Goal: Communication & Community: Answer question/provide support

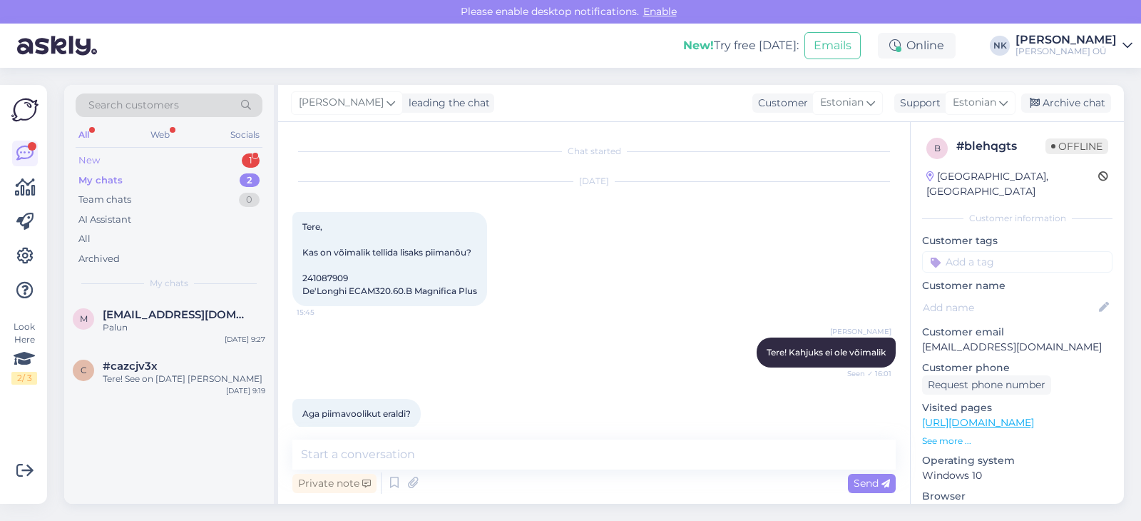
click at [195, 159] on div "New 1" at bounding box center [169, 161] width 187 height 20
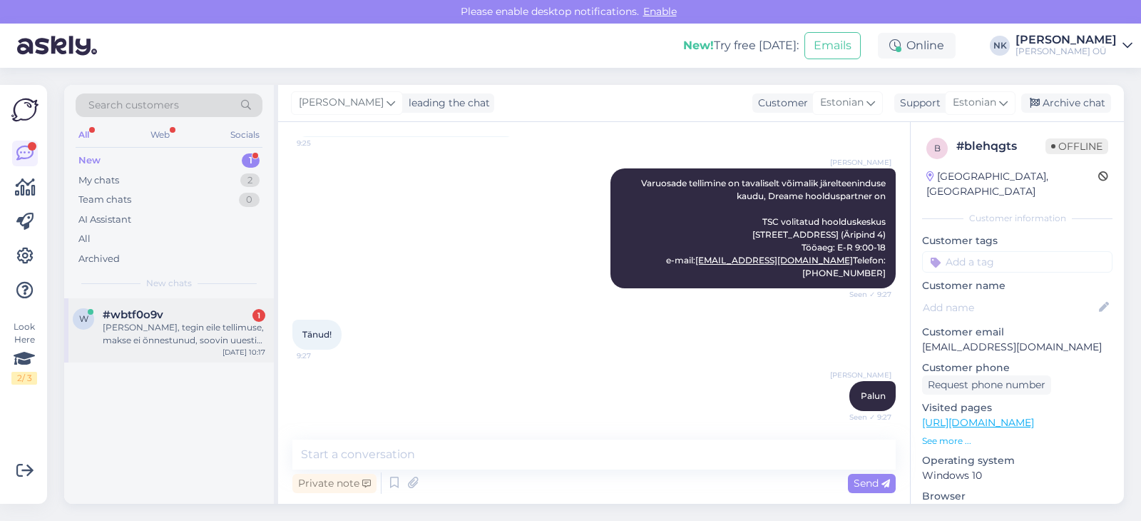
click at [189, 324] on div "[PERSON_NAME], tegin eile tellimuse, makse ei õnnestunud, soovin uuesti teha" at bounding box center [184, 334] width 163 height 26
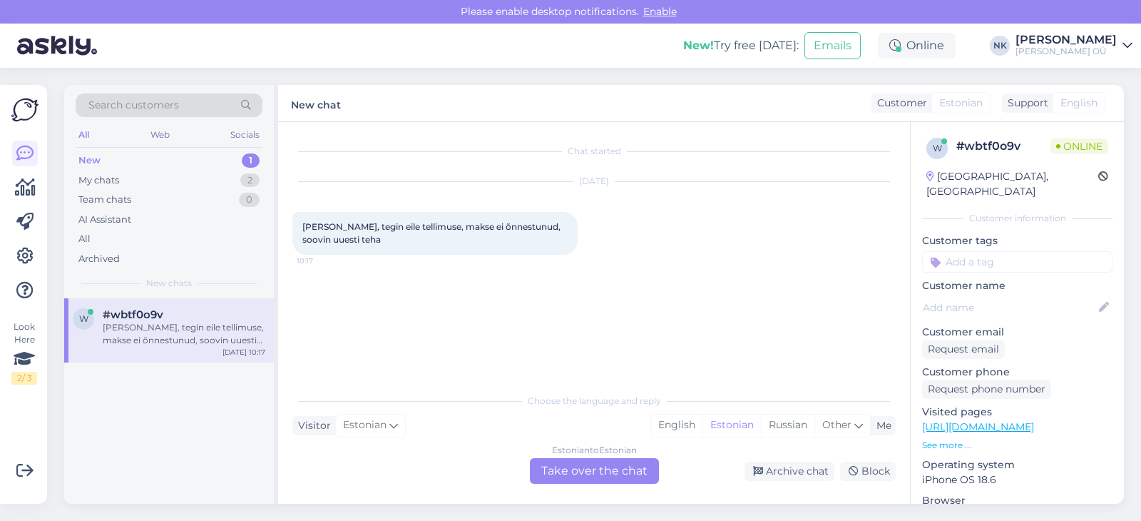
click at [614, 479] on div "Estonian to Estonian Take over the chat" at bounding box center [594, 471] width 129 height 26
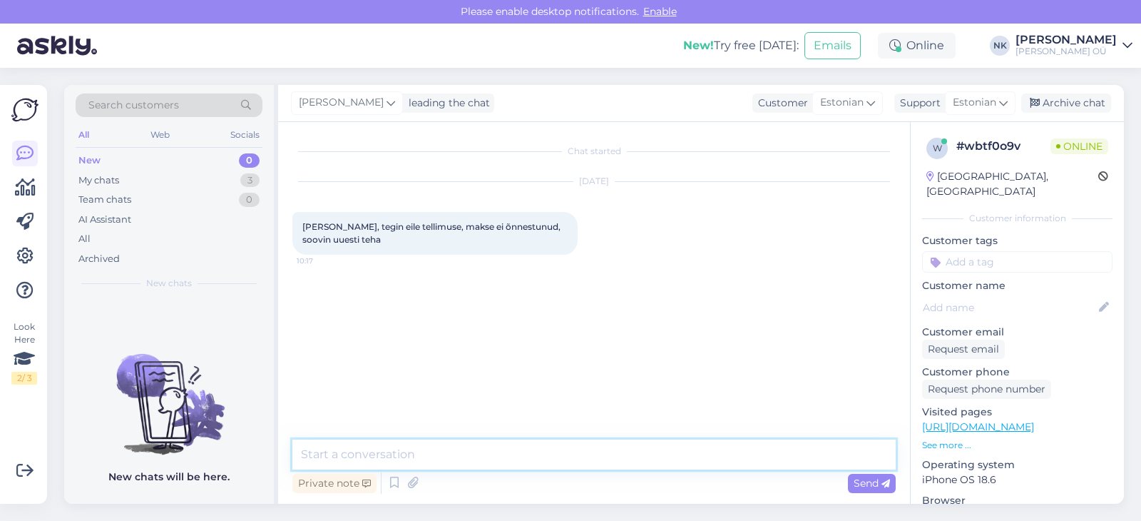
click at [457, 444] on textarea at bounding box center [594, 454] width 604 height 30
click at [367, 456] on textarea "Еу" at bounding box center [594, 454] width 604 height 30
type textarea "Tere! Saate teha tellimust uuesti, vana tühistatakse automaatselt [PERSON_NAME]…"
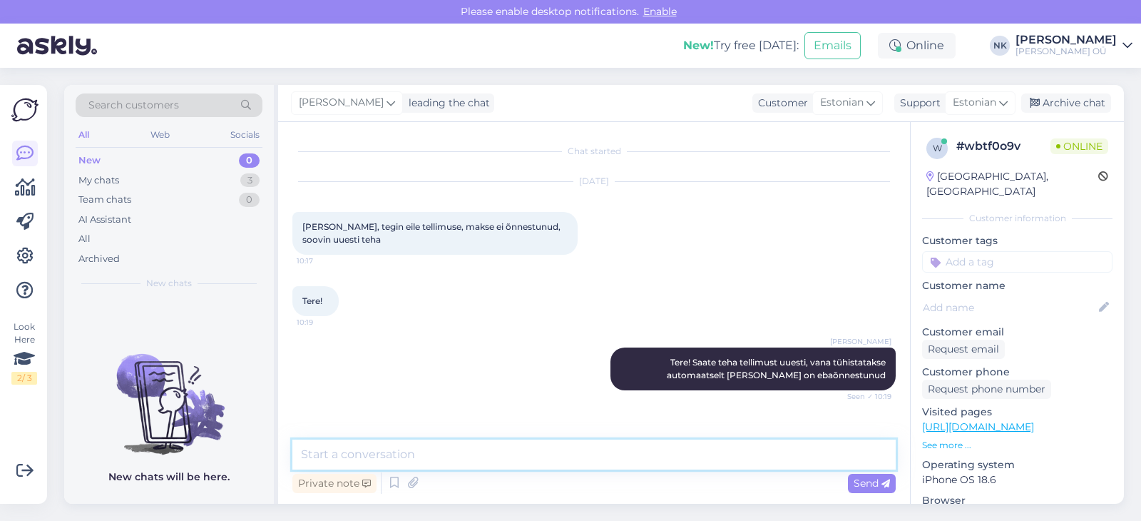
scroll to position [40, 0]
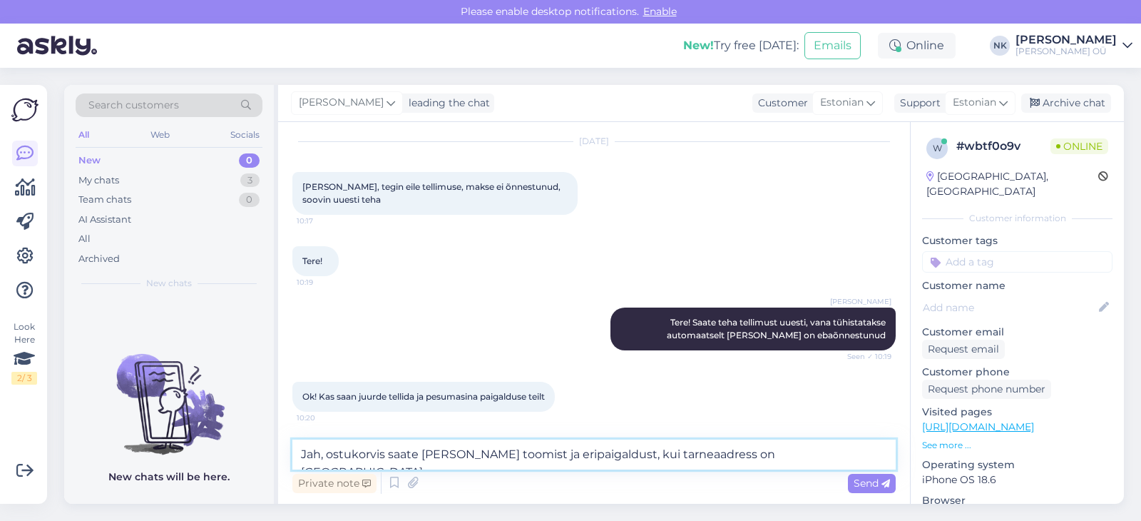
type textarea "Jah, ostukorvis saate valida tuppa toomist ja eripaigaldust, kui tarneaadress o…"
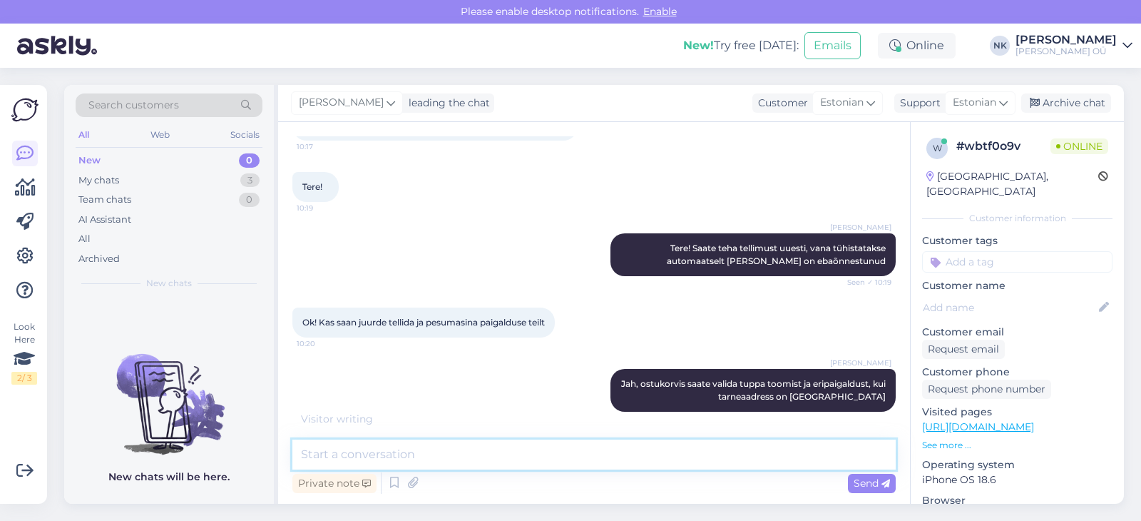
scroll to position [175, 0]
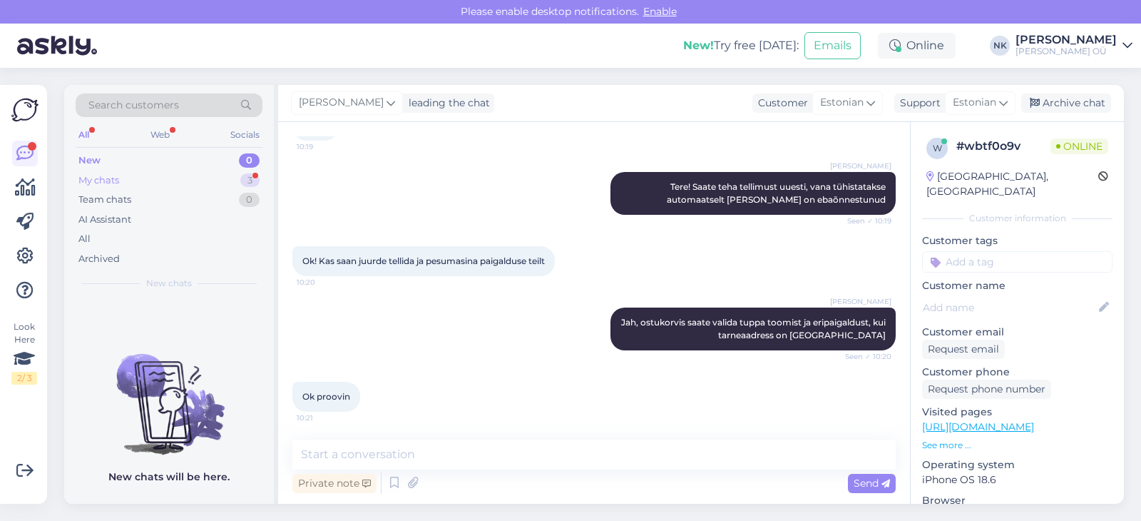
click at [171, 184] on div "My chats 3" at bounding box center [169, 180] width 187 height 20
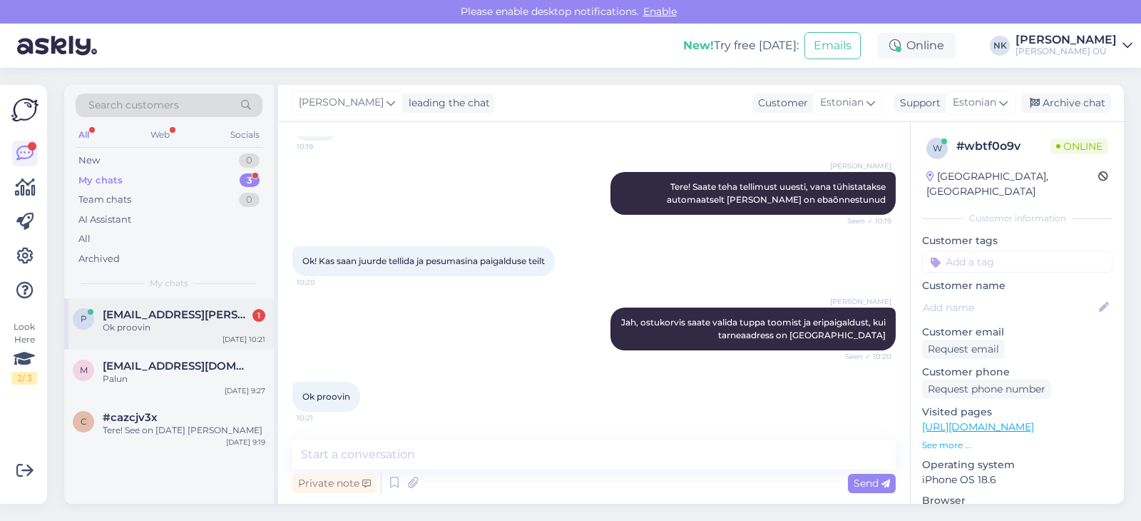
click at [225, 302] on div "p [EMAIL_ADDRESS][PERSON_NAME][DOMAIN_NAME] 1 Ok proovin [DATE] 10:21" at bounding box center [169, 323] width 210 height 51
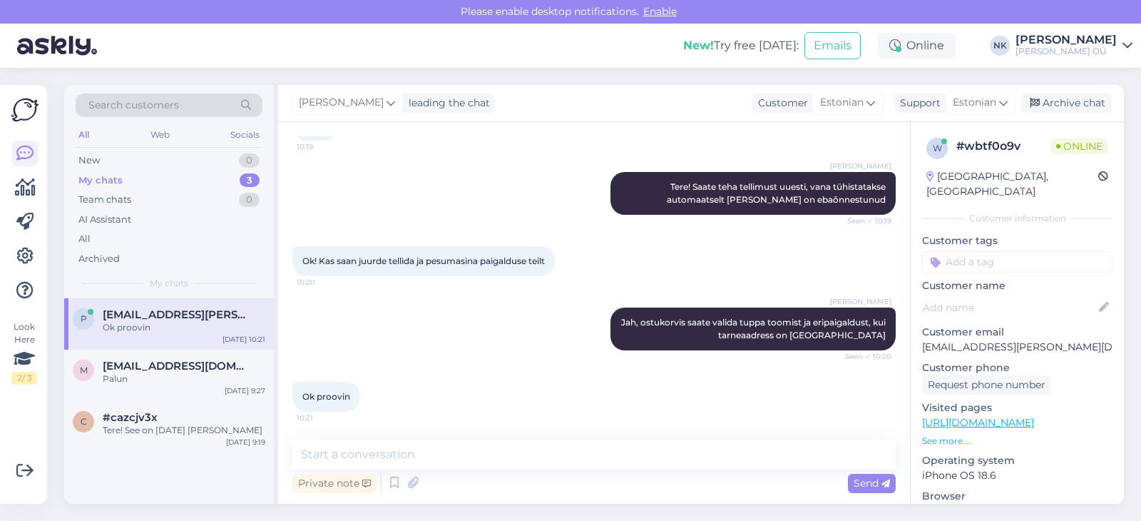
click at [230, 324] on div "Ok proovin" at bounding box center [184, 327] width 163 height 13
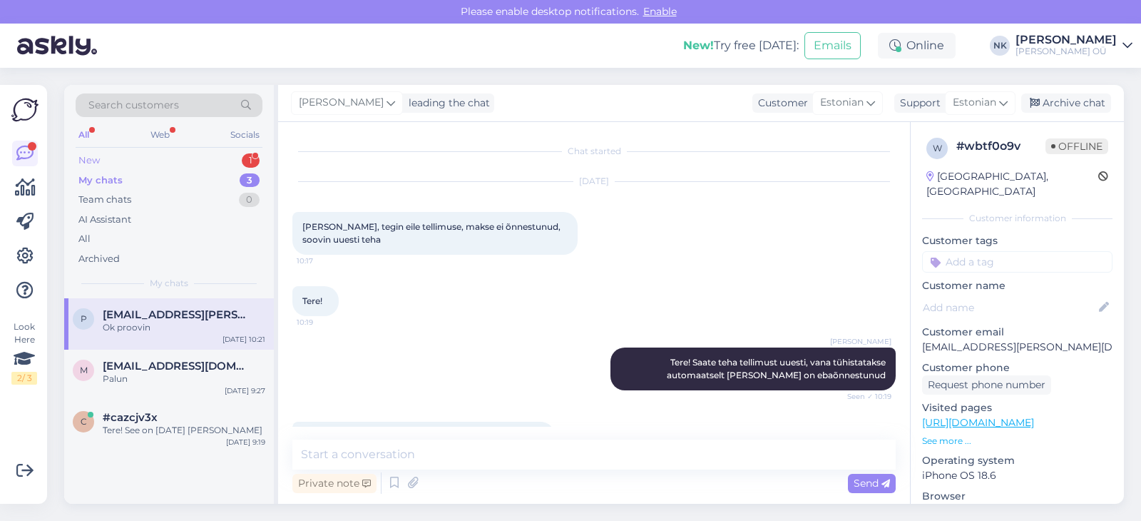
click at [170, 153] on div "New 1" at bounding box center [169, 161] width 187 height 20
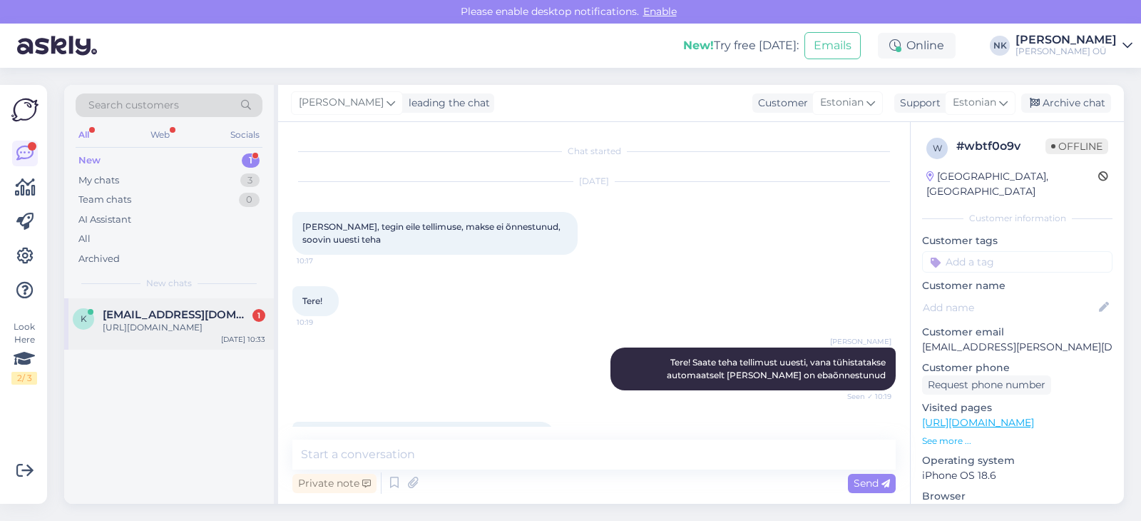
click at [170, 334] on div "[URL][DOMAIN_NAME]" at bounding box center [184, 327] width 163 height 13
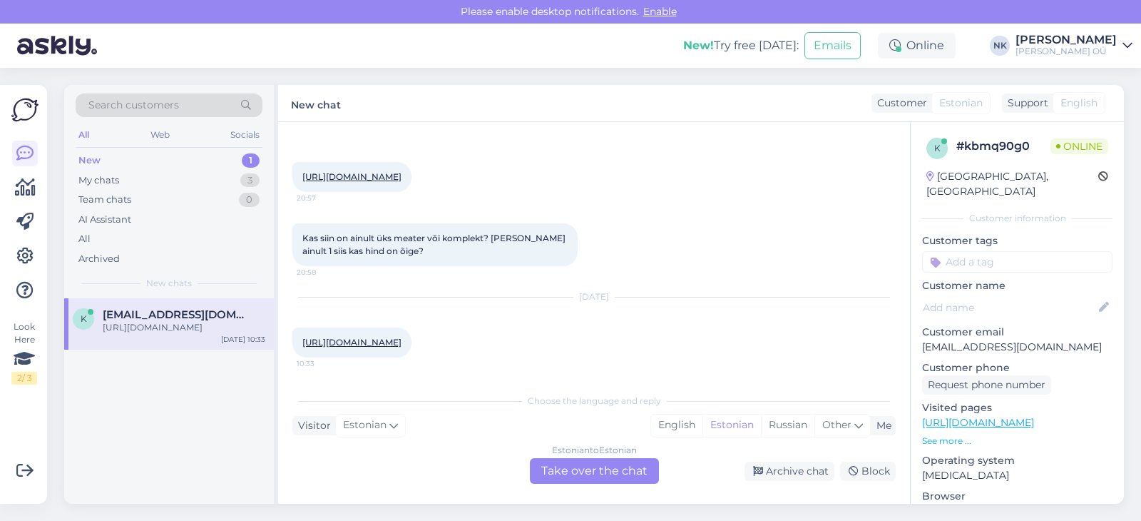
scroll to position [86, 0]
click at [402, 337] on link "[URL][DOMAIN_NAME]" at bounding box center [351, 342] width 99 height 11
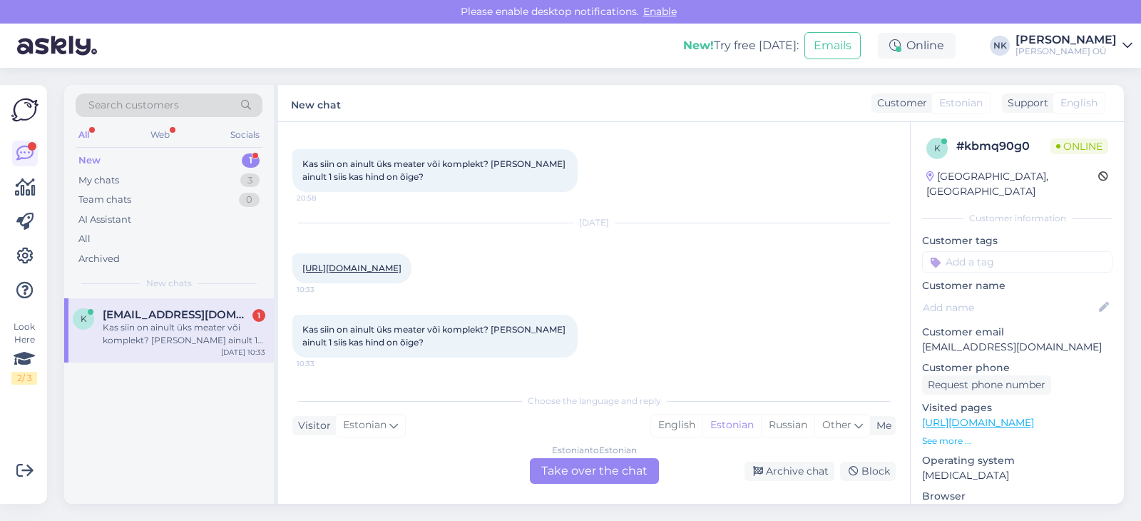
click at [559, 459] on div "Estonian to Estonian Take over the chat" at bounding box center [594, 471] width 129 height 26
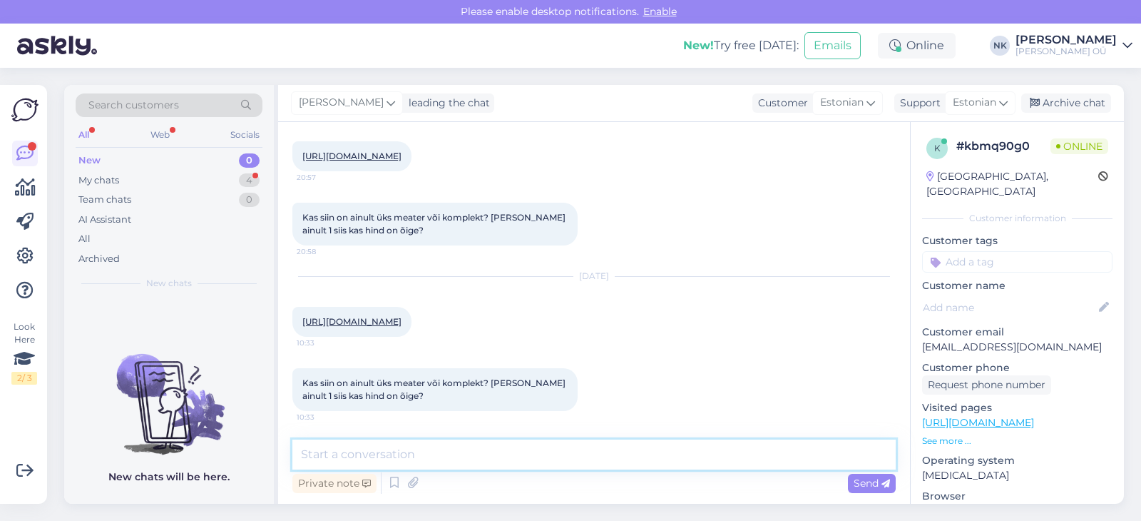
click at [526, 455] on textarea at bounding box center [594, 454] width 604 height 30
drag, startPoint x: 624, startPoint y: 457, endPoint x: 514, endPoint y: 456, distance: 109.9
click at [514, 456] on textarea "Tere! Komplektis on üks andur. Hind poes olema õige" at bounding box center [594, 454] width 604 height 30
drag, startPoint x: 571, startPoint y: 452, endPoint x: 509, endPoint y: 455, distance: 62.1
click at [509, 455] on textarea "Tere! Komplektis on üks andur. [PERSON_NAME] on õige" at bounding box center [594, 454] width 604 height 30
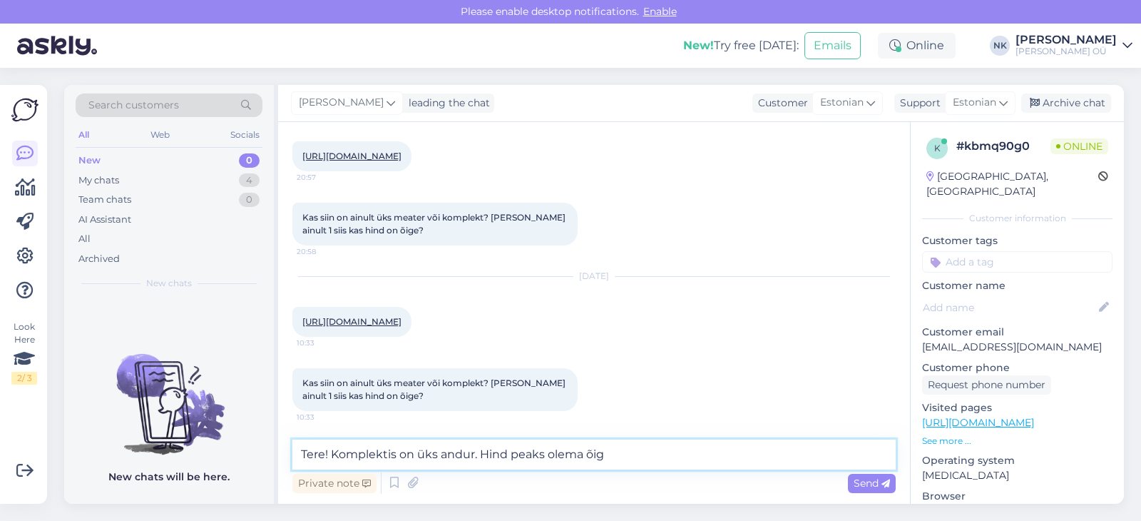
type textarea "Tere! Komplektis on üks andur. Hind peaks olema õige"
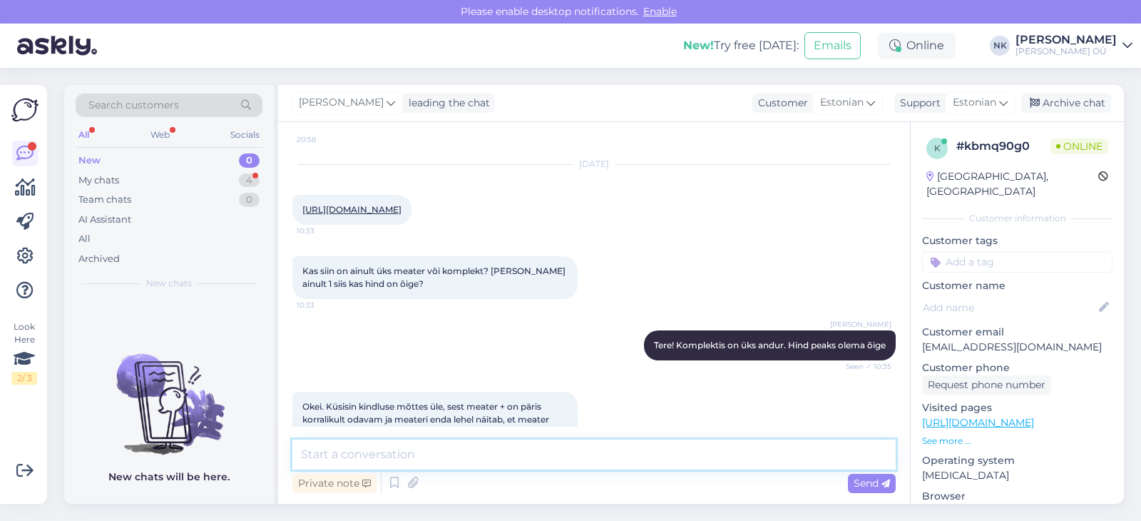
scroll to position [283, 0]
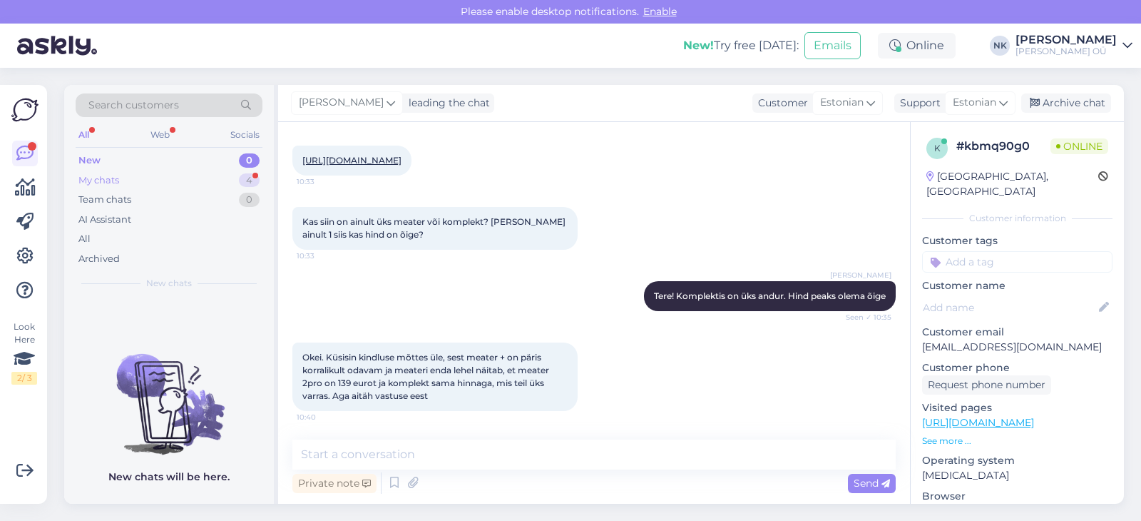
click at [202, 184] on div "My chats 4" at bounding box center [169, 180] width 187 height 20
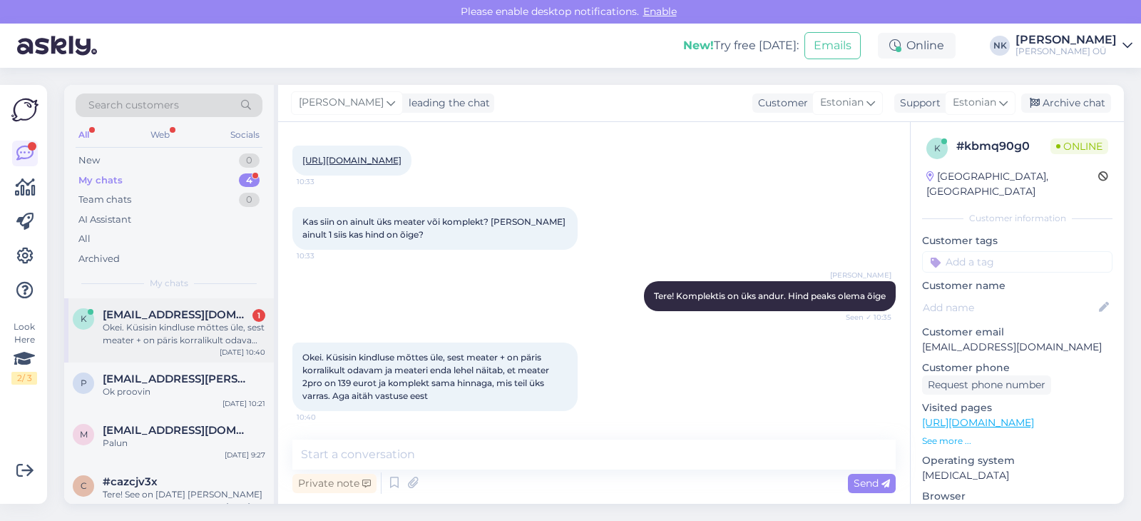
click at [156, 312] on span "[EMAIL_ADDRESS][DOMAIN_NAME]" at bounding box center [177, 314] width 148 height 13
click at [188, 151] on div "New 1" at bounding box center [169, 161] width 187 height 20
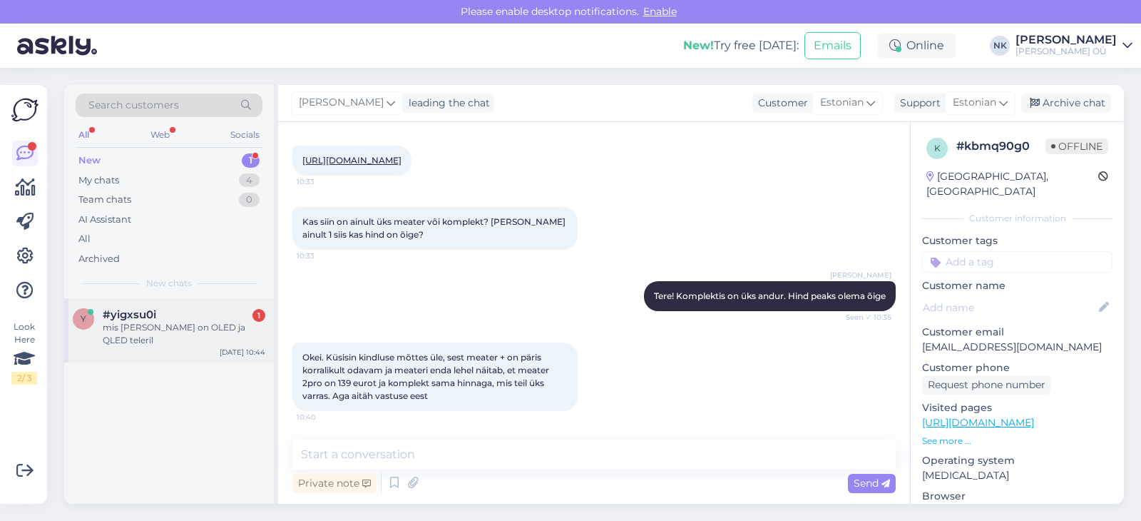
click at [149, 329] on div "mis [PERSON_NAME] on OLED ja QLED teleril" at bounding box center [184, 334] width 163 height 26
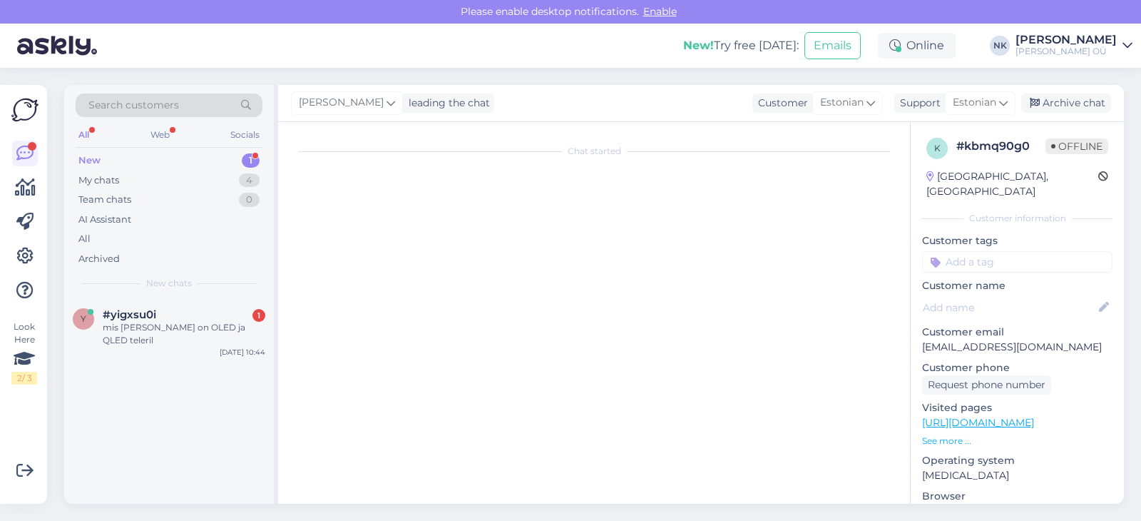
scroll to position [0, 0]
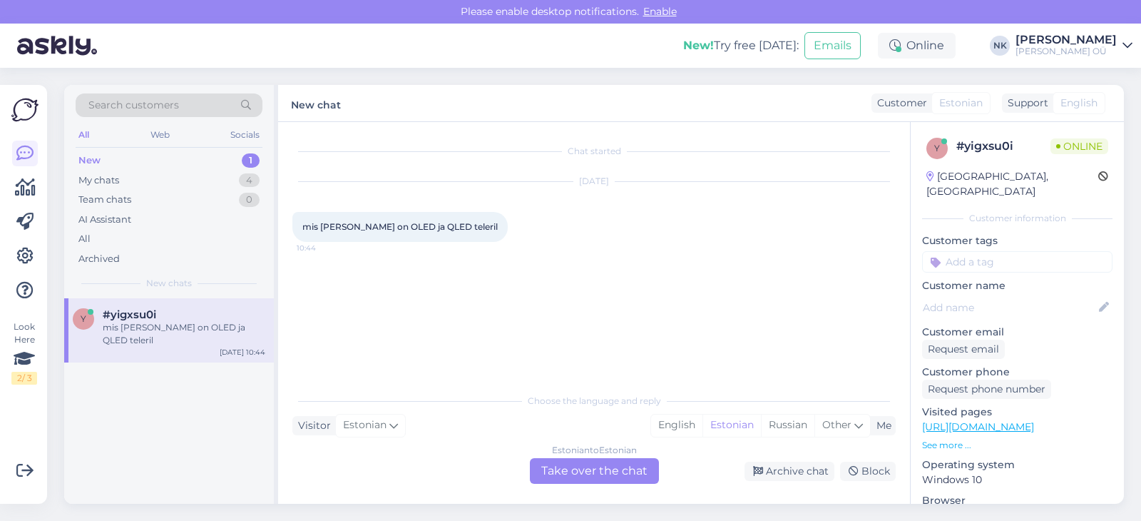
click at [576, 464] on div "Estonian to Estonian Take over the chat" at bounding box center [594, 471] width 129 height 26
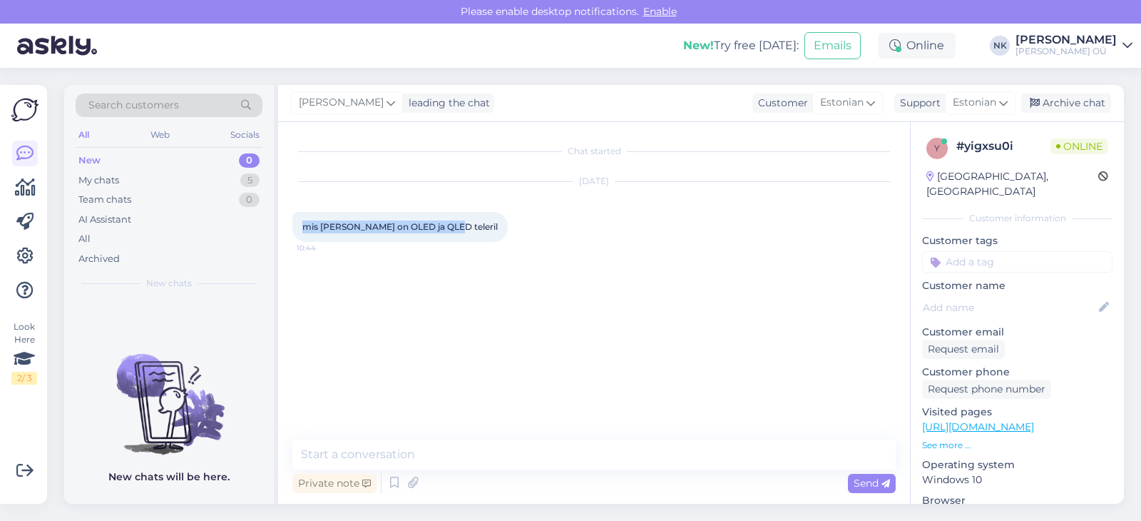
drag, startPoint x: 301, startPoint y: 228, endPoint x: 453, endPoint y: 227, distance: 152.0
click at [453, 227] on div "mis [PERSON_NAME] on OLED ja QLED teleril 10:44" at bounding box center [399, 227] width 215 height 30
copy span "mis [PERSON_NAME] on OLED ja QLED teleril"
click at [380, 460] on textarea at bounding box center [594, 454] width 604 height 30
paste textarea "OLED-il on iga piksel isevalgustav, seega parem kontrast ja must värv; QLED on …"
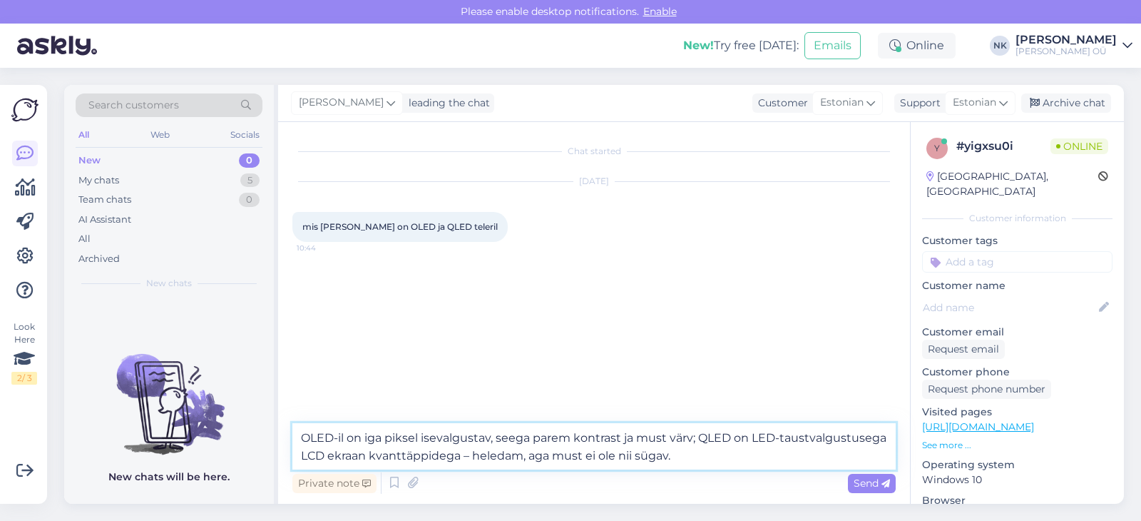
click at [304, 434] on textarea "OLED-il on iga piksel isevalgustav, seega parem kontrast ja must värv; QLED on …" at bounding box center [594, 446] width 604 height 46
click at [666, 436] on textarea "Tere, OLED-il on iga piksel isevalgustav, seega parem kontrast ja must värv; QL…" at bounding box center [594, 446] width 604 height 46
type textarea "Tere, OLED-il on iga piksel isevalgustav, seega parem kontrast ja sügavam must …"
click at [732, 444] on textarea "Tere, OLED-il on iga piksel isevalgustav, seega parem kontrast ja sügavam must …" at bounding box center [594, 446] width 604 height 46
click at [671, 446] on textarea "Tere, OLED-il on iga piksel isevalgustav, seega parem kontrast ja sügavam must …" at bounding box center [594, 446] width 604 height 46
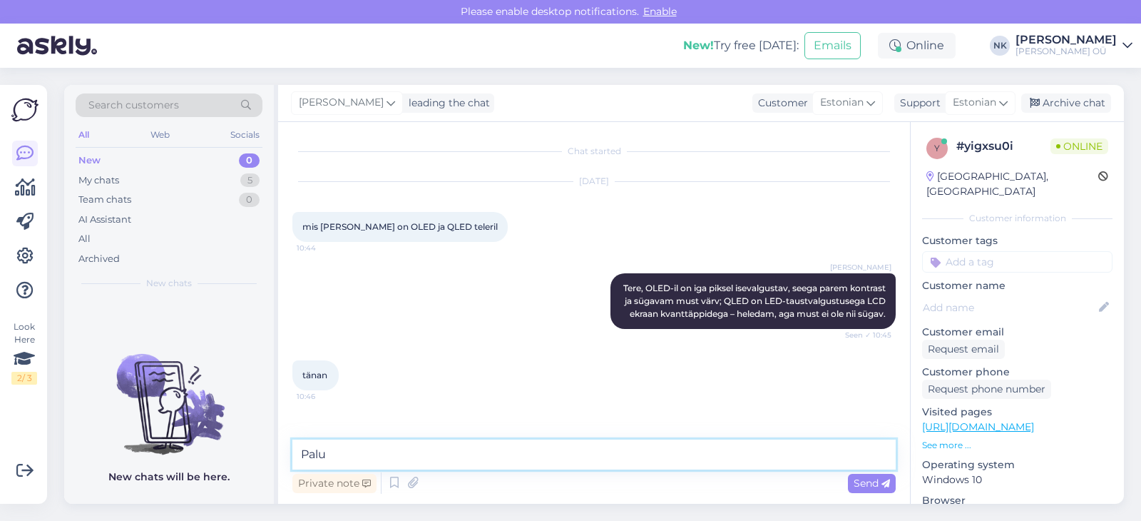
type textarea "Palun"
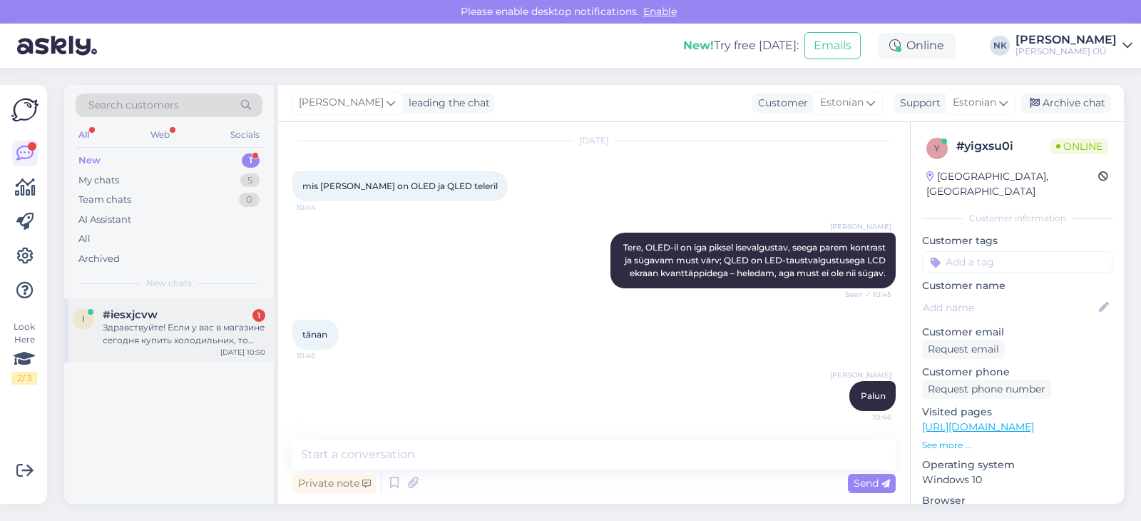
click at [147, 344] on div "Здравствуйте! Если у вас в магазине сегодня купить холодильник, то доставка мож…" at bounding box center [184, 334] width 163 height 26
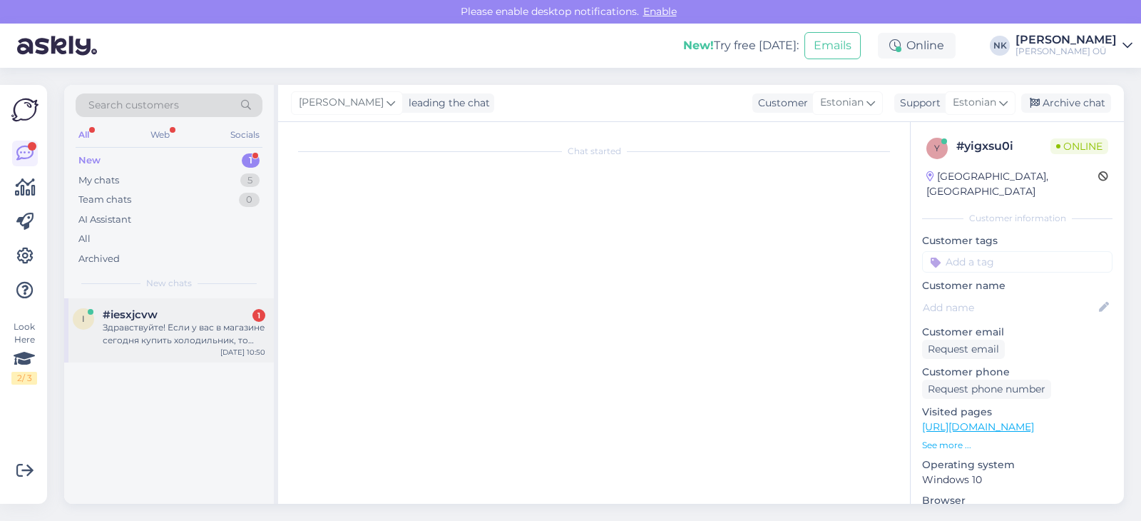
scroll to position [0, 0]
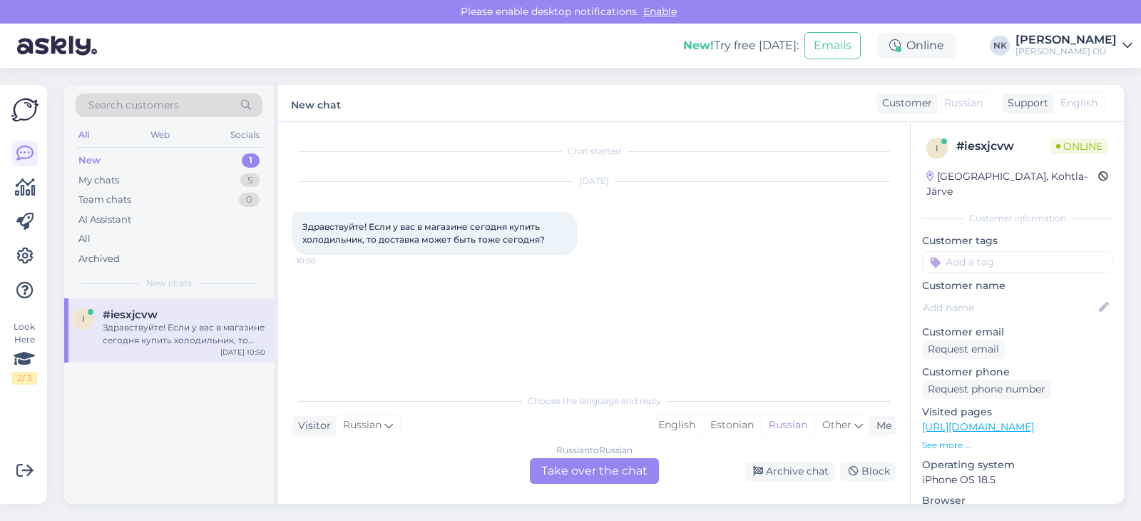
click at [571, 474] on div "Russian to Russian Take over the chat" at bounding box center [594, 471] width 129 height 26
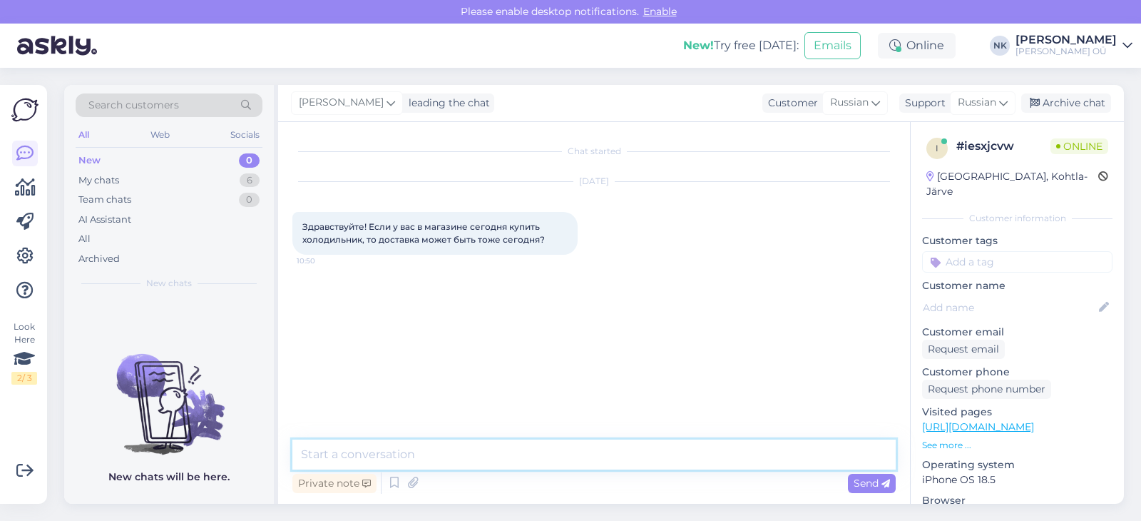
click at [556, 462] on textarea at bounding box center [594, 454] width 604 height 30
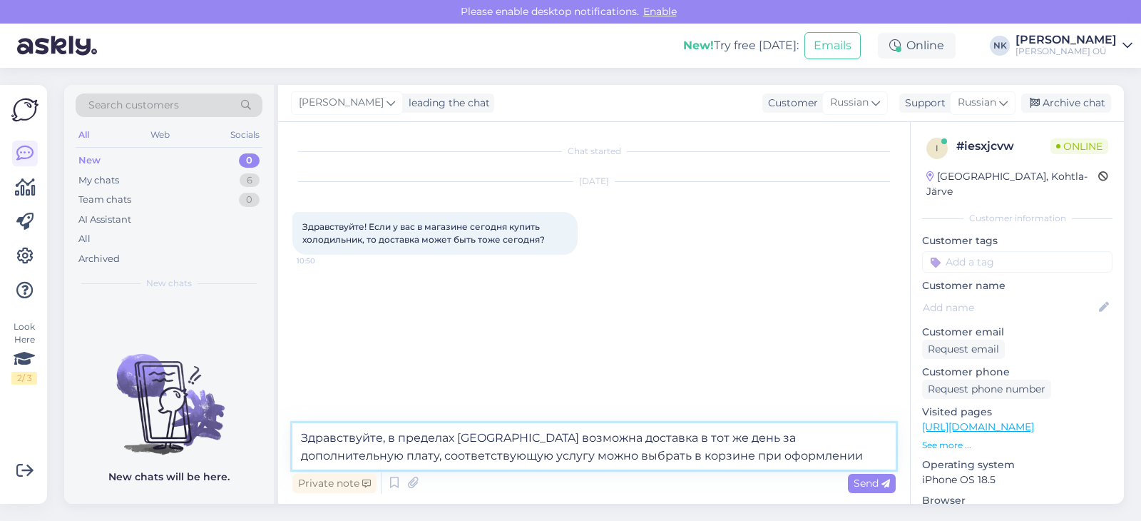
type textarea "Здравствуйте, в пределах [GEOGRAPHIC_DATA] возможна доставка в тот же день за д…"
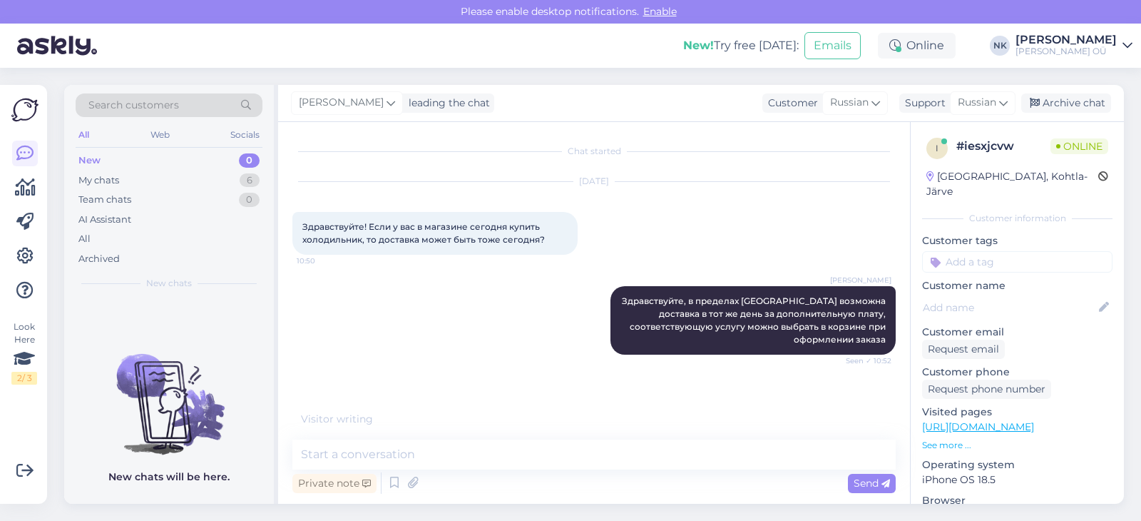
click at [0, 421] on div "Look Here 2 / 3 Get more Your checklist to get more value from Askly. Close Con…" at bounding box center [23, 294] width 47 height 419
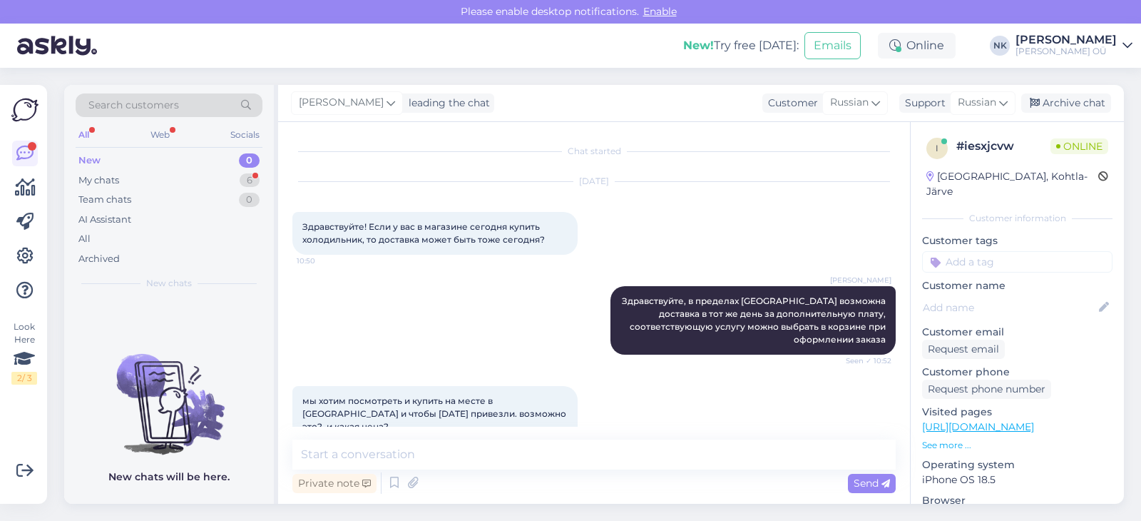
scroll to position [4, 0]
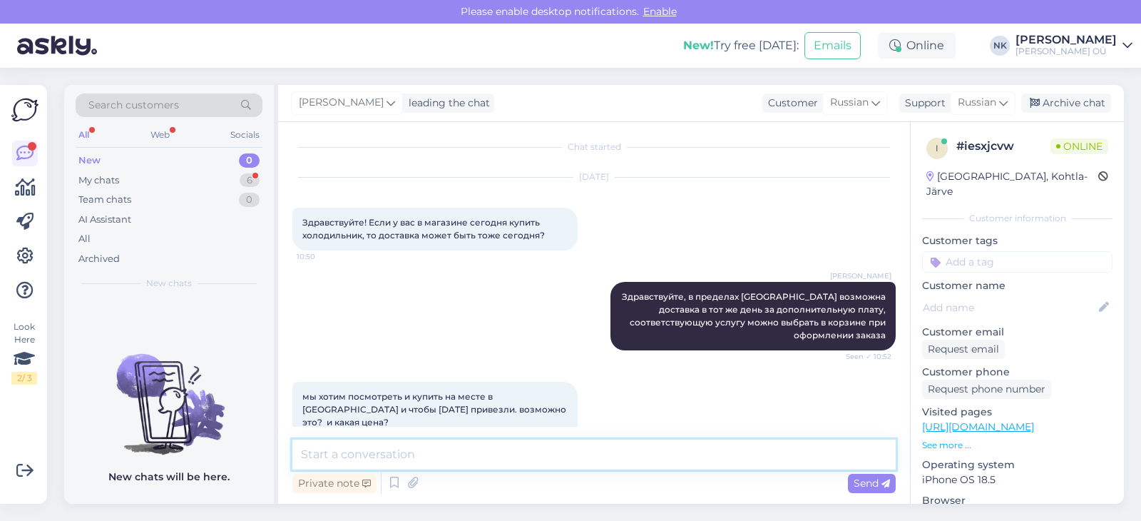
click at [448, 459] on textarea at bounding box center [594, 454] width 604 height 30
click at [1054, 422] on div "Visited pages [URL][DOMAIN_NAME] See more ..." at bounding box center [1017, 427] width 190 height 47
click at [1054, 419] on div "Visited pages [URL][DOMAIN_NAME] See more ..." at bounding box center [1017, 427] width 190 height 47
click at [1034, 420] on link "[URL][DOMAIN_NAME]" at bounding box center [978, 426] width 112 height 13
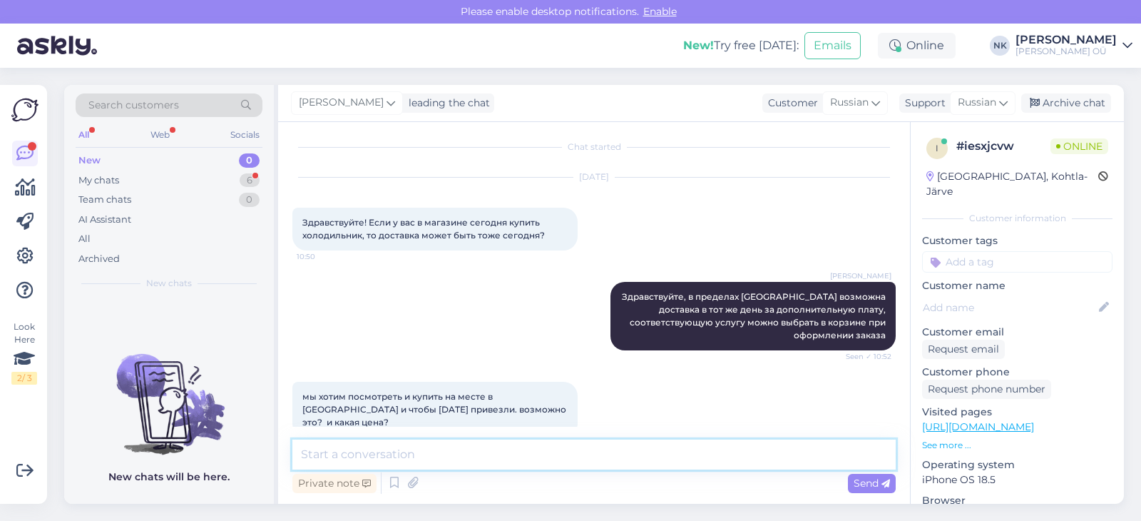
click at [454, 452] on textarea at bounding box center [594, 454] width 604 height 30
paste textarea "39.90"
type textarea "Да, вы можете купить товар в магазине и оформить доставку в тот же день, она ст…"
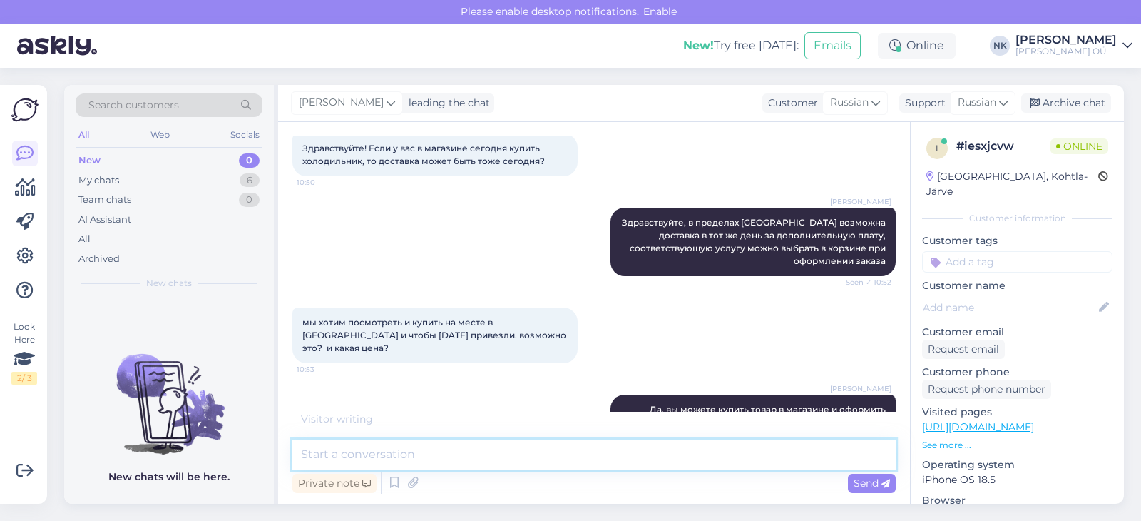
scroll to position [140, 0]
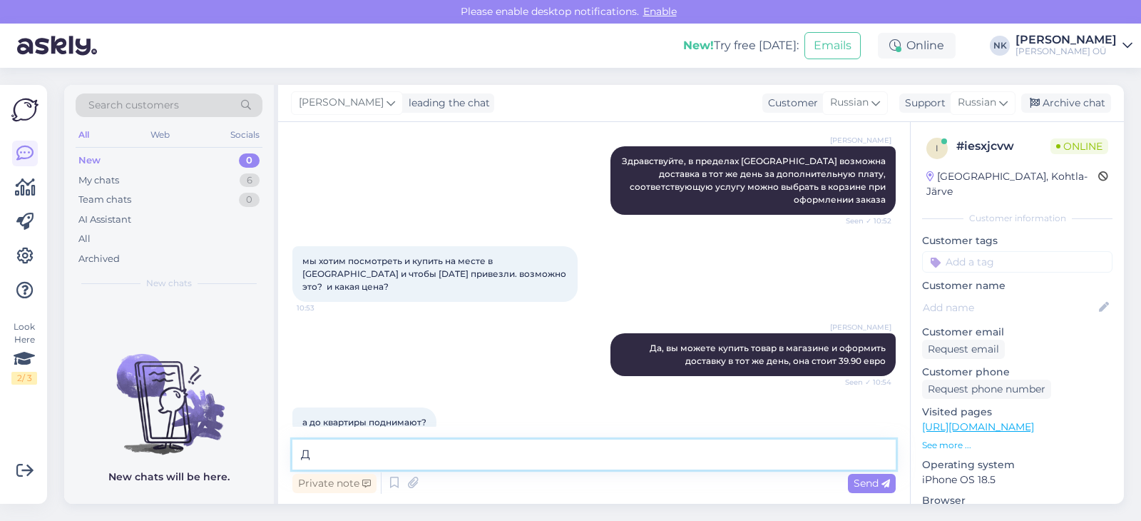
type textarea "Да"
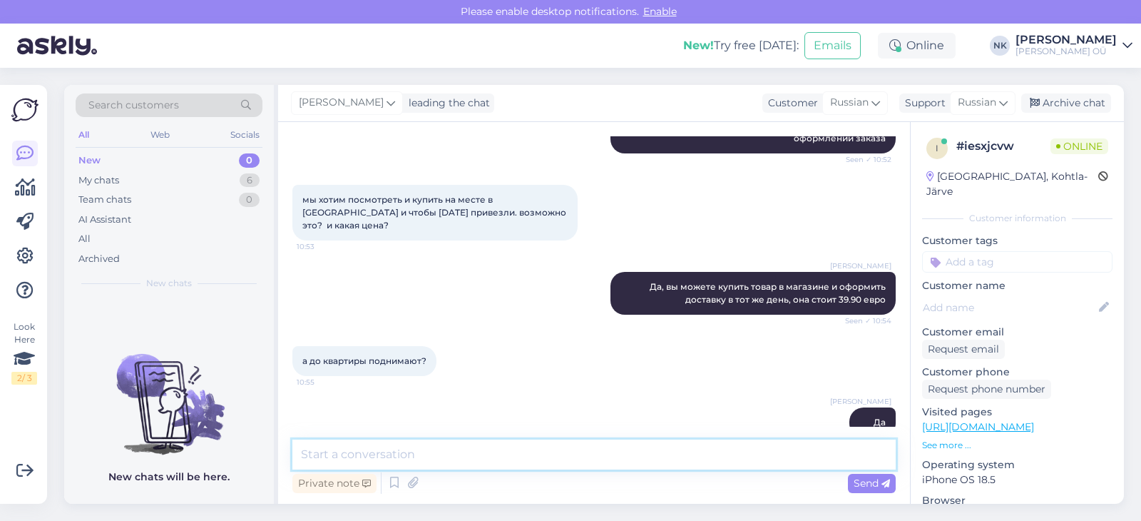
scroll to position [263, 0]
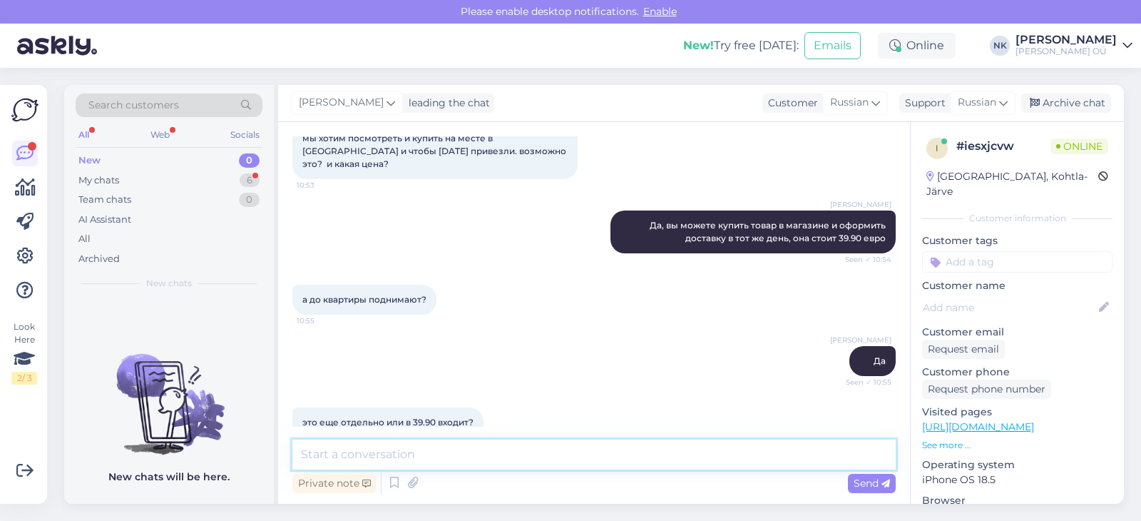
type textarea "Ж"
paste textarea "39.90"
type textarea "Это входит в 39.90"
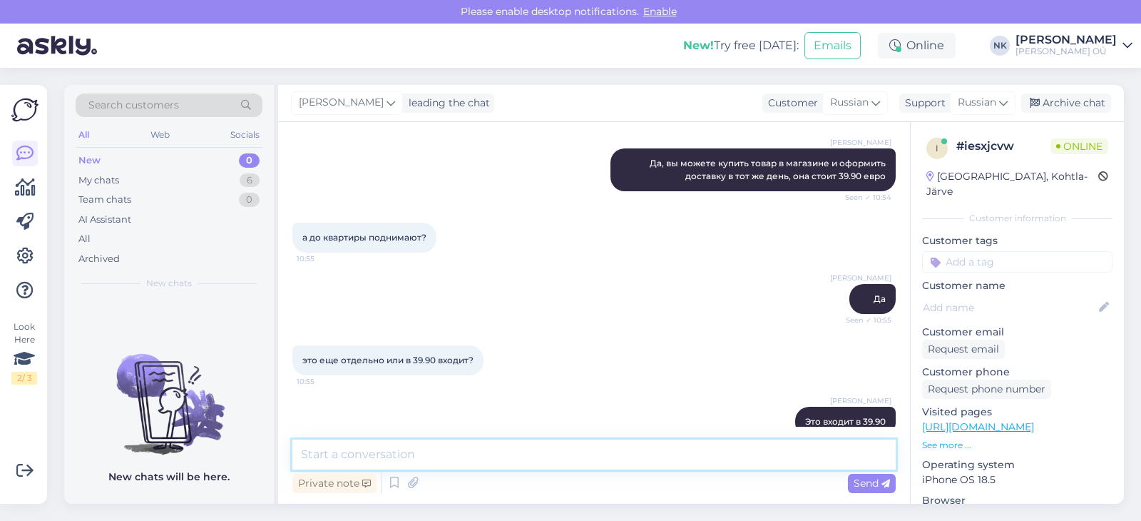
scroll to position [385, 0]
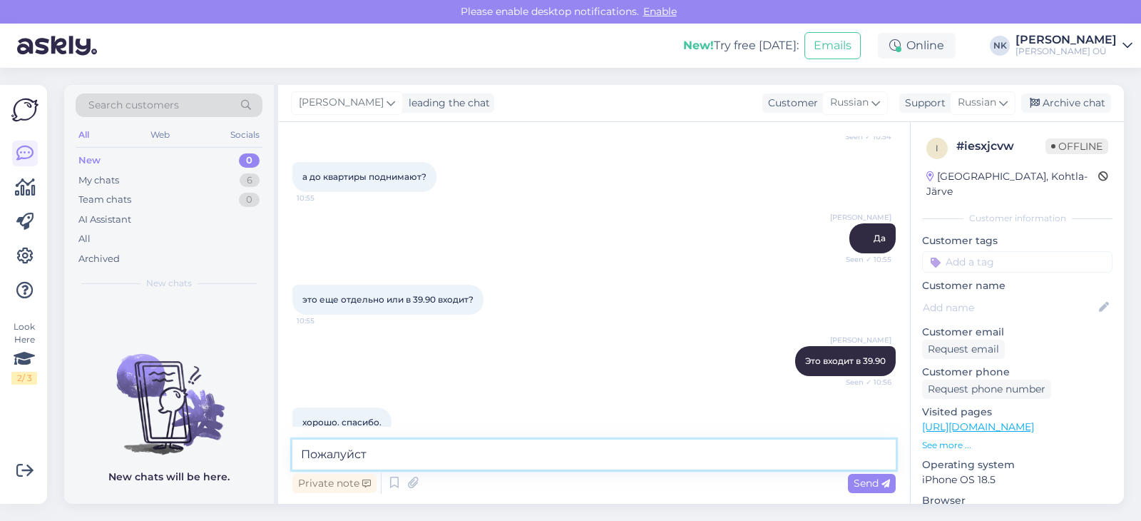
type textarea "Пожалуйста"
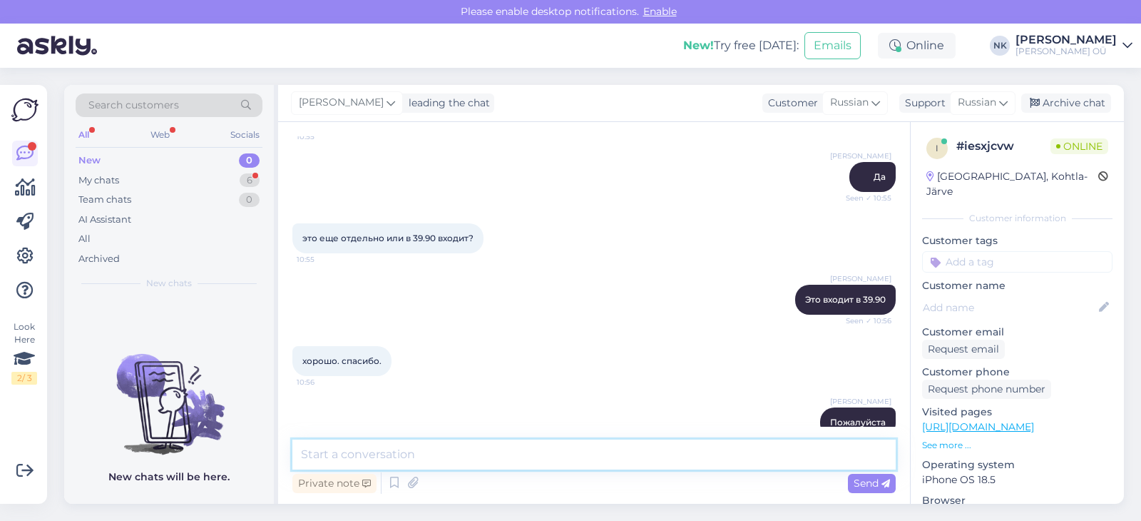
scroll to position [508, 0]
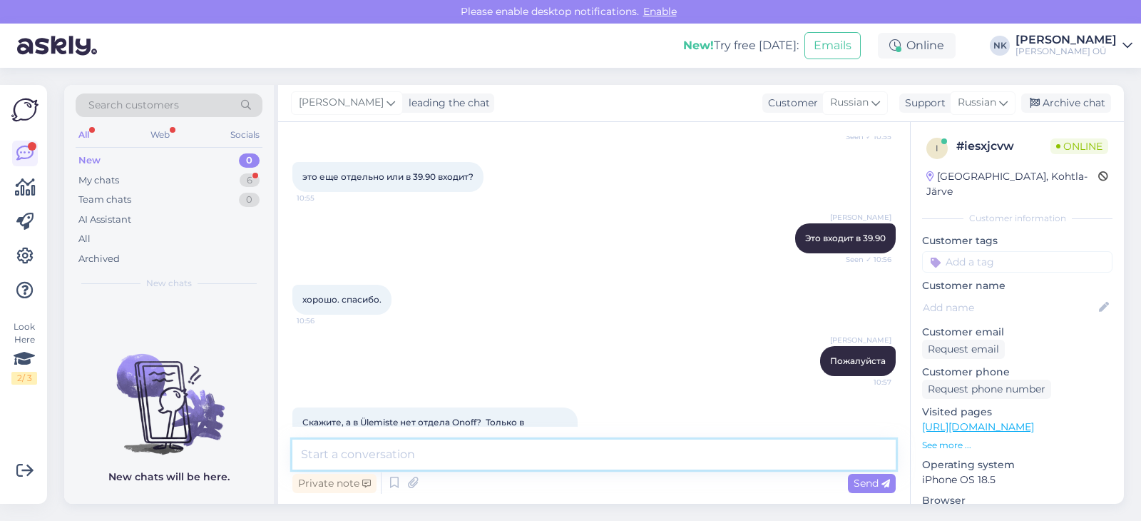
click at [508, 450] on textarea at bounding box center [594, 454] width 604 height 30
type textarea "L"
type textarea "Да, только в SIkupilli, в Ülemiste нет"
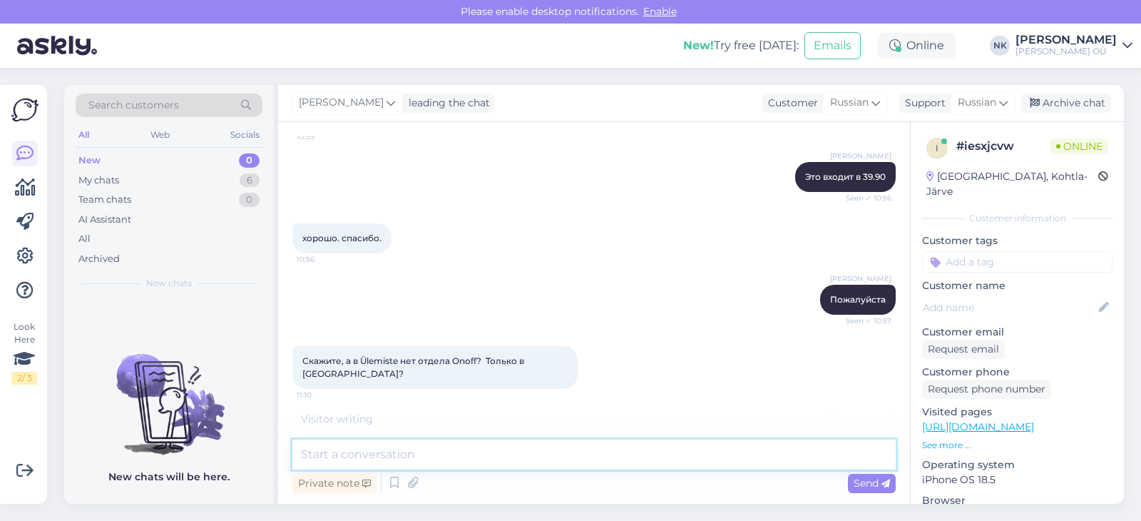
scroll to position [631, 0]
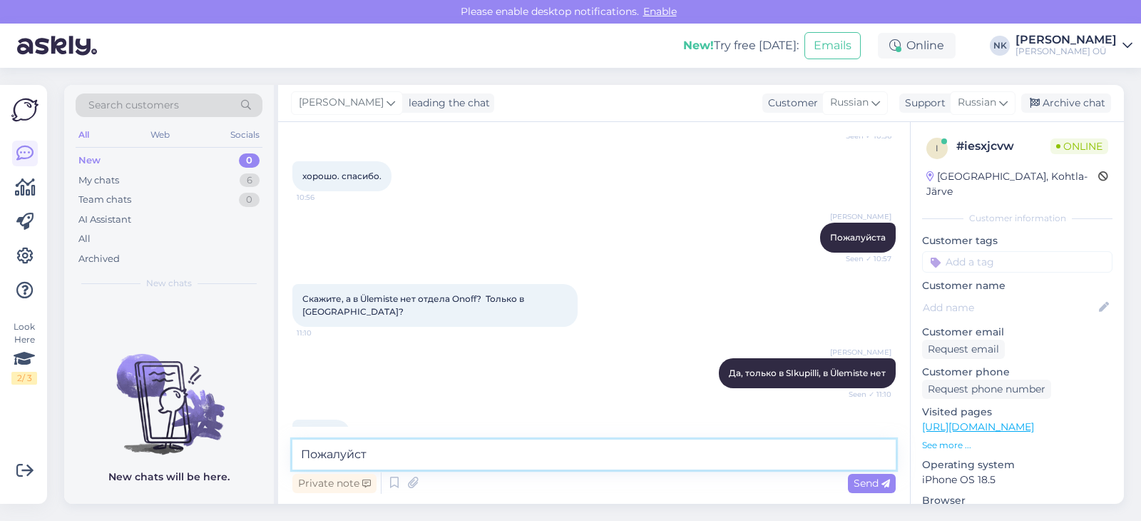
type textarea "Пожалуйста"
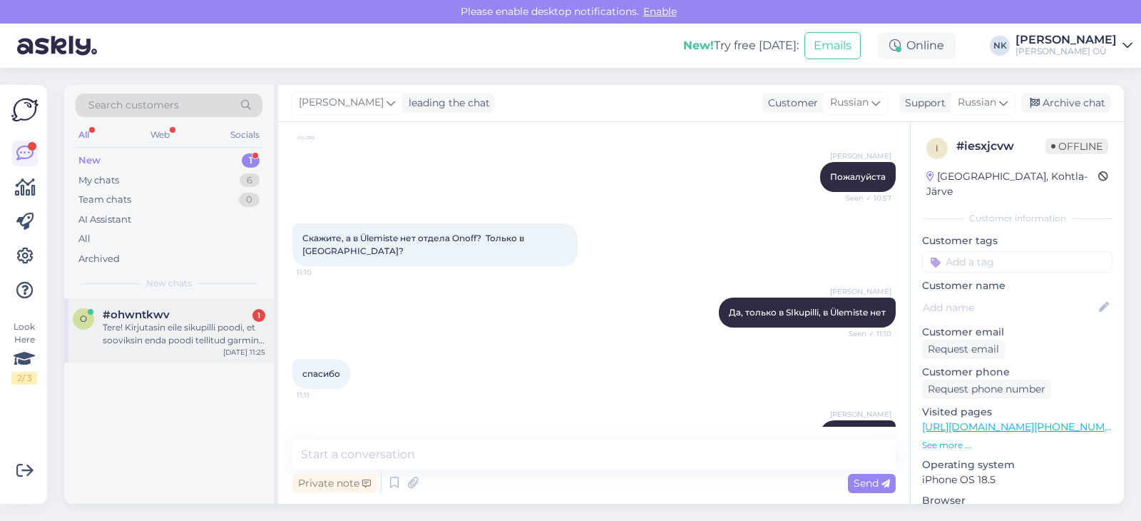
click at [173, 330] on div "Tere! Kirjutasin eile sikupilli poodi, et sooviksin enda poodi tellitud garmini…" at bounding box center [184, 334] width 163 height 26
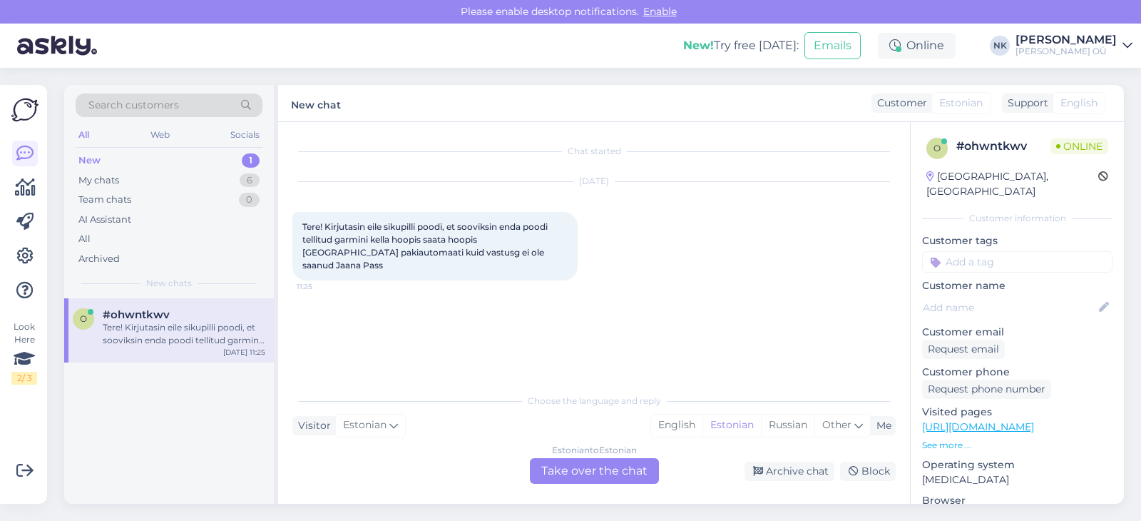
click at [831, 283] on div "[DATE] Tere! Kirjutasin eile sikupilli poodi, et sooviksin enda poodi tellitud …" at bounding box center [594, 231] width 604 height 130
click at [610, 482] on div "Estonian to Estonian Take over the chat" at bounding box center [594, 471] width 129 height 26
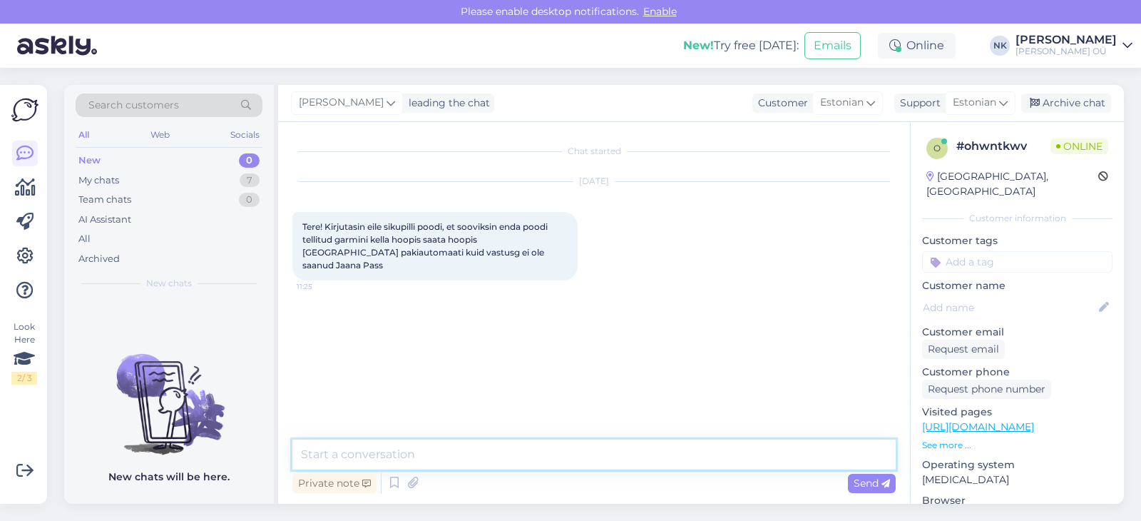
click at [589, 466] on textarea at bounding box center [594, 454] width 604 height 30
click at [584, 456] on textarea "Еук" at bounding box center [594, 454] width 604 height 30
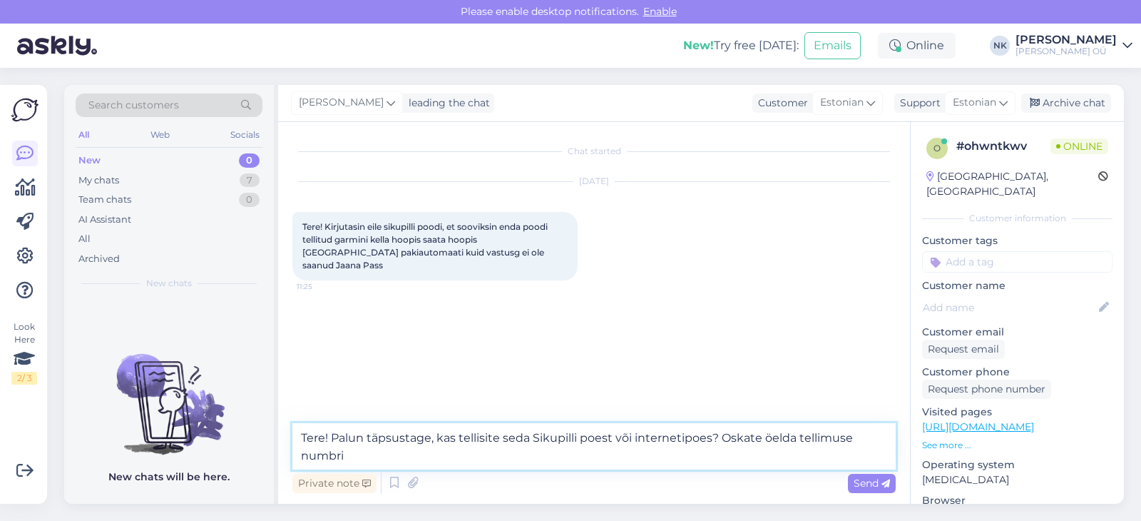
type textarea "Tere! Palun täpsustage, kas tellisite seda Sikupilli poest või internetipoes? O…"
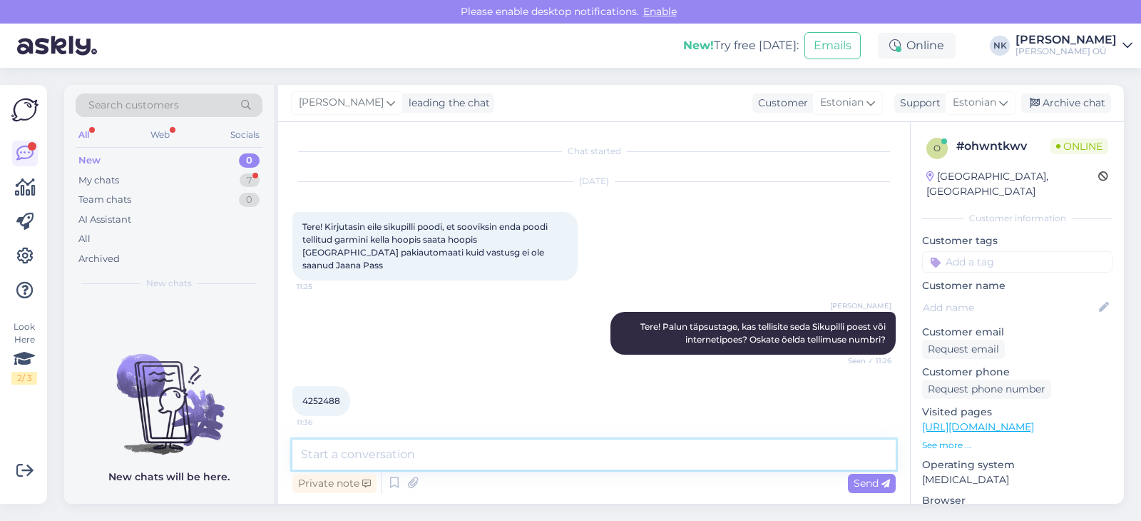
scroll to position [81, 0]
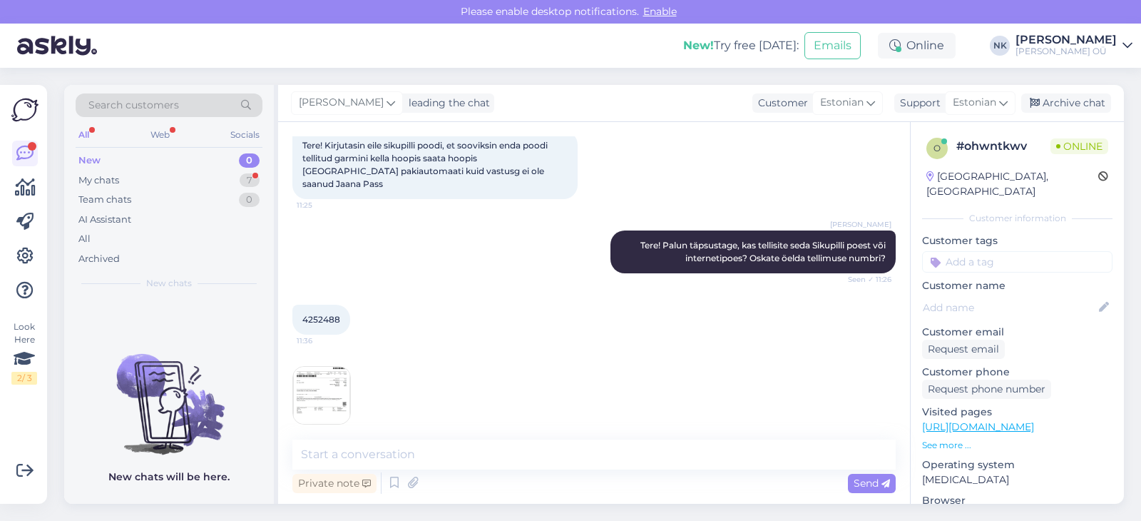
click at [362, 368] on div "11:37" at bounding box center [594, 395] width 604 height 90
click at [348, 370] on img at bounding box center [321, 395] width 57 height 57
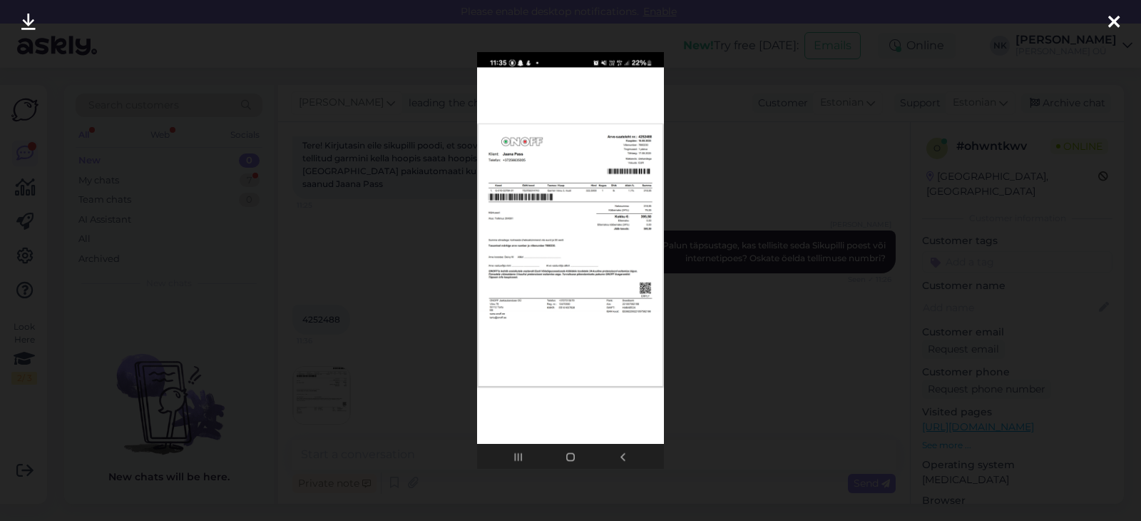
click at [772, 134] on div at bounding box center [570, 260] width 1141 height 521
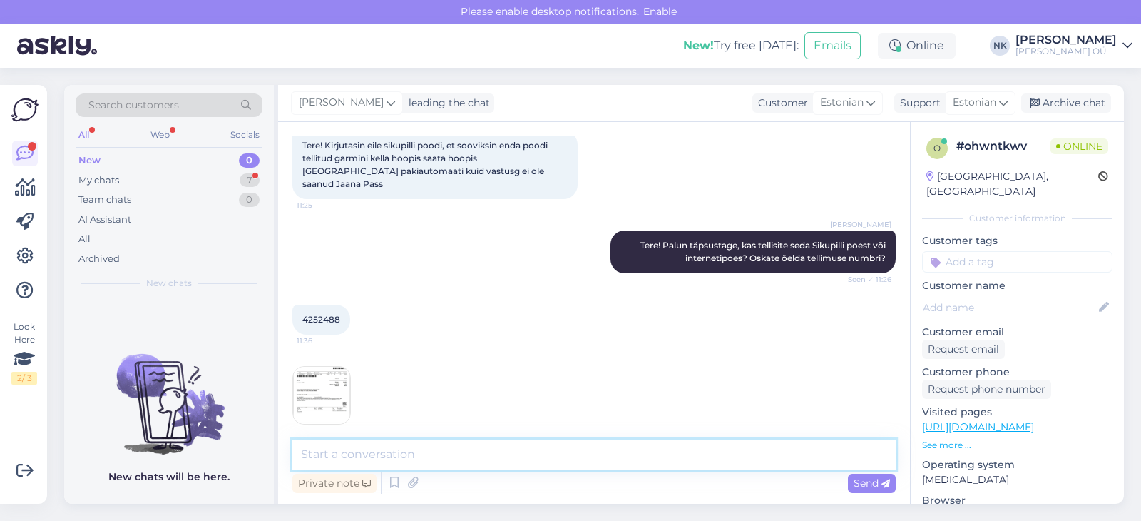
click at [404, 454] on textarea at bounding box center [594, 454] width 604 height 30
click at [190, 177] on div "My chats 7" at bounding box center [169, 180] width 187 height 20
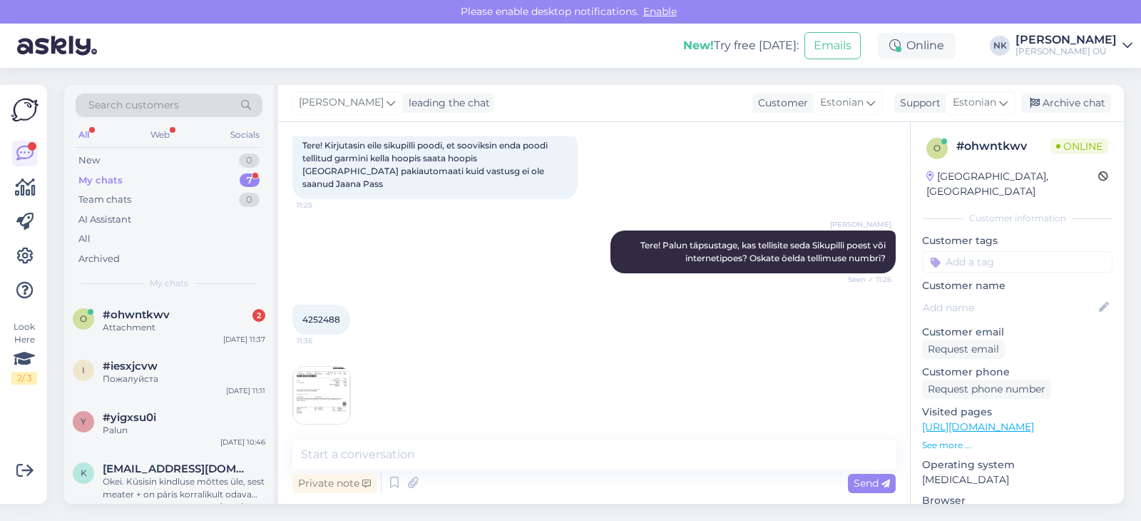
click at [320, 314] on span "4252488" at bounding box center [321, 319] width 38 height 11
copy span "4252488"
click at [227, 176] on div "My chats 7" at bounding box center [169, 180] width 187 height 20
click at [200, 317] on div "#ohwntkwv 2" at bounding box center [184, 314] width 163 height 13
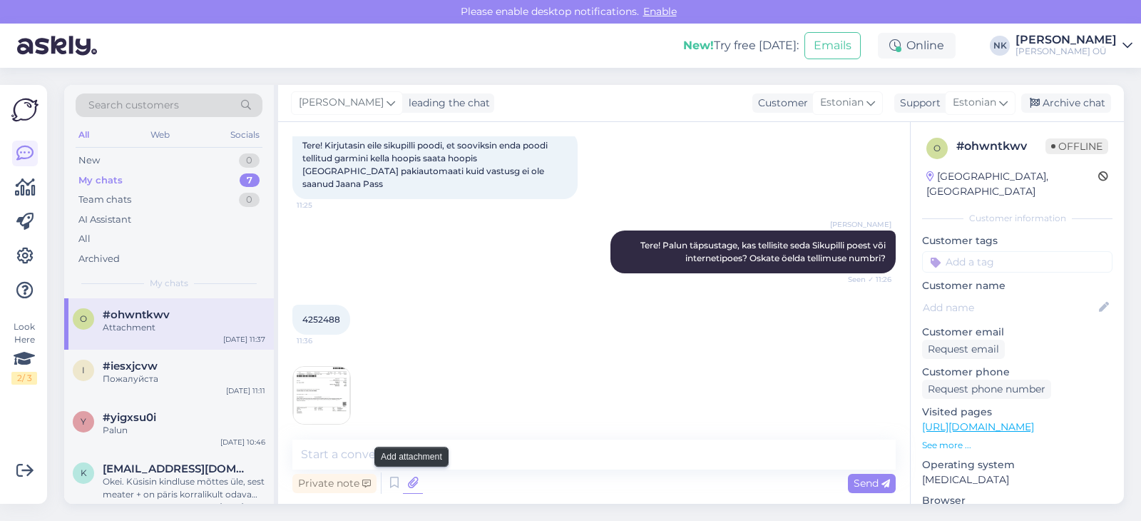
click at [411, 473] on icon at bounding box center [413, 482] width 20 height 21
click at [370, 447] on textarea at bounding box center [594, 454] width 604 height 30
click at [182, 153] on div "New 1" at bounding box center [169, 161] width 187 height 20
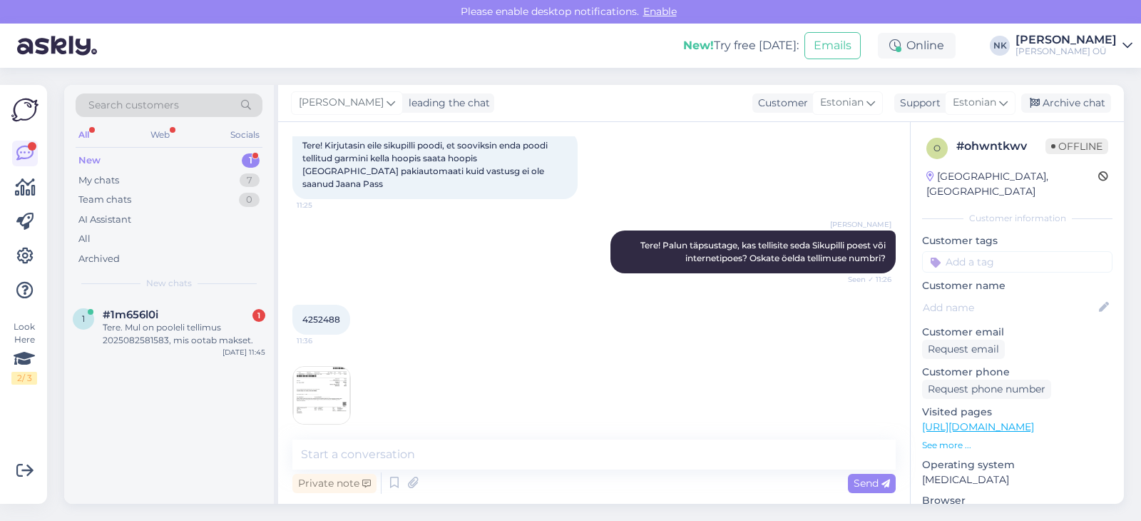
click at [141, 291] on div "Search customers All Web Socials New 1 My chats 7 Team chats 0 AI Assistant All…" at bounding box center [169, 191] width 210 height 213
click at [142, 312] on span "#1m656l0i" at bounding box center [131, 314] width 56 height 13
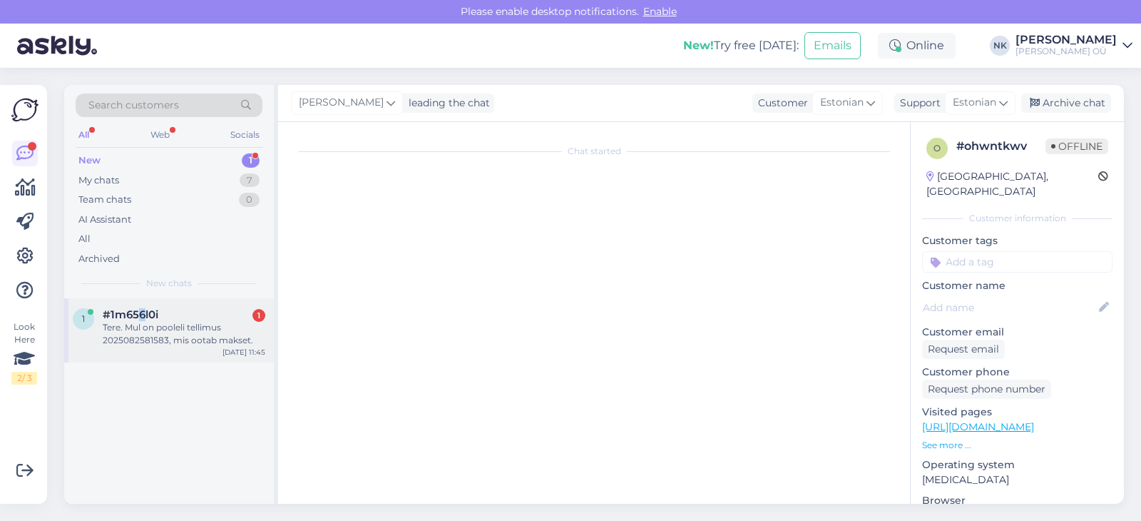
scroll to position [0, 0]
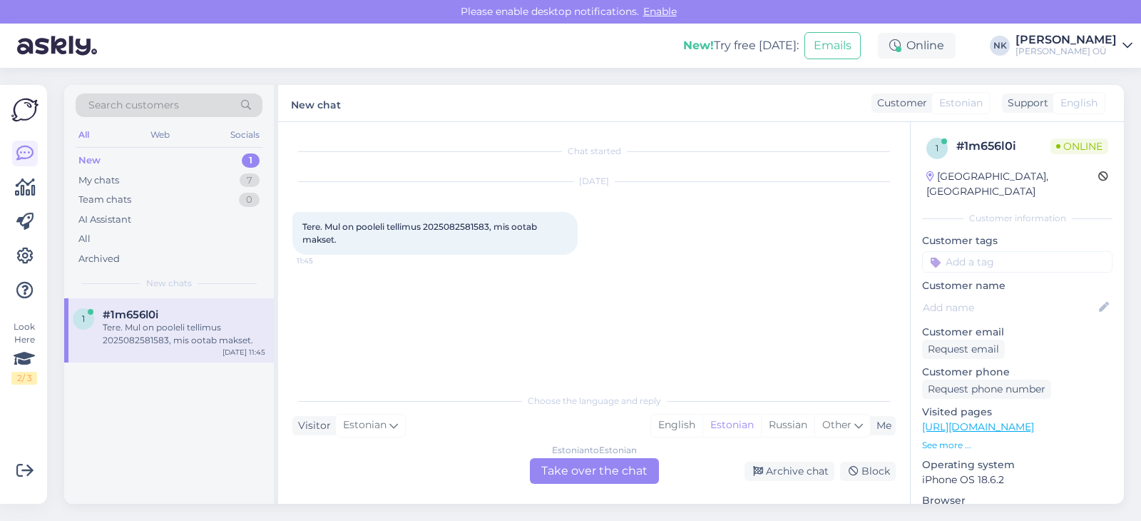
click at [448, 227] on span "Tere. Mul on pooleli tellimus 2025082581583, mis ootab makset." at bounding box center [420, 233] width 237 height 24
copy span "2025082581583"
click at [584, 460] on div "Estonian to Estonian Take over the chat" at bounding box center [594, 471] width 129 height 26
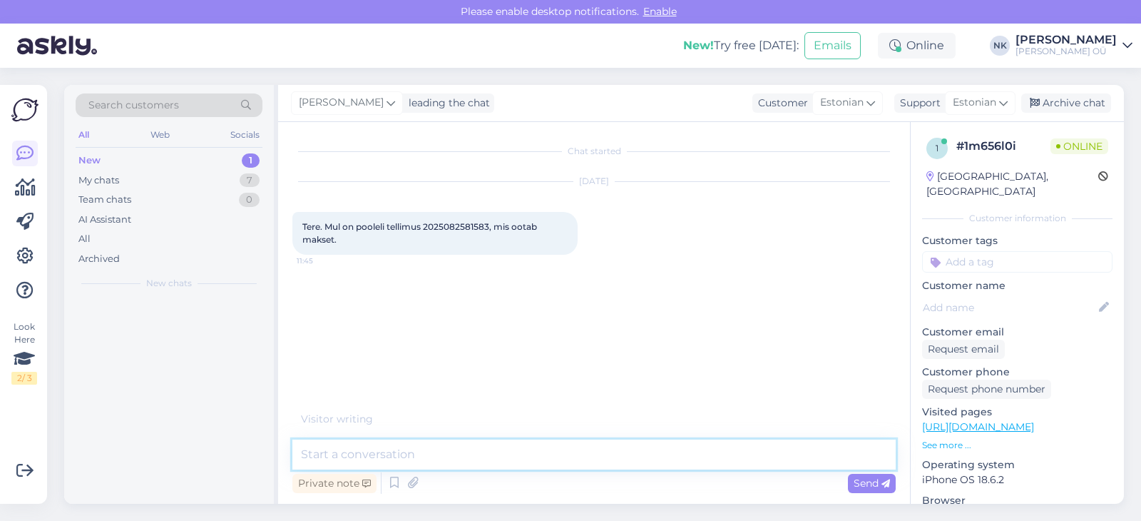
click at [525, 452] on textarea at bounding box center [594, 454] width 604 height 30
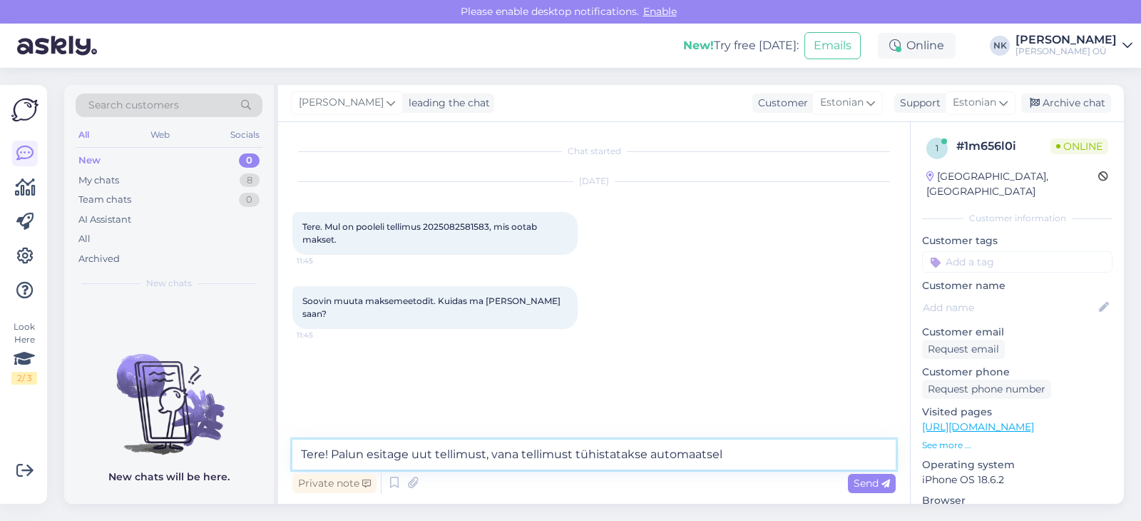
type textarea "Tere! Palun esitage uut tellimust, vana tellimust tühistatakse automaatselt"
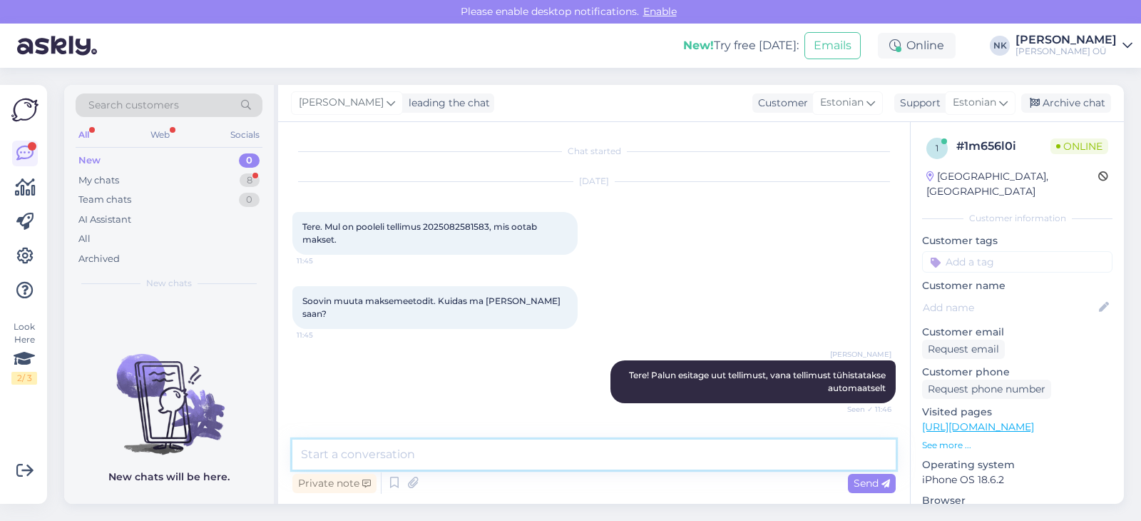
scroll to position [40, 0]
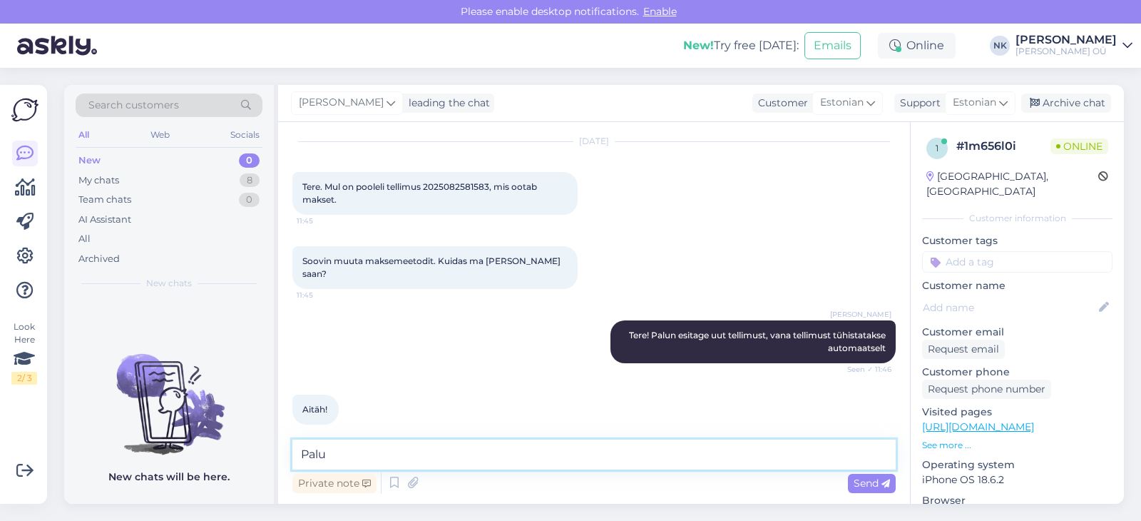
type textarea "Palun"
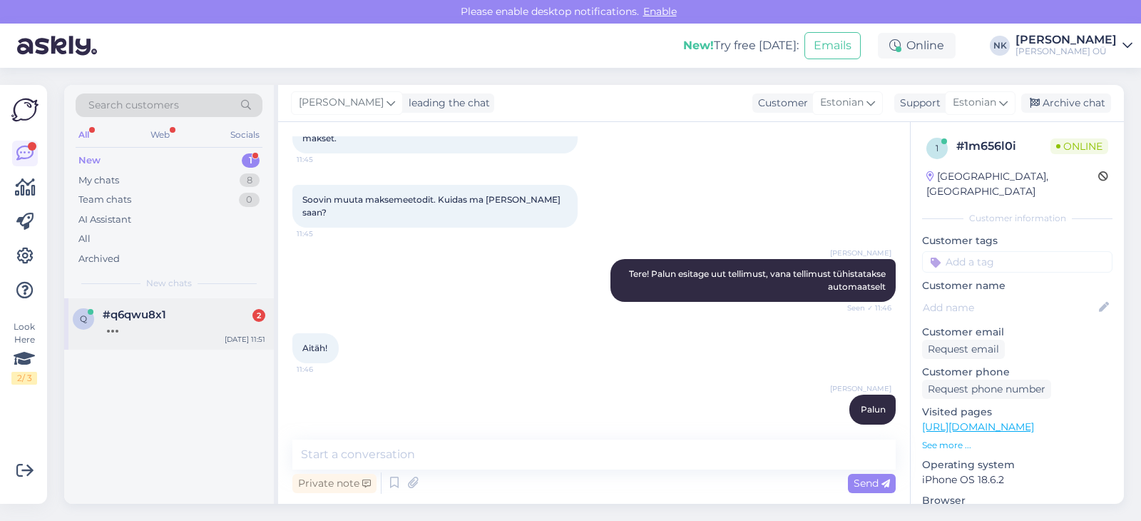
click at [216, 330] on div at bounding box center [184, 327] width 163 height 13
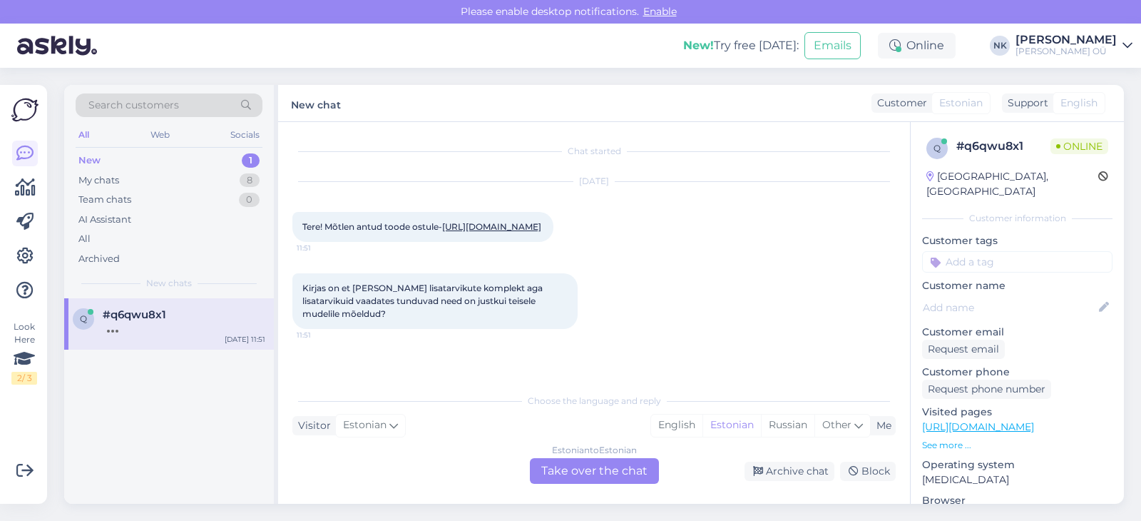
click at [442, 232] on link "[URL][DOMAIN_NAME]" at bounding box center [491, 226] width 99 height 11
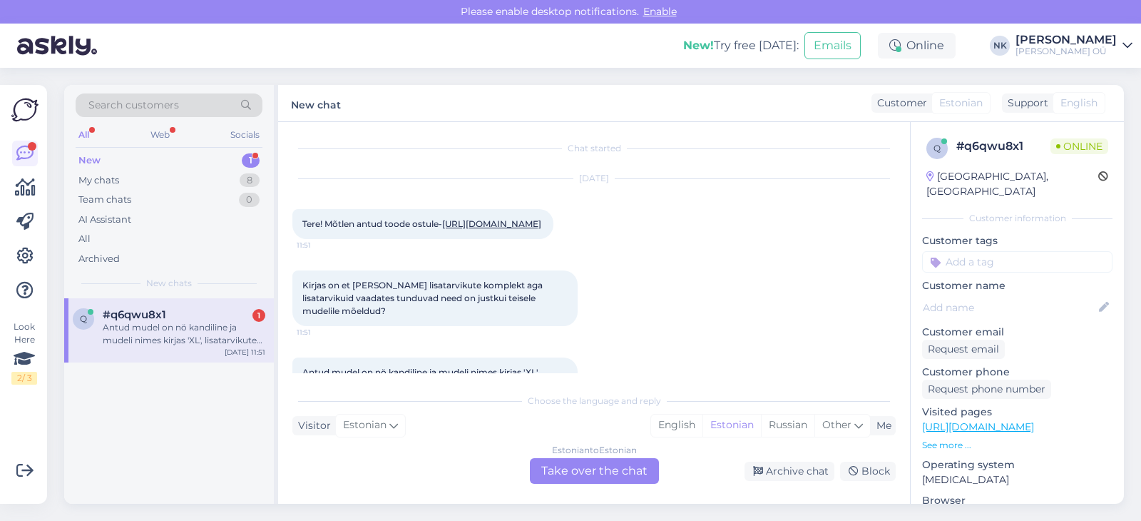
scroll to position [0, 0]
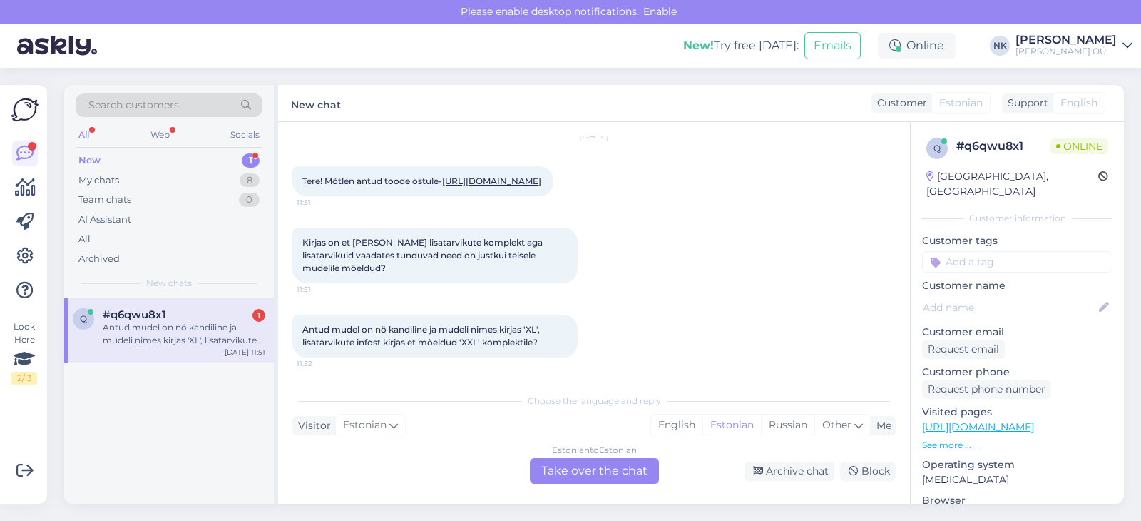
click at [599, 466] on div "Estonian to Estonian Take over the chat" at bounding box center [594, 471] width 129 height 26
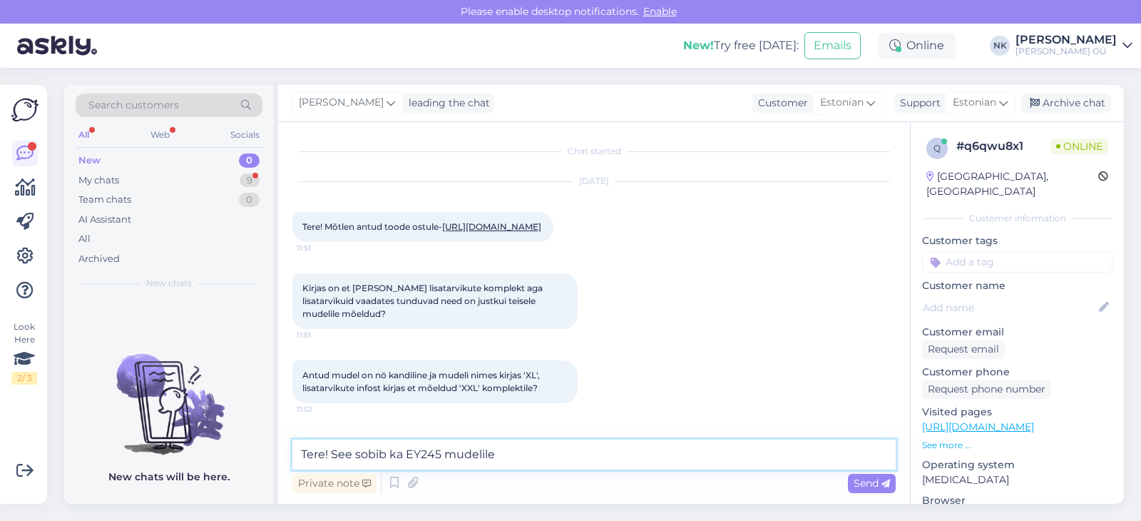
drag, startPoint x: 529, startPoint y: 462, endPoint x: 332, endPoint y: 454, distance: 197.1
click at [332, 454] on textarea "Tere! See sobib ka EY245 mudelile" at bounding box center [594, 454] width 604 height 30
paste textarea "EY245"
type textarea "Tere! Lisatarvikute kirjelduses on kirjas, et see sobib ka EY245 mudelile, ehk …"
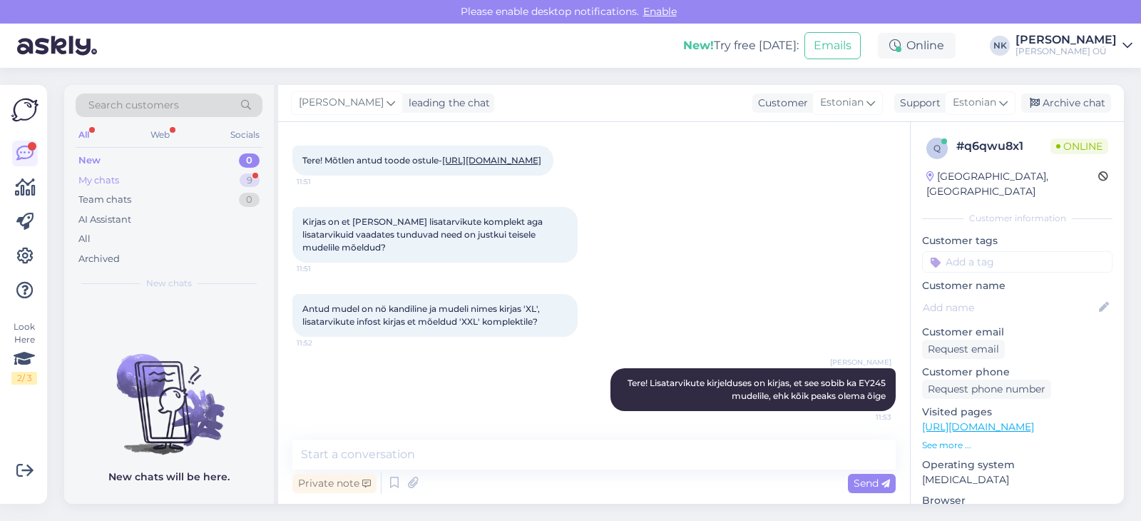
click at [156, 183] on div "My chats 9" at bounding box center [169, 180] width 187 height 20
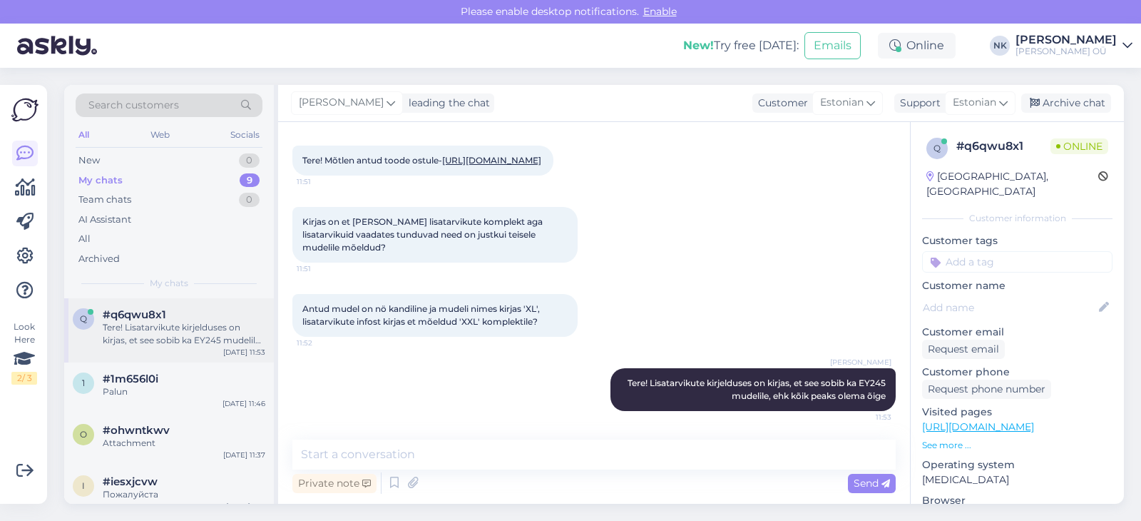
click at [175, 334] on div "Tere! Lisatarvikute kirjelduses on kirjas, et see sobib ka EY245 mudelile, ehk …" at bounding box center [184, 334] width 163 height 26
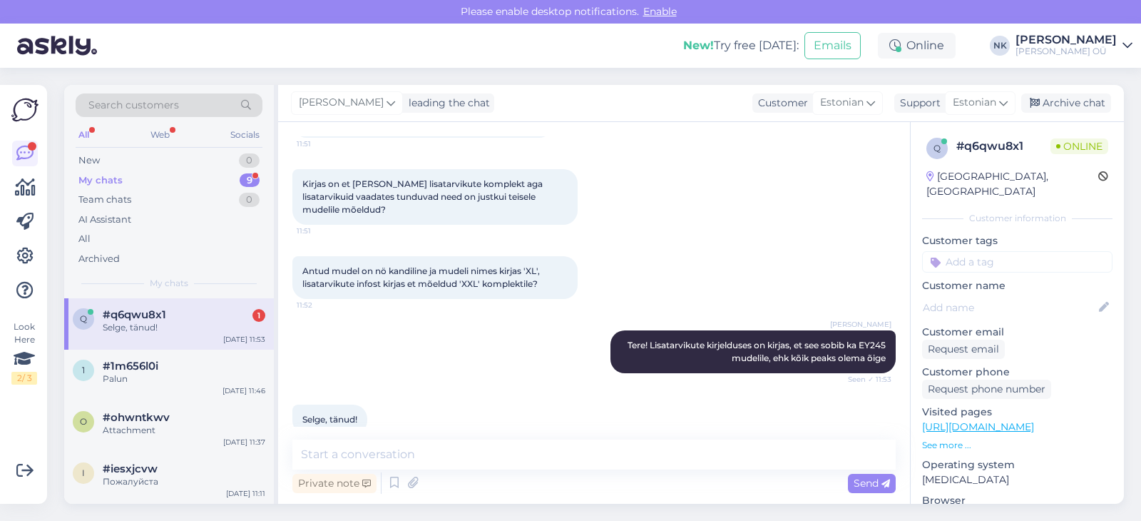
scroll to position [166, 0]
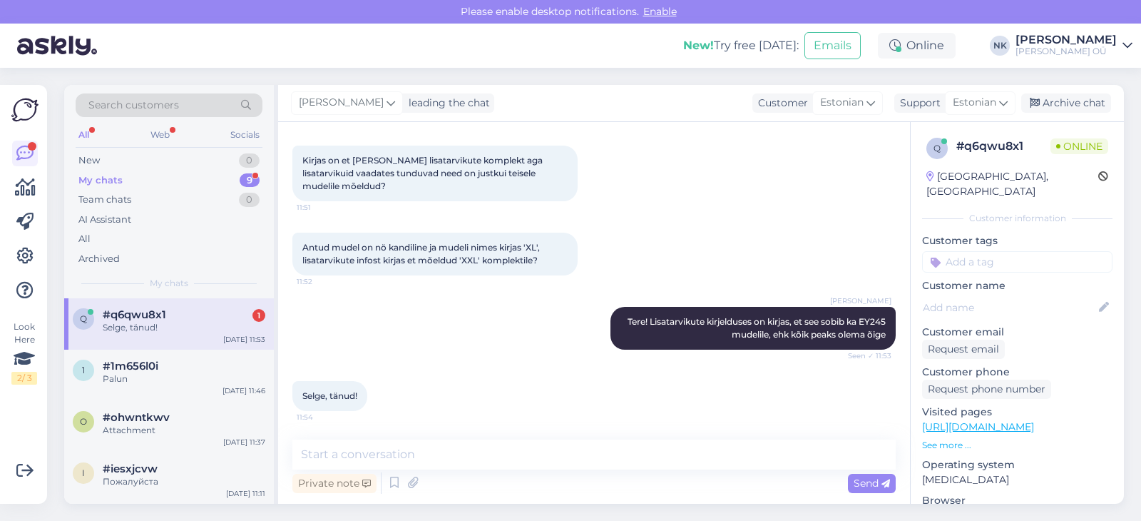
click at [399, 439] on div "Chat started [DATE] Tere! Mõtlen antud toode ostule- [URL][DOMAIN_NAME] 11:51 K…" at bounding box center [594, 313] width 632 height 382
click at [399, 448] on textarea at bounding box center [594, 454] width 604 height 30
type textarea "Palun"
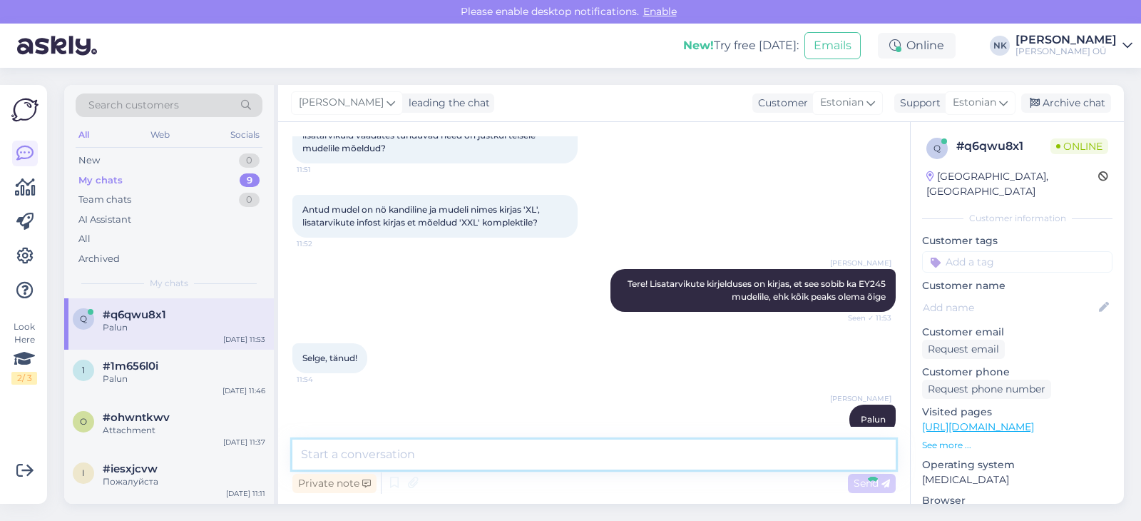
scroll to position [227, 0]
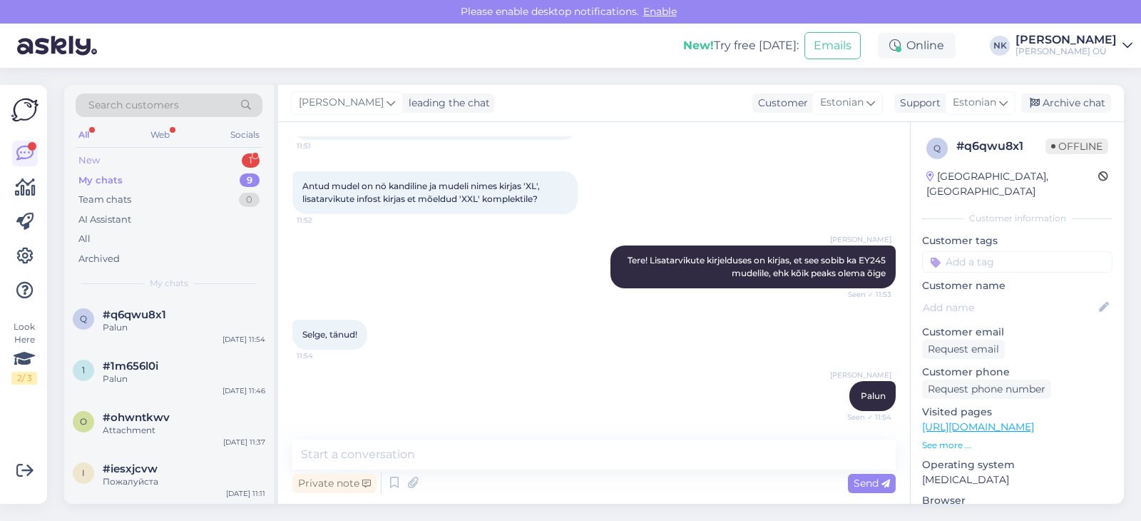
click at [220, 155] on div "New 1" at bounding box center [169, 161] width 187 height 20
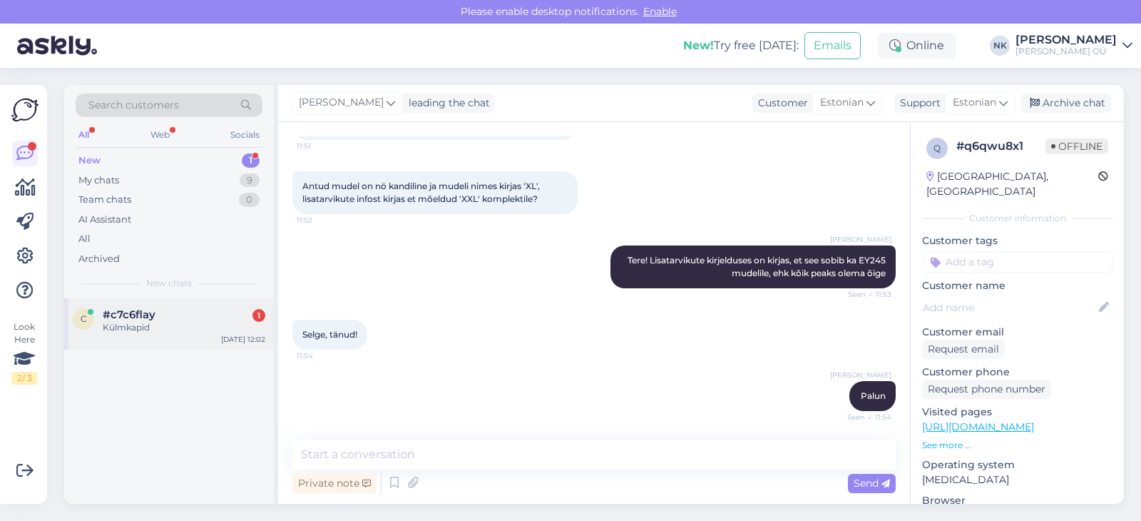
click at [202, 327] on div "Külmkapid" at bounding box center [184, 327] width 163 height 13
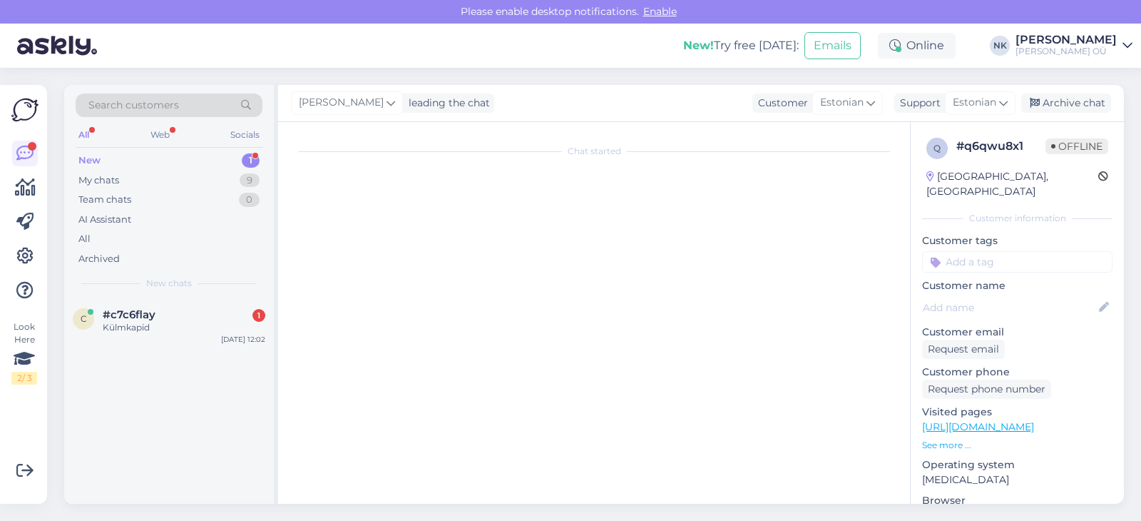
scroll to position [0, 0]
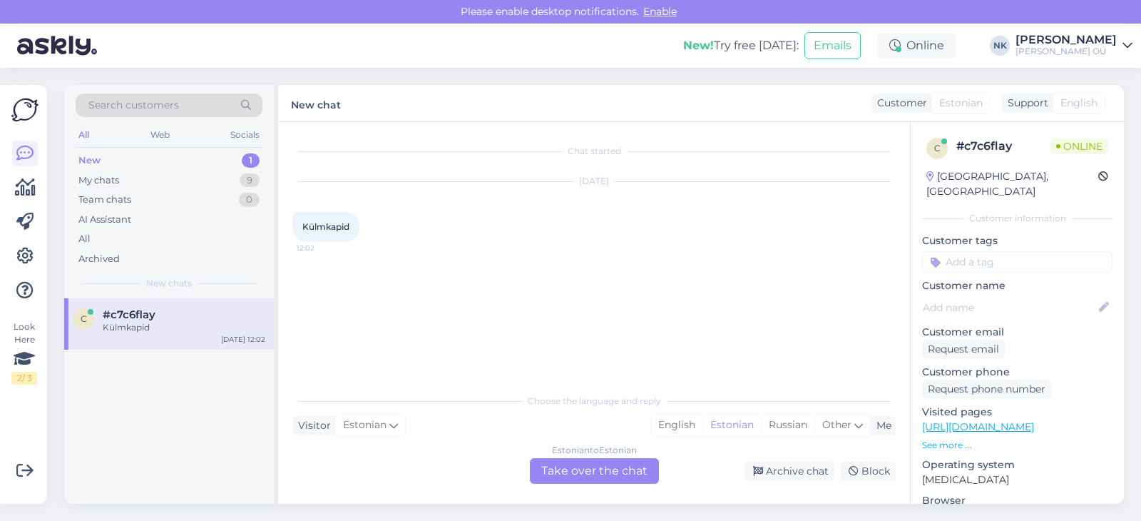
click at [962, 420] on link "[URL][DOMAIN_NAME]" at bounding box center [978, 426] width 112 height 13
click at [538, 452] on div "Choose the language and reply Visitor Estonian Me English Estonian Russian Othe…" at bounding box center [594, 435] width 604 height 98
click at [539, 462] on div "Estonian to Estonian Take over the chat" at bounding box center [594, 471] width 129 height 26
click at [488, 439] on div "Chat started [DATE] Külmkapid 12:02 Choose the language and reply Visitor Eston…" at bounding box center [594, 313] width 632 height 382
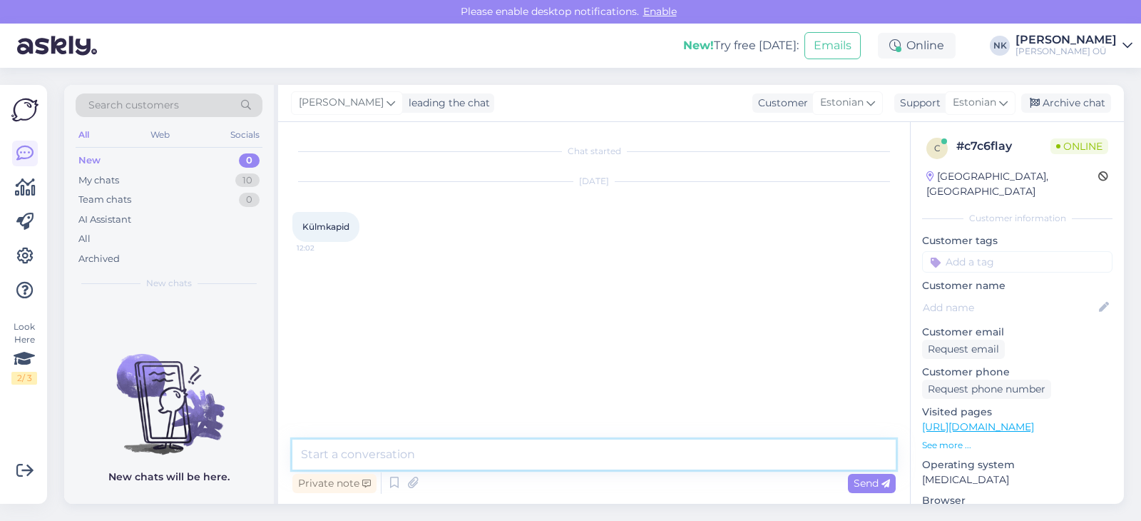
click at [485, 447] on textarea at bounding box center [594, 454] width 604 height 30
paste textarea "[URL][DOMAIN_NAME]"
type textarea "Tere! Külmkapide valikuga saate tutvuda siin: [URL][DOMAIN_NAME]"
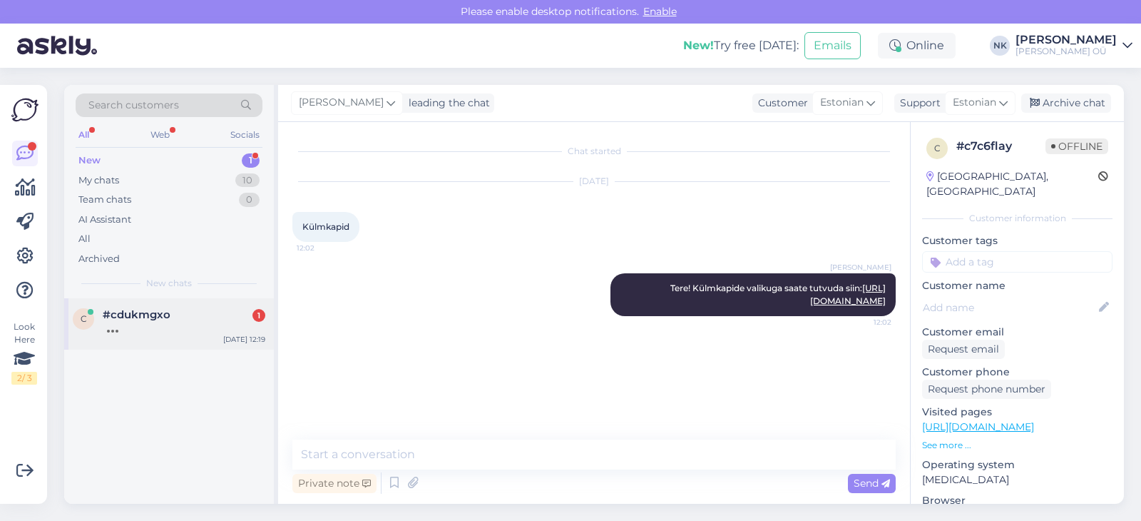
click at [221, 324] on div at bounding box center [184, 327] width 163 height 13
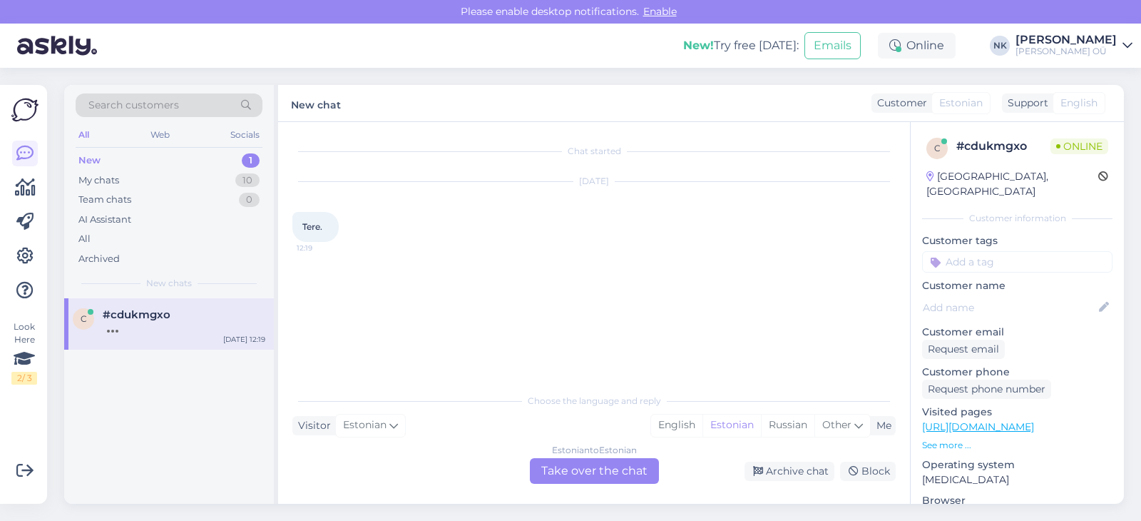
click at [614, 459] on div "Estonian to Estonian Take over the chat" at bounding box center [594, 471] width 129 height 26
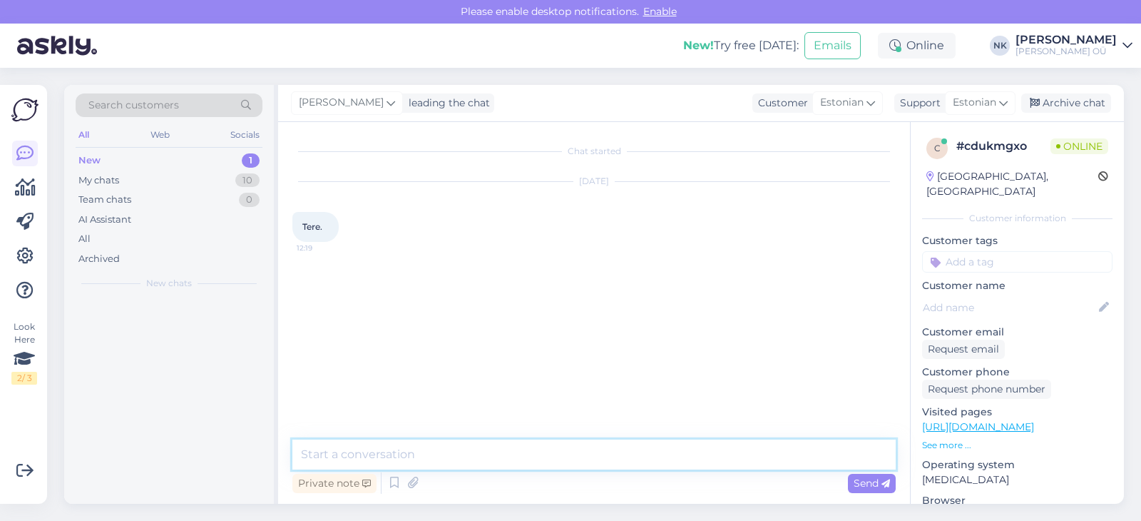
click at [614, 459] on textarea at bounding box center [594, 454] width 604 height 30
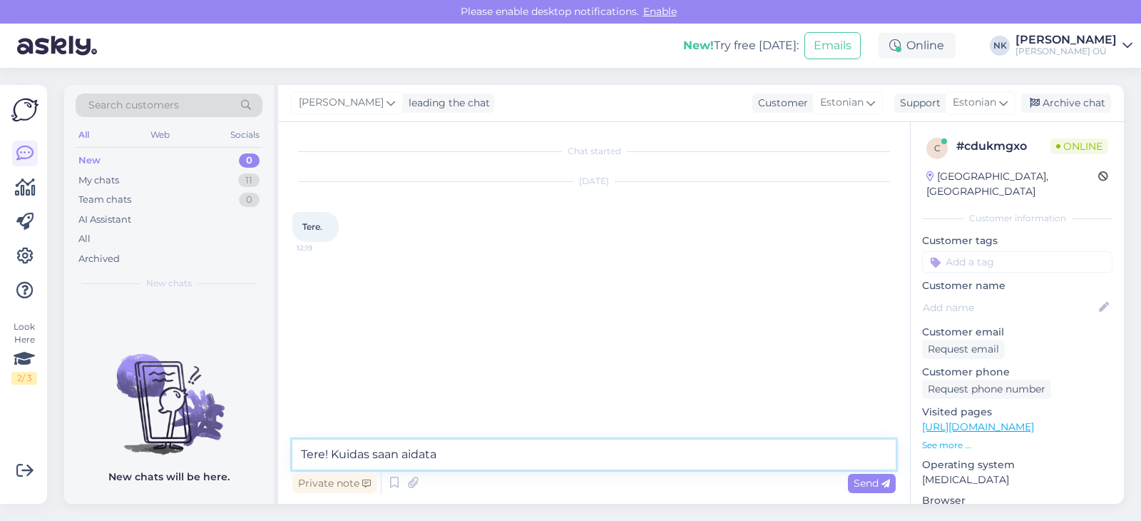
type textarea "Tere! Kuidas saan aidata?"
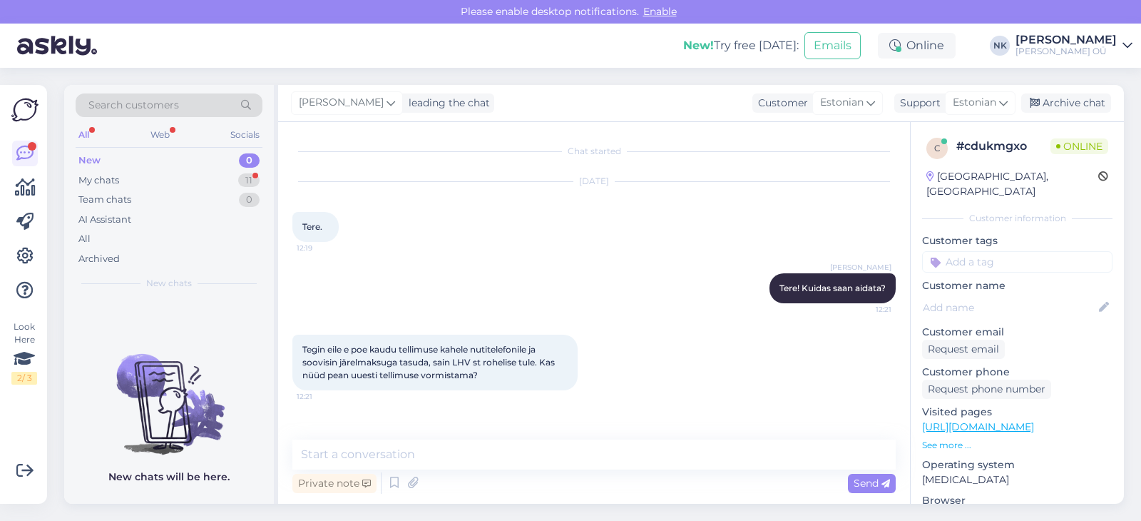
click at [426, 436] on div "Chat started [DATE] Tere. 12:19 [PERSON_NAME] Tere! Kuidas saan aidata? 12:21 T…" at bounding box center [594, 313] width 632 height 382
click at [420, 444] on textarea at bounding box center [594, 454] width 604 height 30
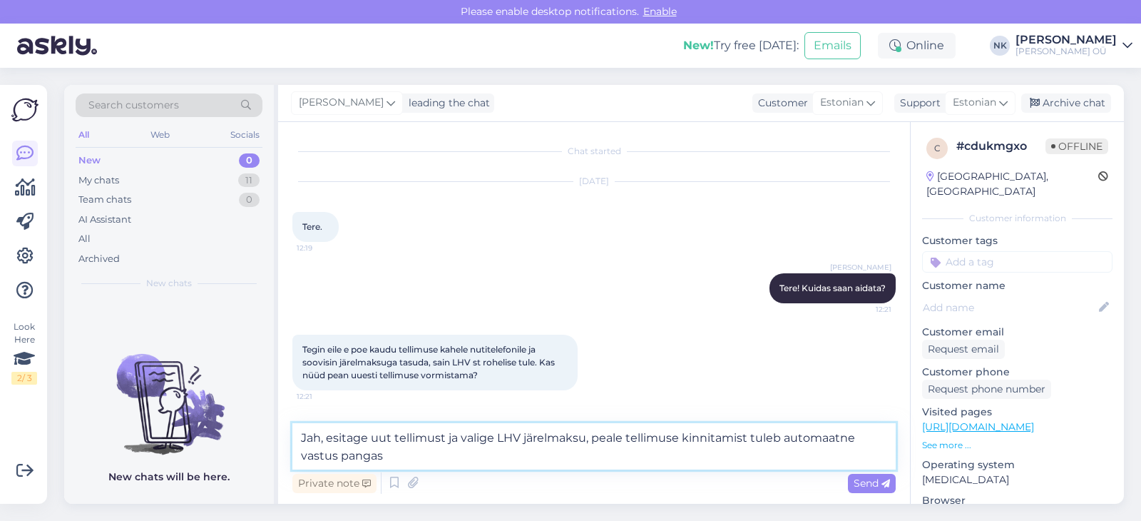
type textarea "Jah, esitage uut tellimust ja valige LHV järelmaksu, [PERSON_NAME] tellimuse ki…"
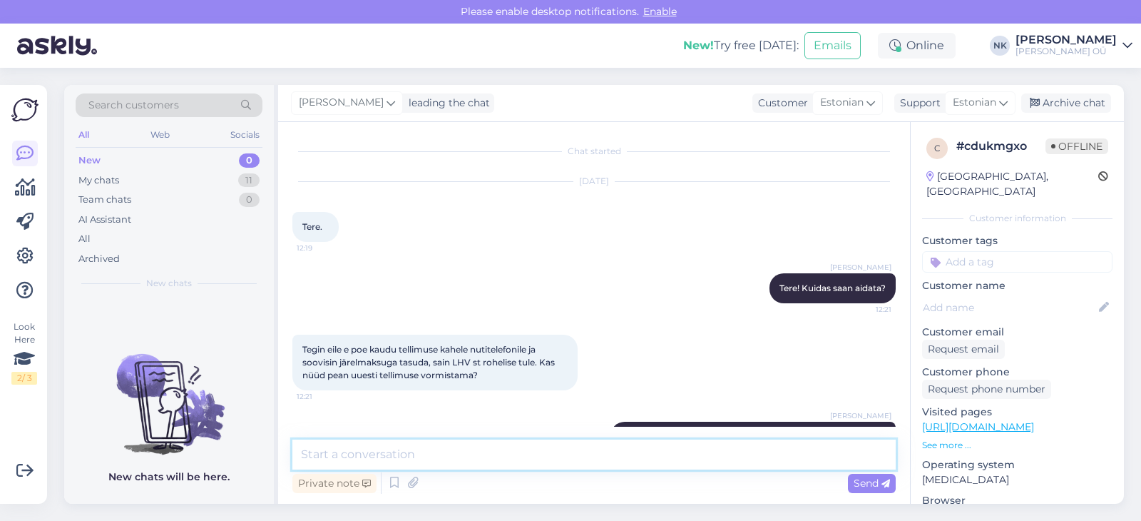
scroll to position [54, 0]
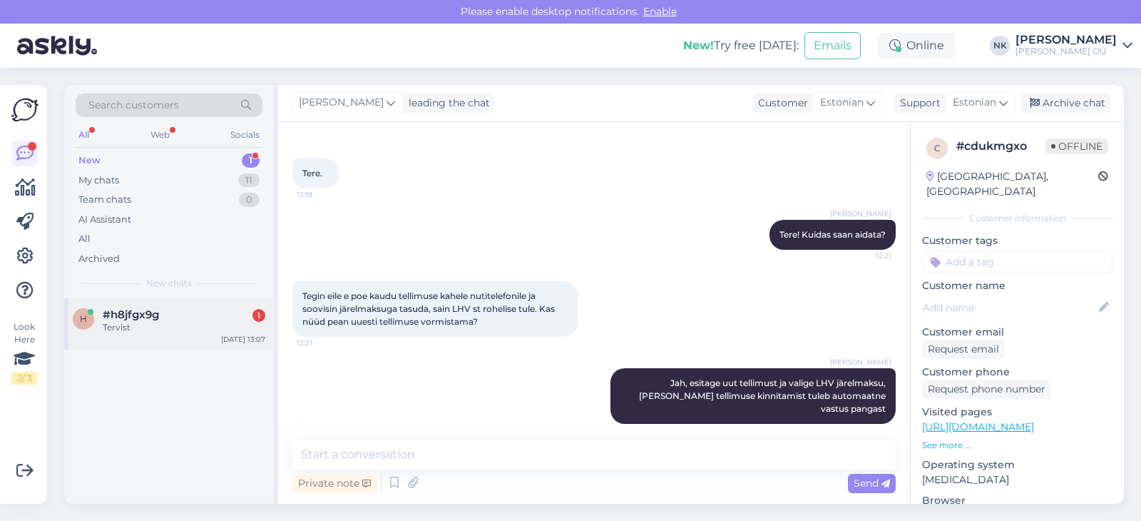
click at [240, 312] on div "#h8jfgx9g 1" at bounding box center [184, 314] width 163 height 13
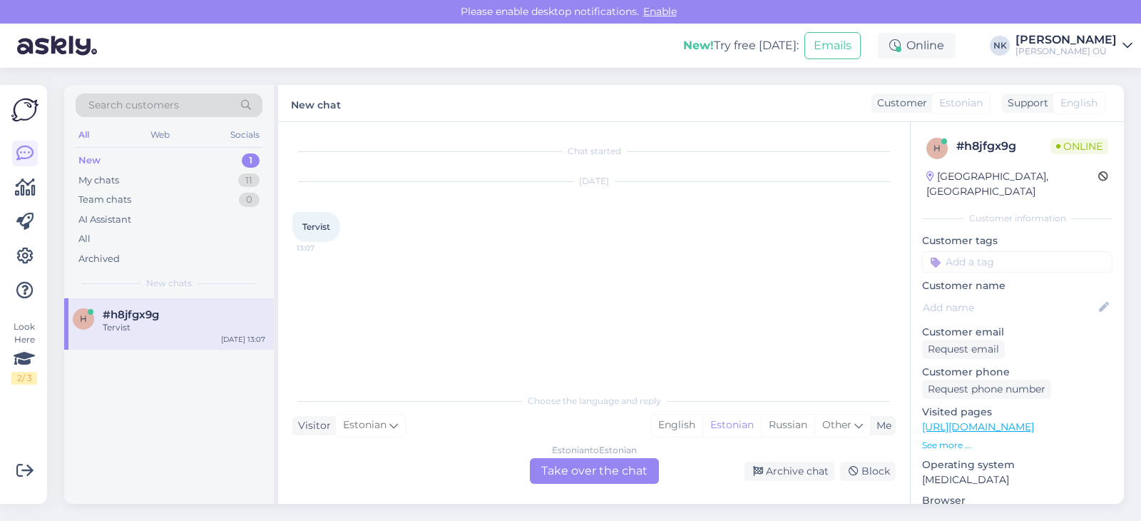
click at [647, 479] on div "Estonian to Estonian Take over the chat" at bounding box center [594, 471] width 129 height 26
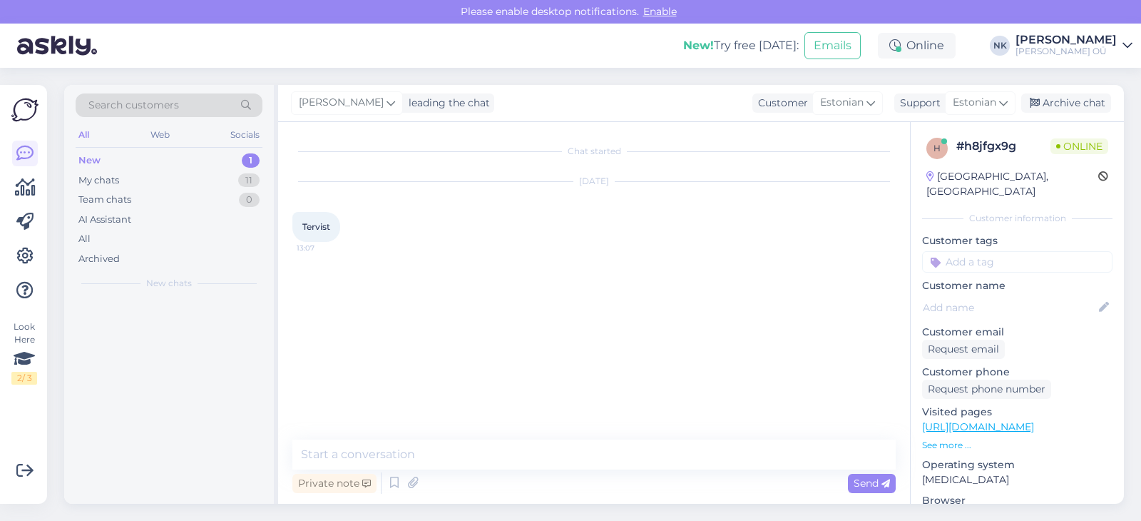
click at [594, 469] on div "Private note Send" at bounding box center [594, 482] width 604 height 27
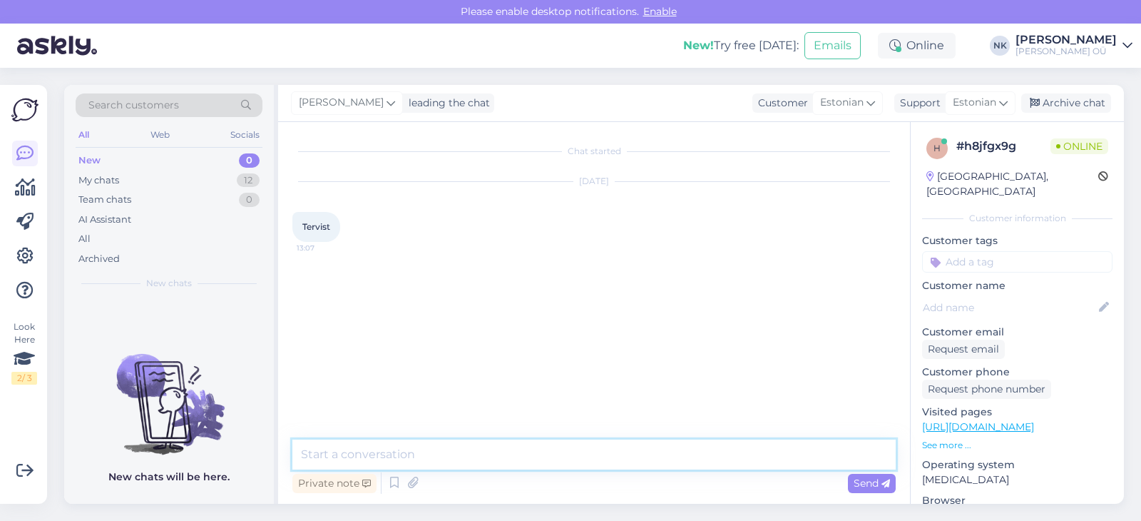
click at [559, 454] on textarea at bounding box center [594, 454] width 604 height 30
type textarea "Tere! Kuidas saan aidata?"
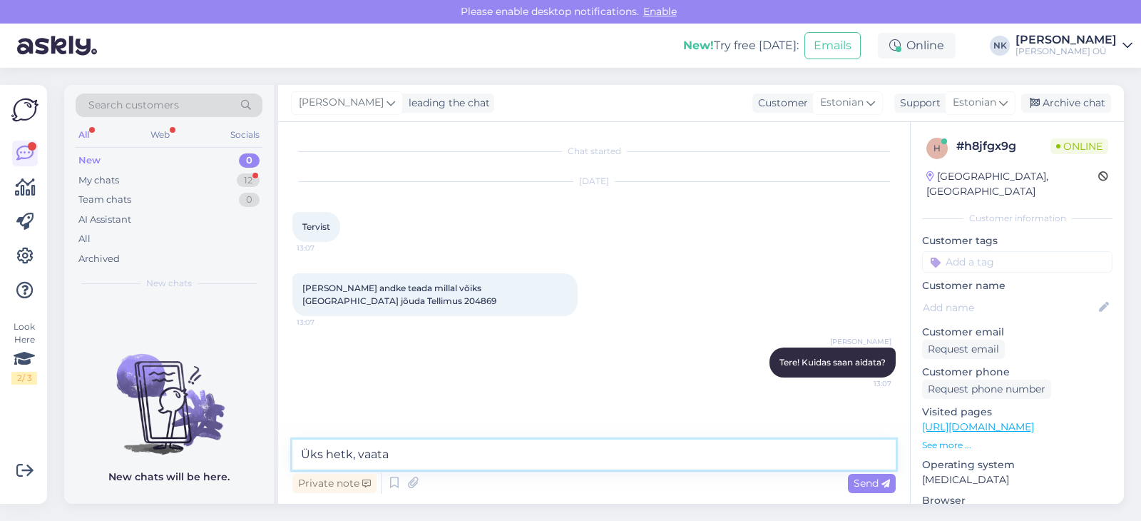
type textarea "Üks hetk, vaatan"
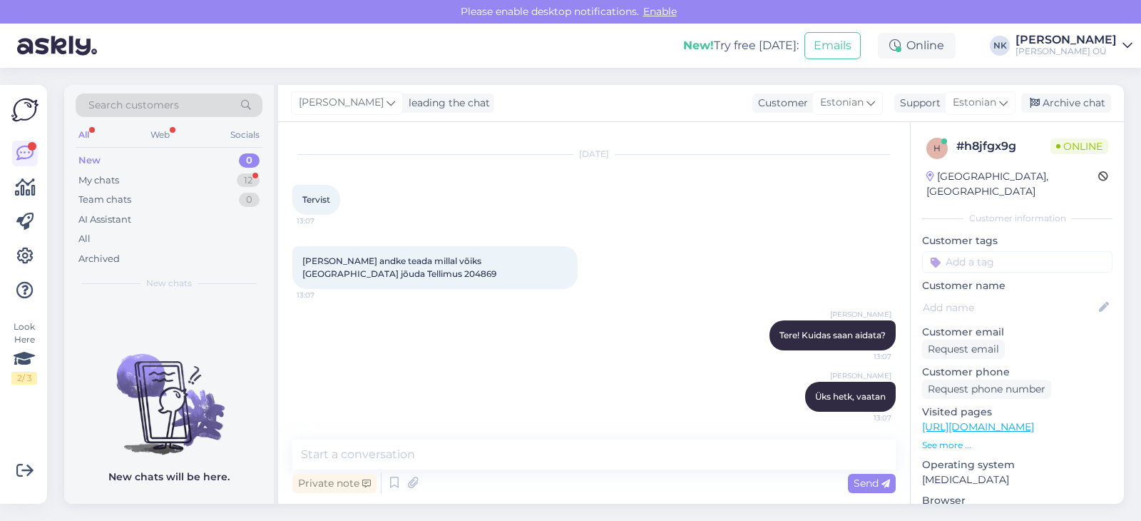
click at [313, 272] on span "[PERSON_NAME] andke teada millal võiks [GEOGRAPHIC_DATA] jõuda Tellimus 204869" at bounding box center [399, 267] width 194 height 24
copy span "204869"
click at [209, 177] on div "My chats 12" at bounding box center [169, 180] width 187 height 20
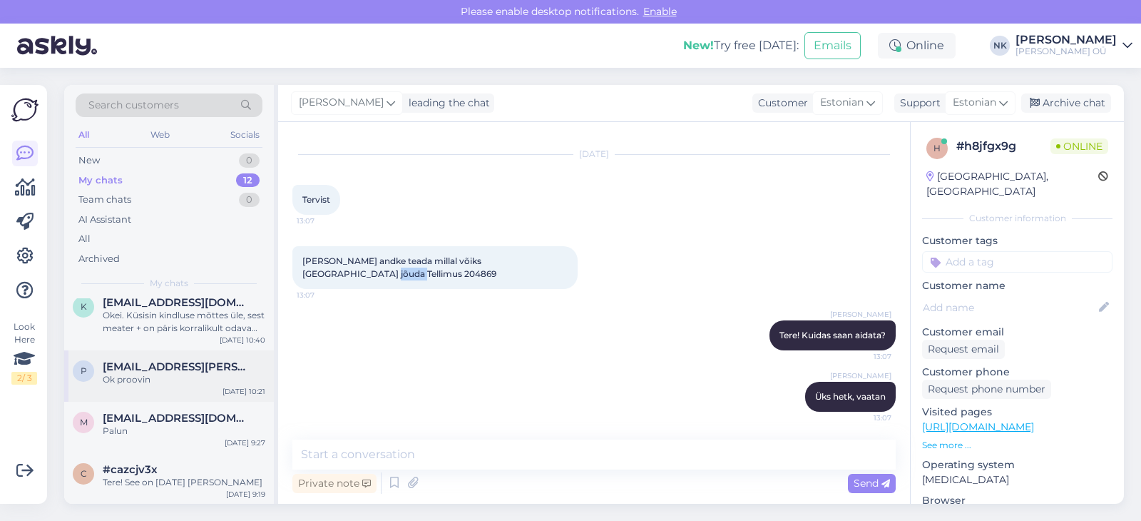
scroll to position [449, 0]
click at [448, 459] on textarea at bounding box center [594, 454] width 604 height 30
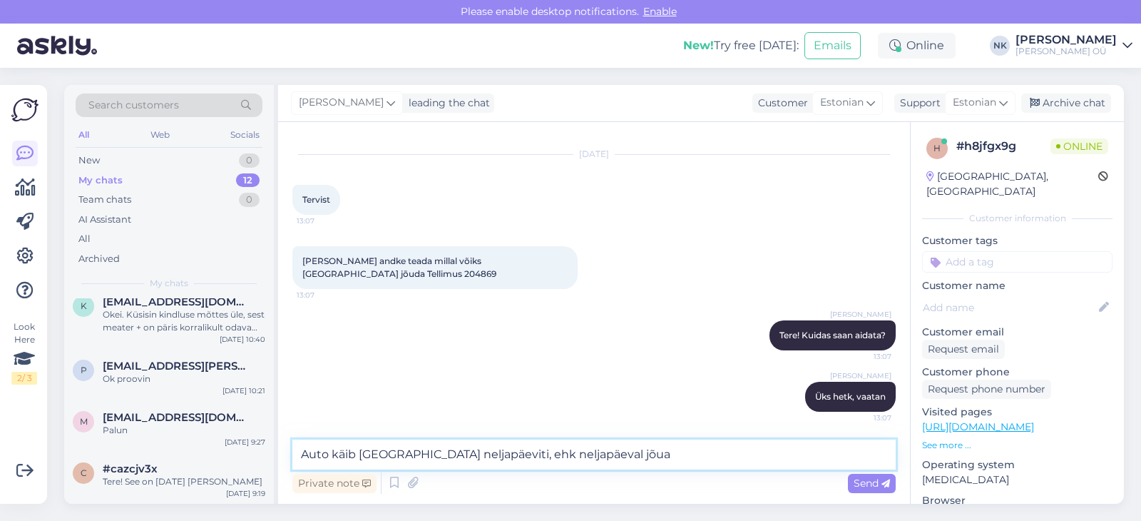
type textarea "Auto käib [GEOGRAPHIC_DATA] neljapäeviti, ehk neljapäeval jõuab"
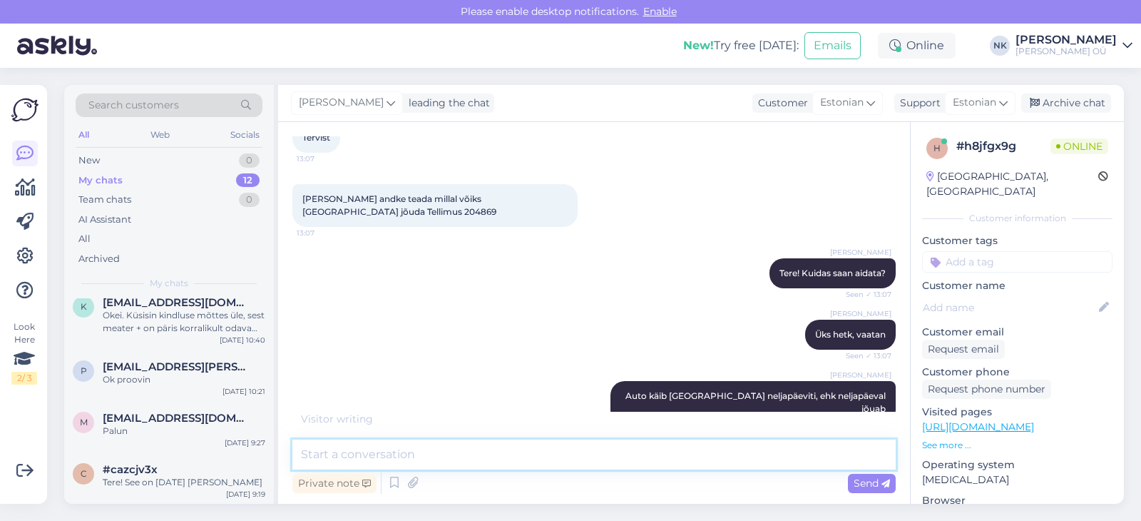
scroll to position [150, 0]
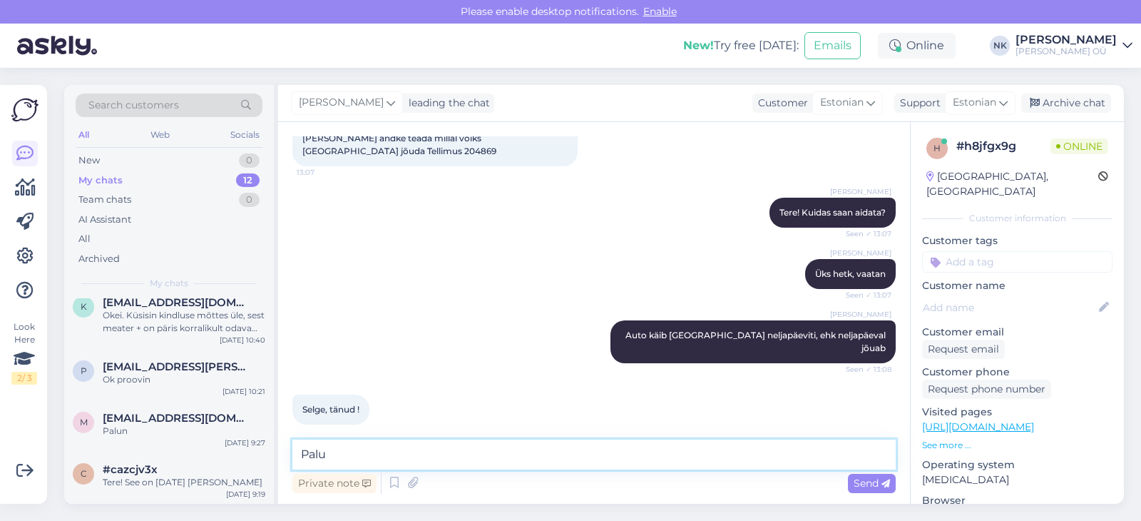
type textarea "Palun"
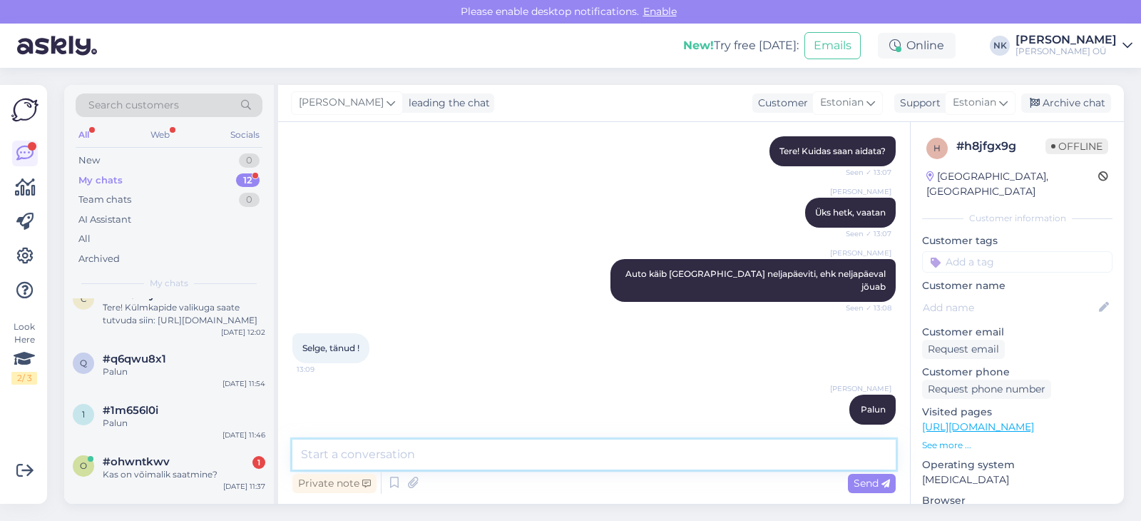
scroll to position [257, 0]
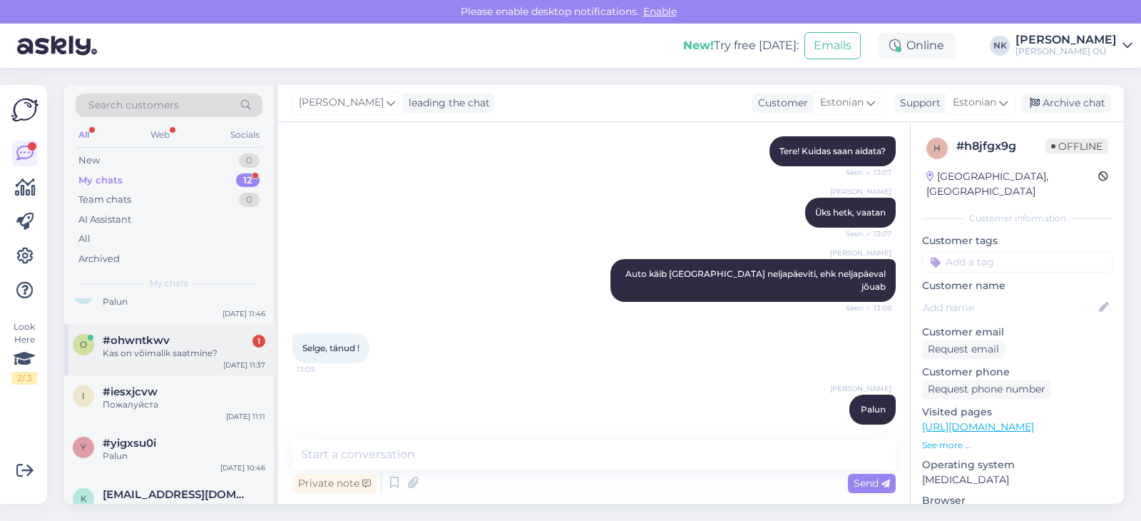
click at [178, 370] on div "o #ohwntkwv 1 Kas on võimalik saatmine? [DATE] 11:37" at bounding box center [169, 349] width 210 height 51
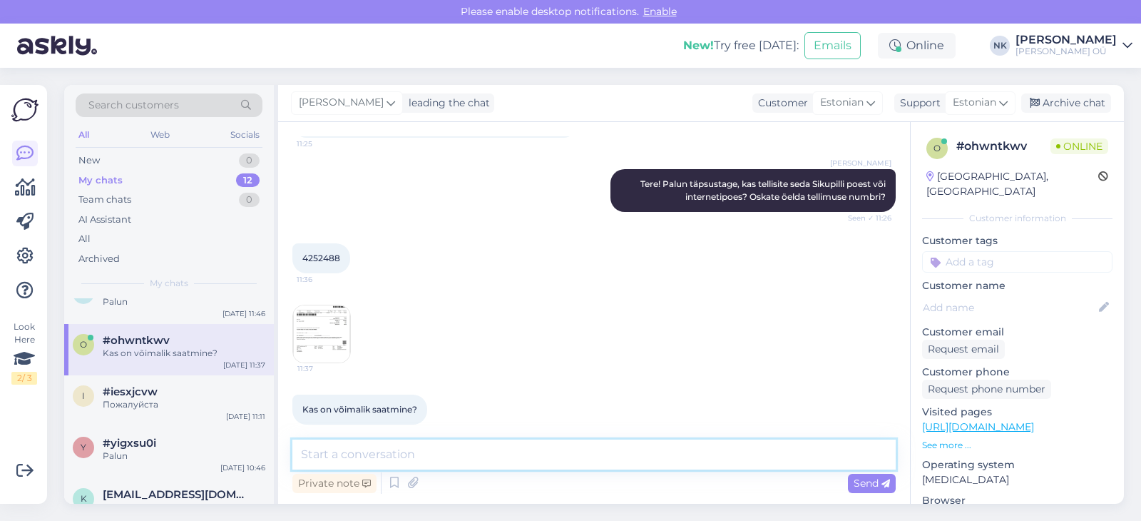
click at [353, 459] on textarea at bounding box center [594, 454] width 604 height 30
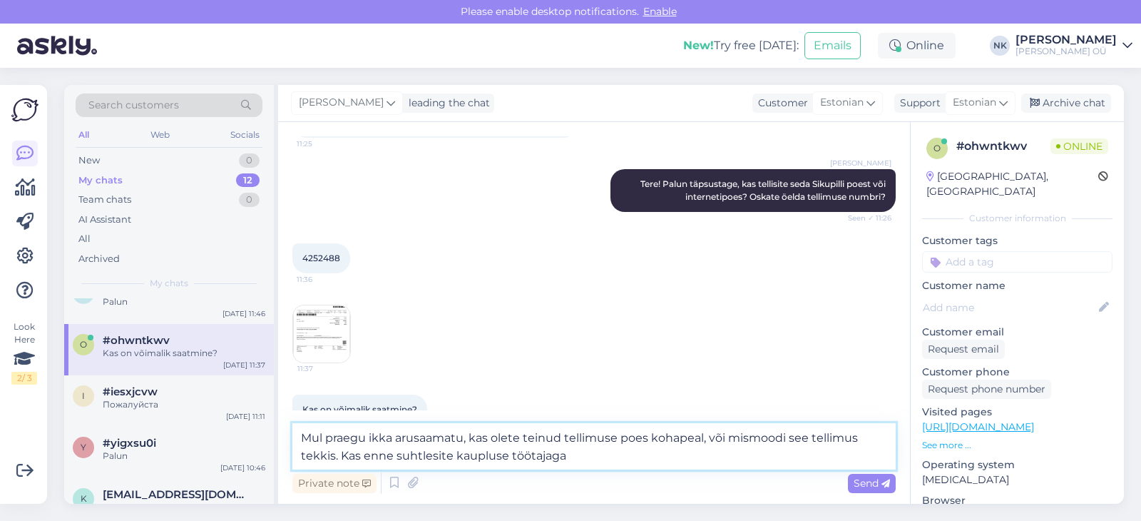
type textarea "Mul praegu ikka arusaamatu, kas olete teinud tellimuse poes kohapeal, või mismo…"
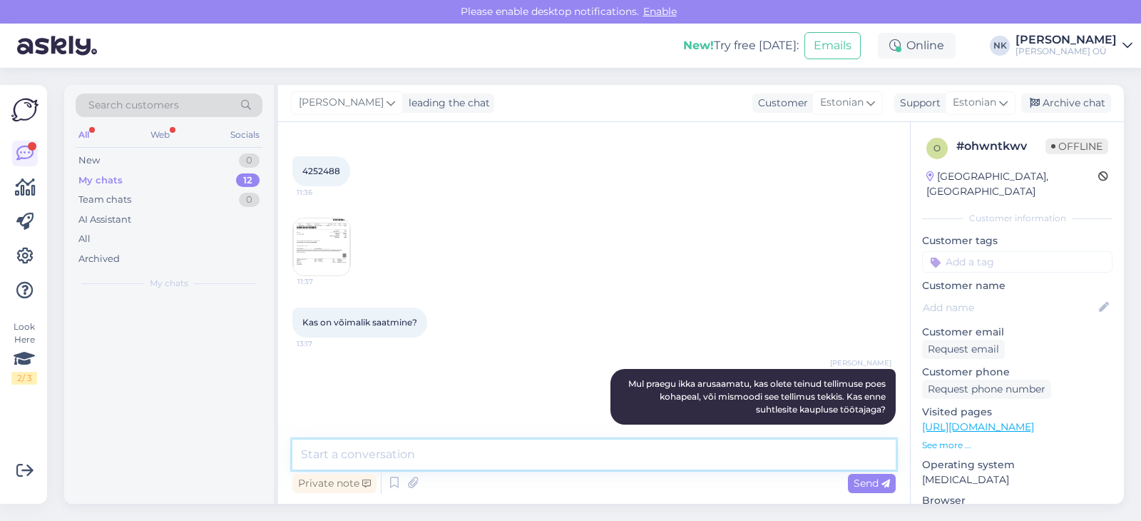
scroll to position [0, 0]
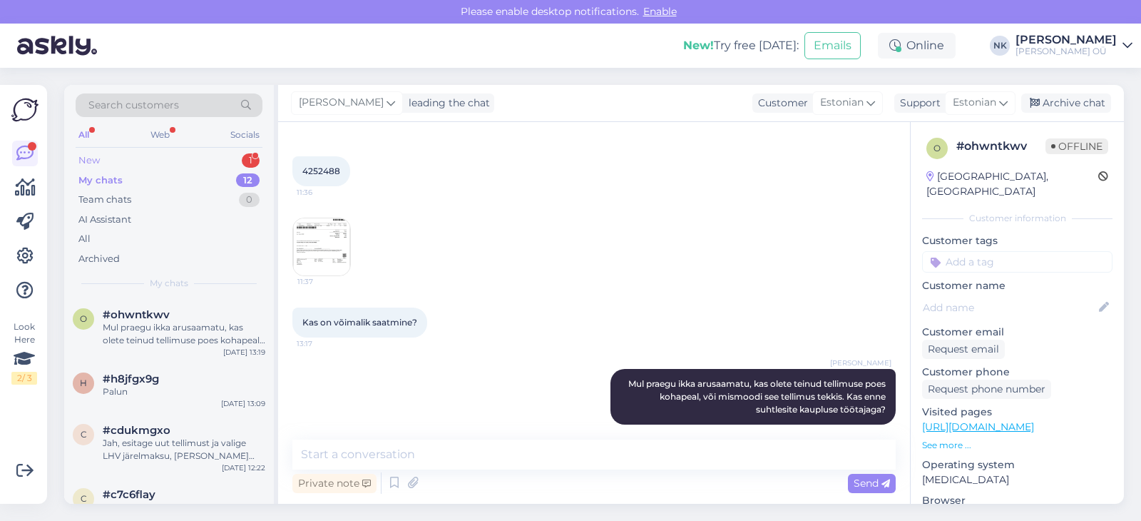
click at [151, 151] on div "New 1" at bounding box center [169, 161] width 187 height 20
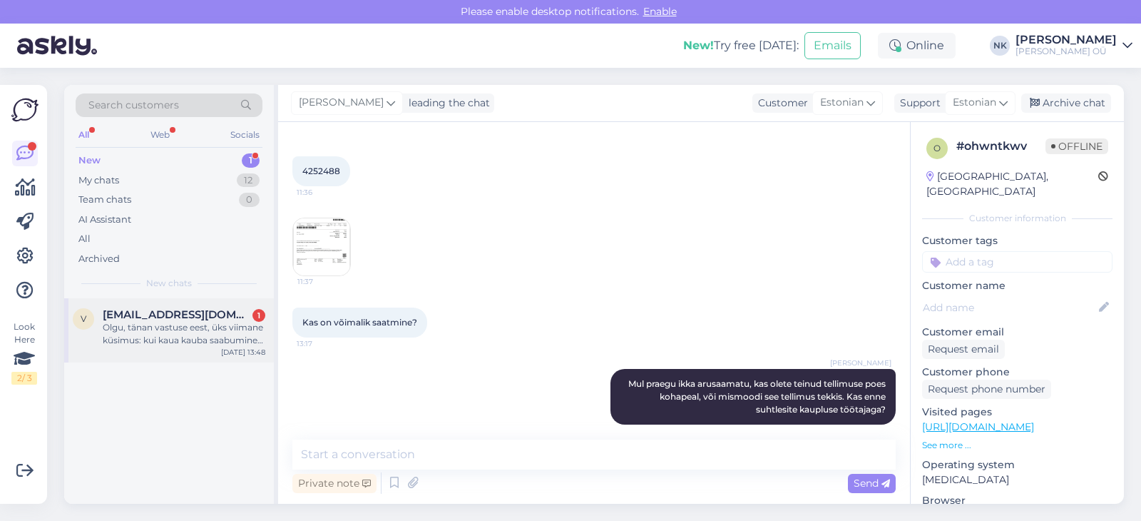
click at [220, 341] on div "Olgu, tänan vastuse eest, üks viimane küsimus: kui kaua kauba saabumine aega võ…" at bounding box center [184, 334] width 163 height 26
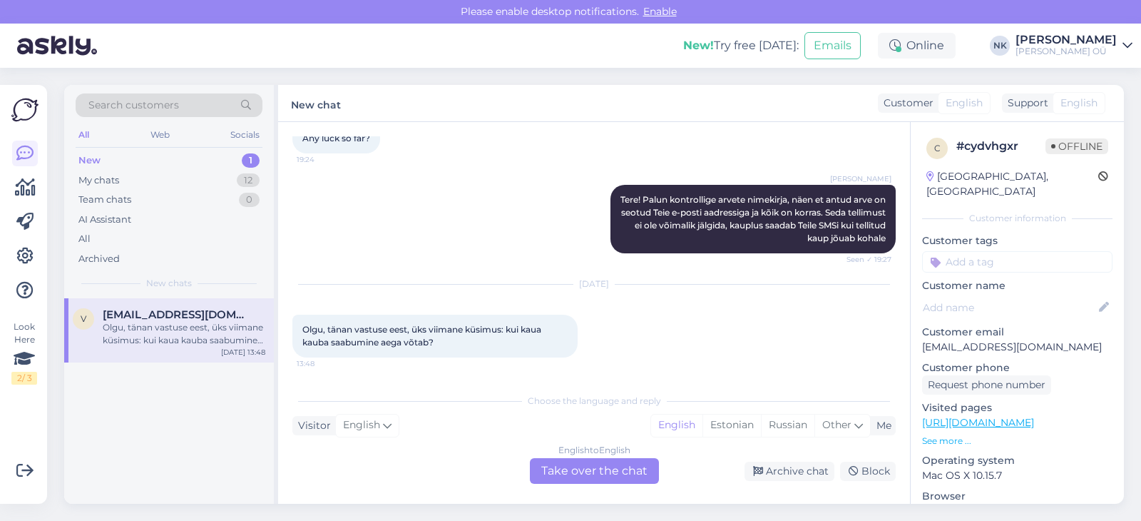
click at [569, 467] on div "English to English Take over the chat" at bounding box center [594, 471] width 129 height 26
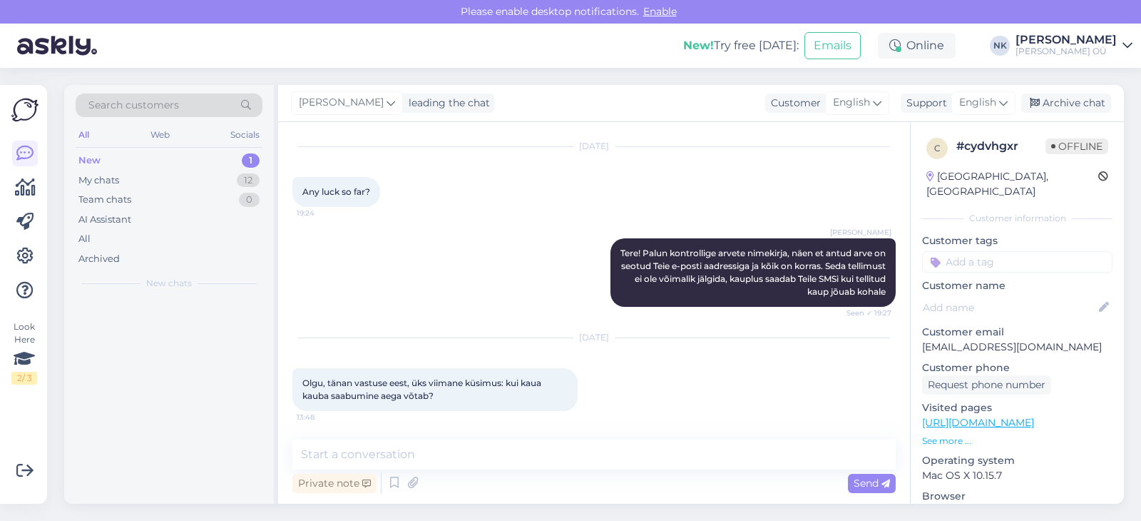
scroll to position [189, 0]
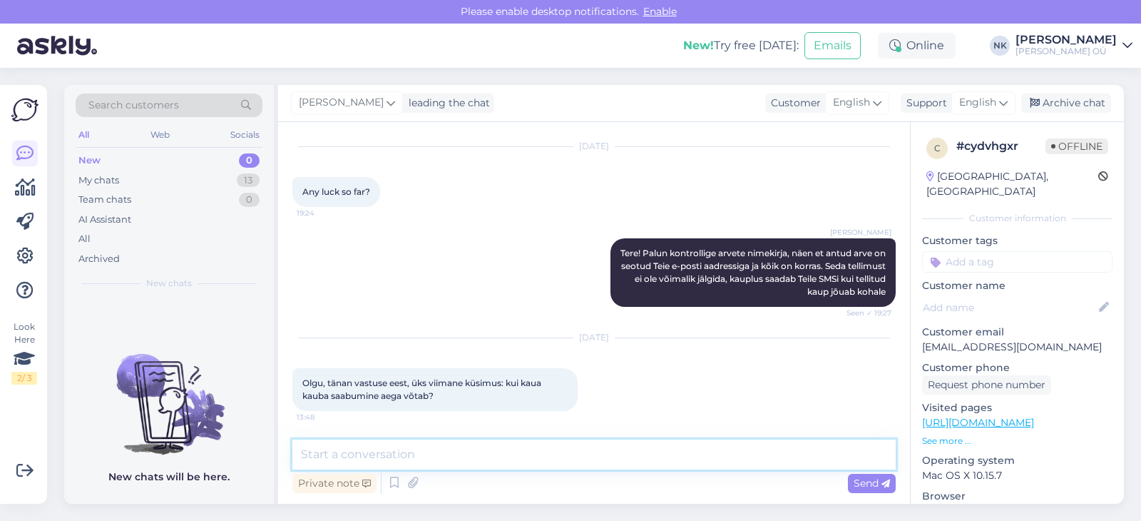
click at [544, 455] on textarea at bounding box center [594, 454] width 604 height 30
type textarea "Tere, tavaliset 3 kuni 5 tööpäeva sõltuvalt kaubast ja asukohast"
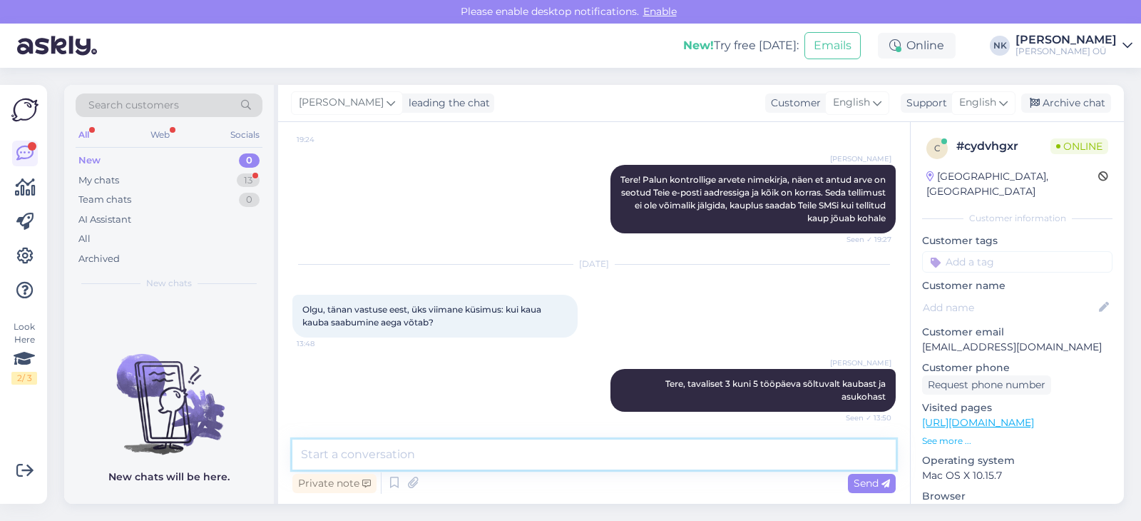
scroll to position [325, 0]
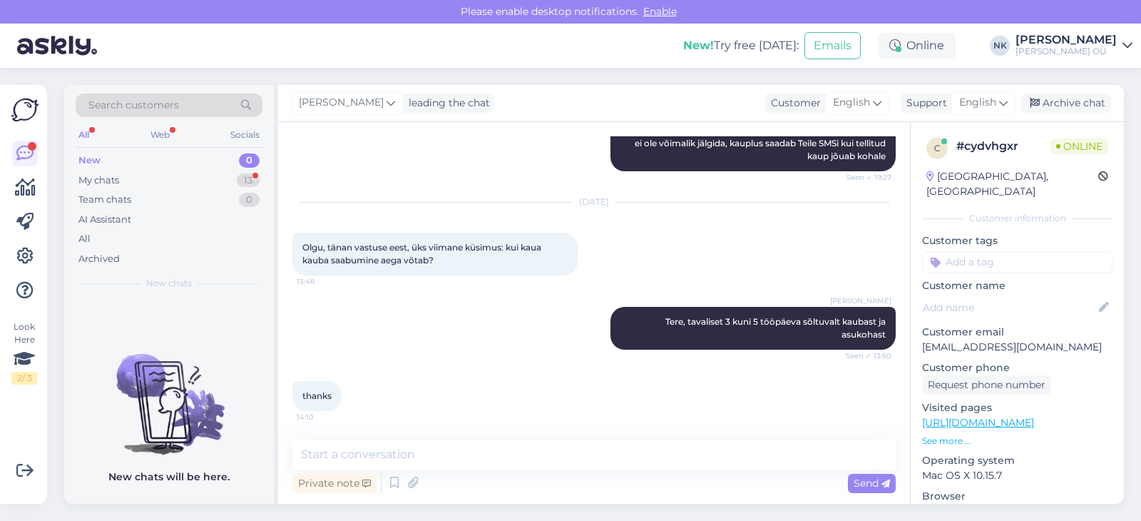
click at [180, 167] on div "New 0" at bounding box center [169, 161] width 187 height 20
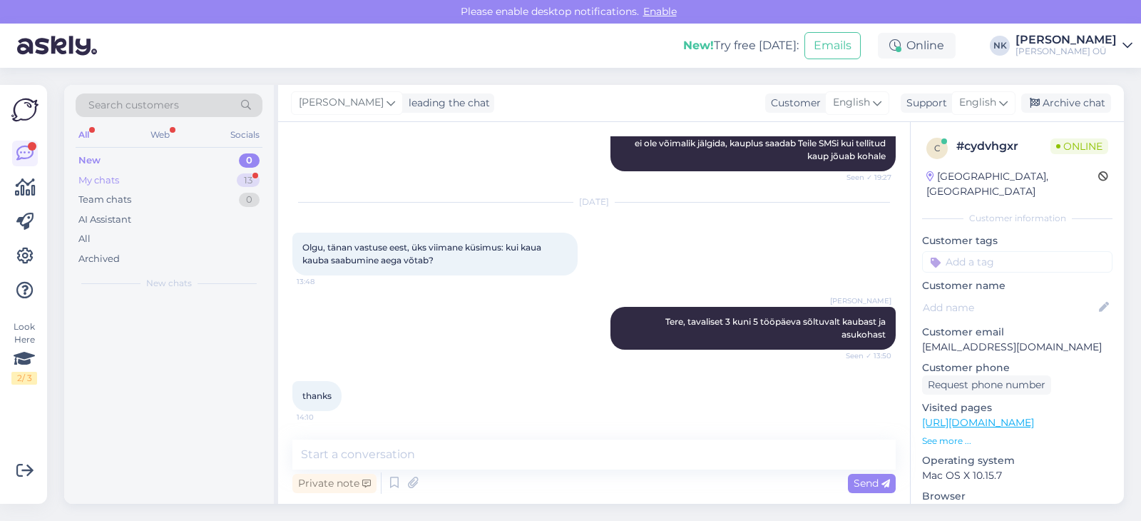
click at [180, 173] on div "My chats 13" at bounding box center [169, 180] width 187 height 20
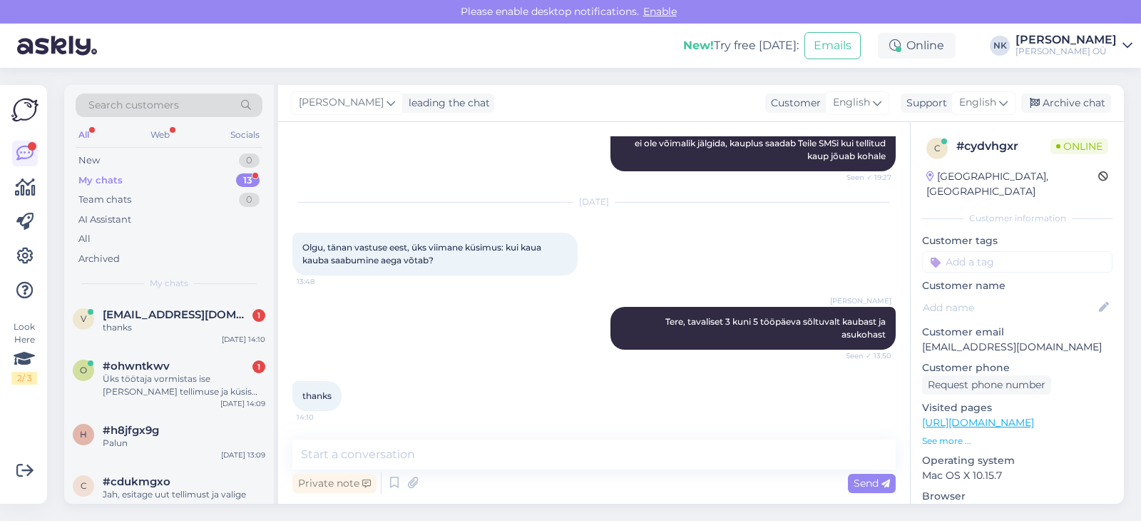
click at [180, 181] on div "My chats 13" at bounding box center [169, 180] width 187 height 20
click at [184, 337] on div "v [EMAIL_ADDRESS][DOMAIN_NAME] 1 thanks [DATE] 14:10" at bounding box center [169, 323] width 210 height 51
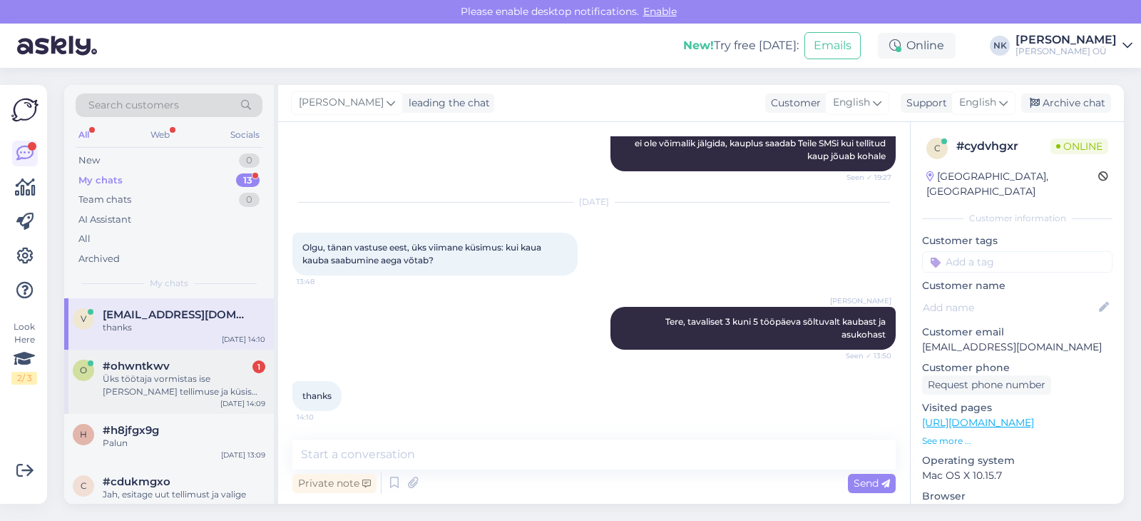
click at [194, 392] on div "Üks töötaja vormistas ise [PERSON_NAME] tellimuse ja küsis kuidas tahan [PERSON…" at bounding box center [184, 385] width 163 height 26
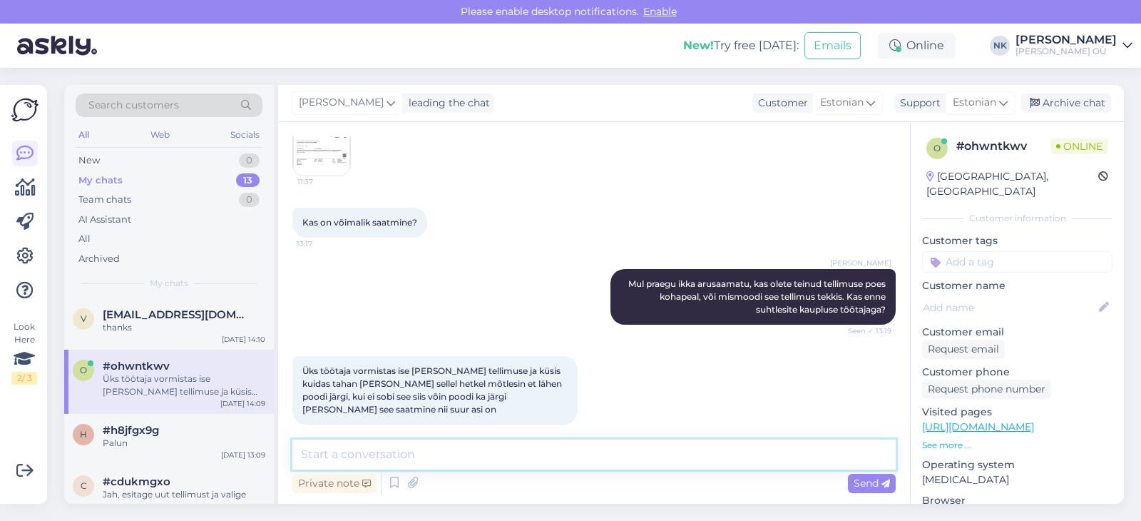
click at [437, 455] on textarea at bounding box center [594, 454] width 604 height 30
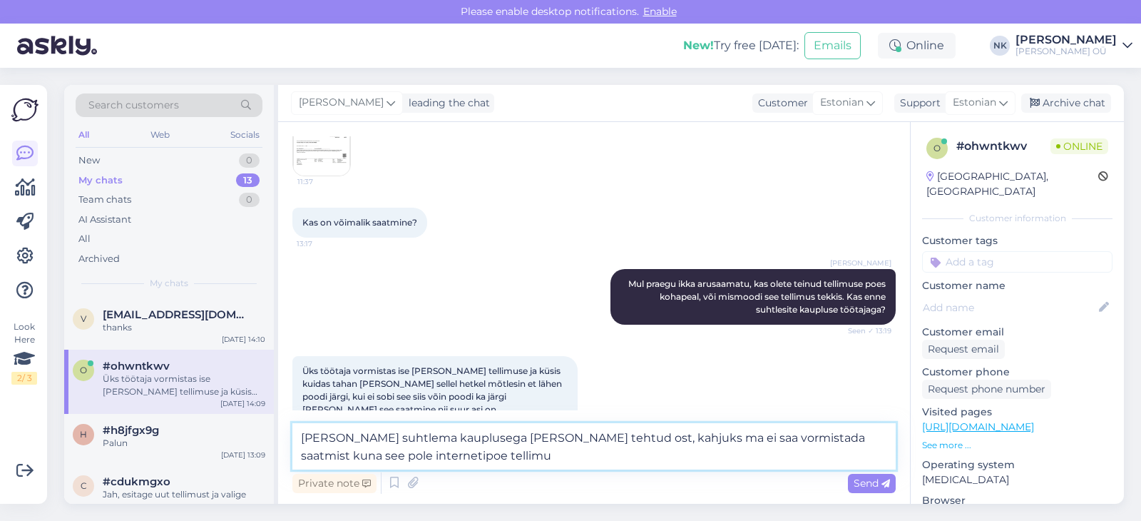
type textarea "Peate suhtlema kauplusega kus oli tehtud ost, kahjuks ma ei saa vormistada saat…"
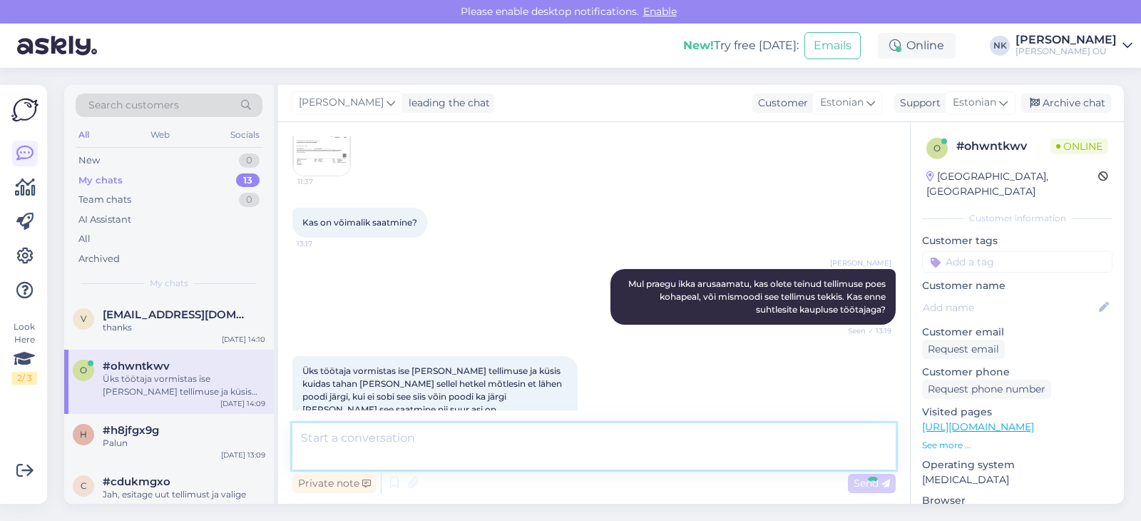
scroll to position [404, 0]
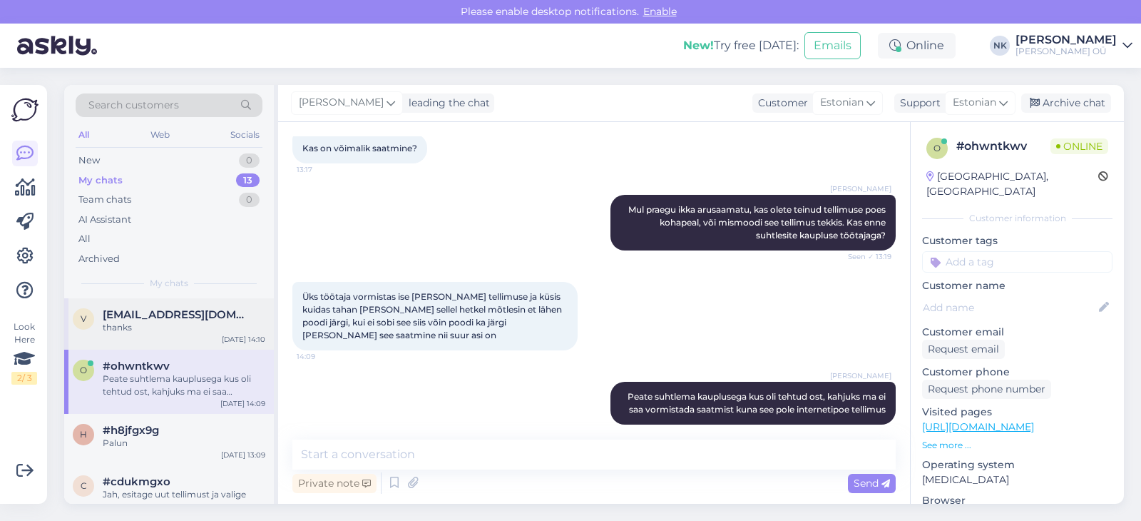
click at [177, 300] on div "v [EMAIL_ADDRESS][DOMAIN_NAME] thanks [DATE] 14:10" at bounding box center [169, 323] width 210 height 51
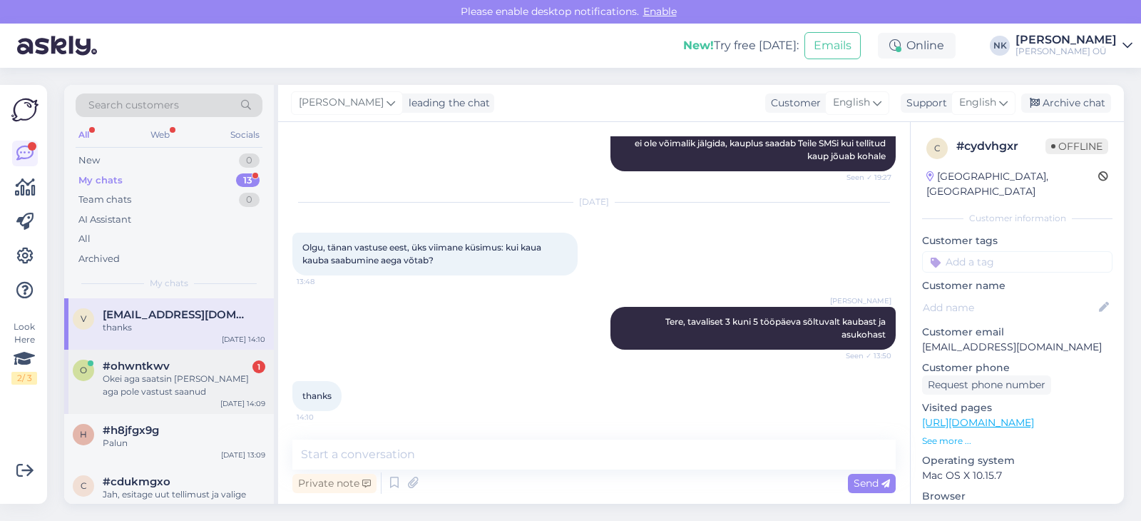
click at [152, 391] on div "Okei aga saatsin [PERSON_NAME] aga pole vastust saanud" at bounding box center [184, 385] width 163 height 26
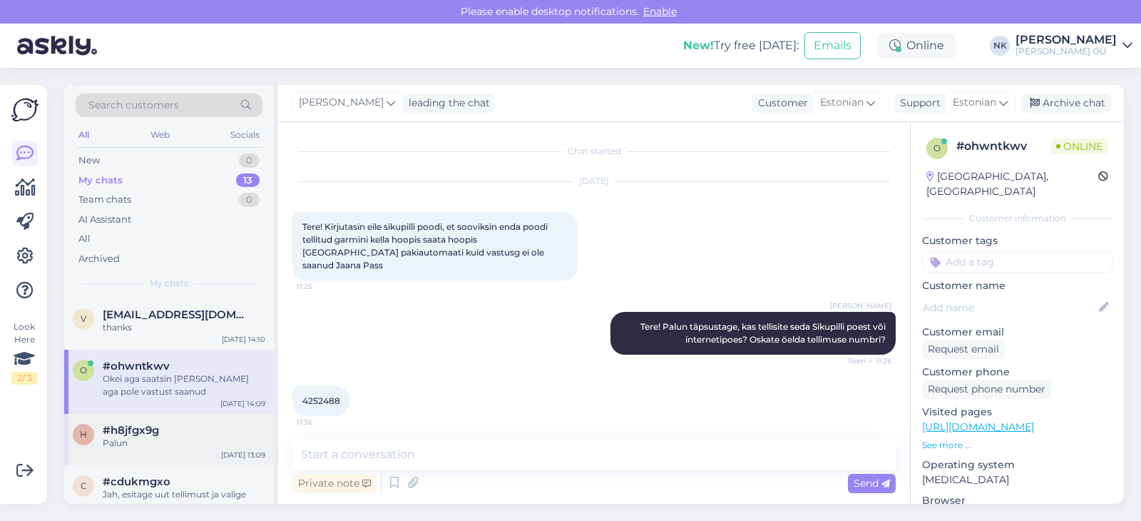
scroll to position [465, 0]
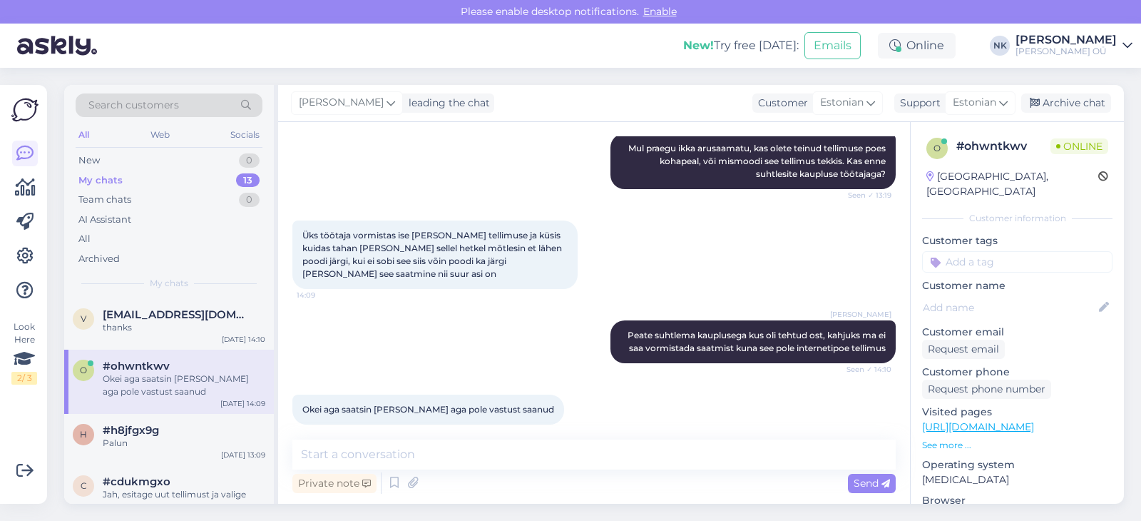
click at [452, 470] on div "Private note Send" at bounding box center [594, 482] width 604 height 27
click at [459, 447] on textarea at bounding box center [594, 454] width 604 height 30
click at [396, 448] on textarea at bounding box center [594, 454] width 604 height 30
click at [396, 458] on textarea at bounding box center [594, 454] width 604 height 30
type textarea "S"
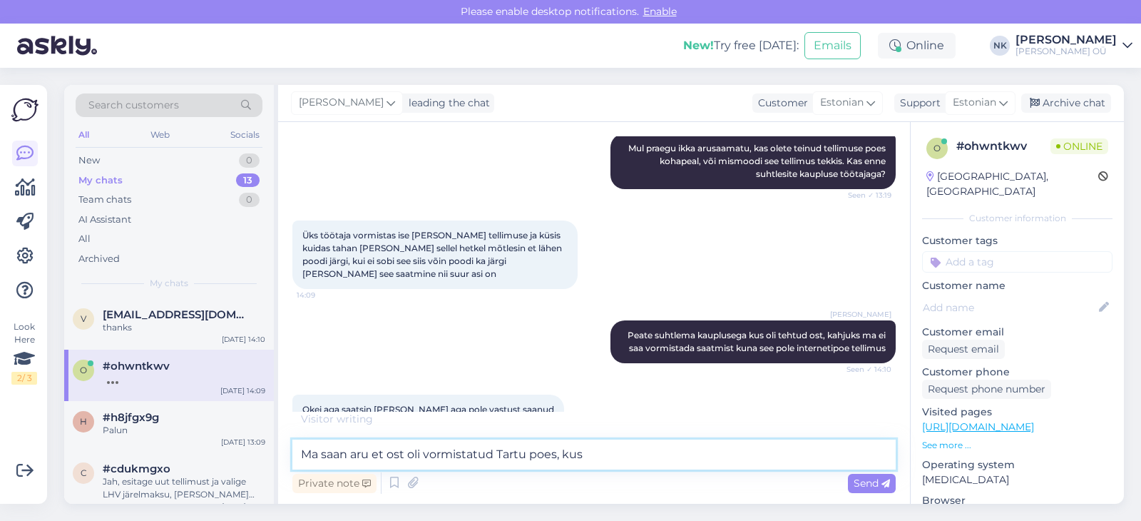
scroll to position [526, 0]
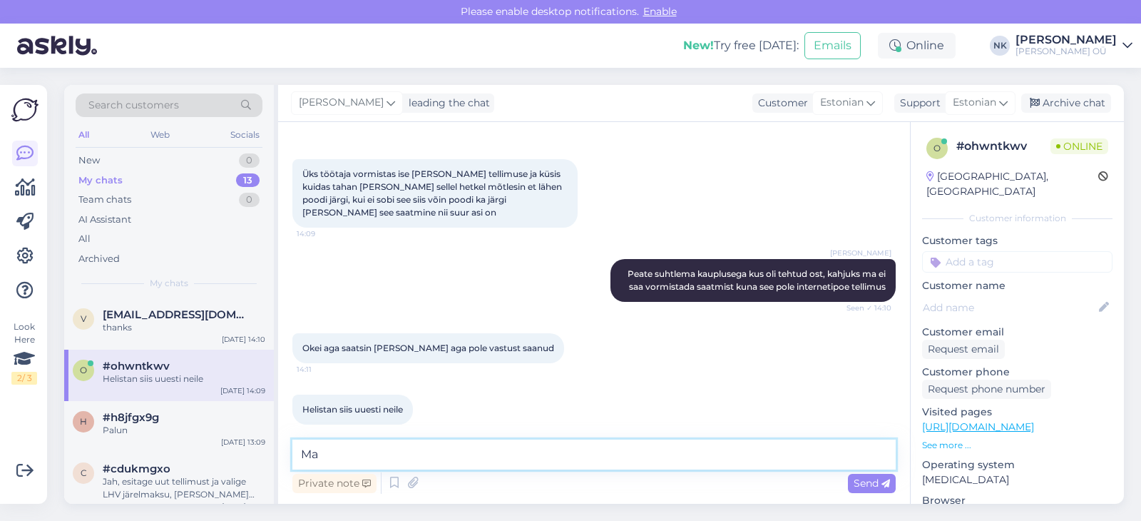
type textarea "M"
